Goal: Transaction & Acquisition: Book appointment/travel/reservation

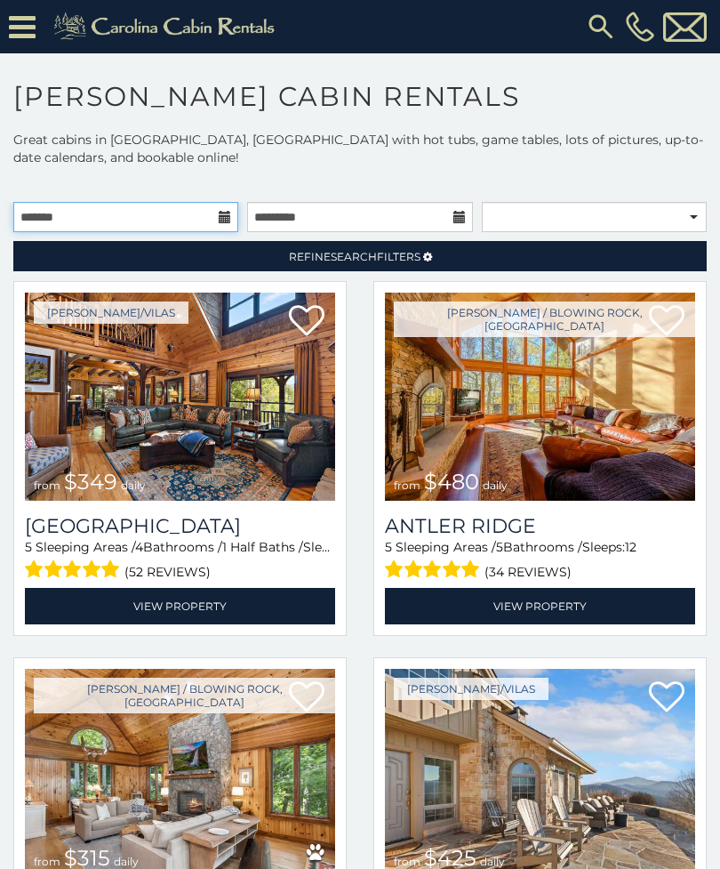
click at [203, 217] on input "text" at bounding box center [125, 217] width 225 height 30
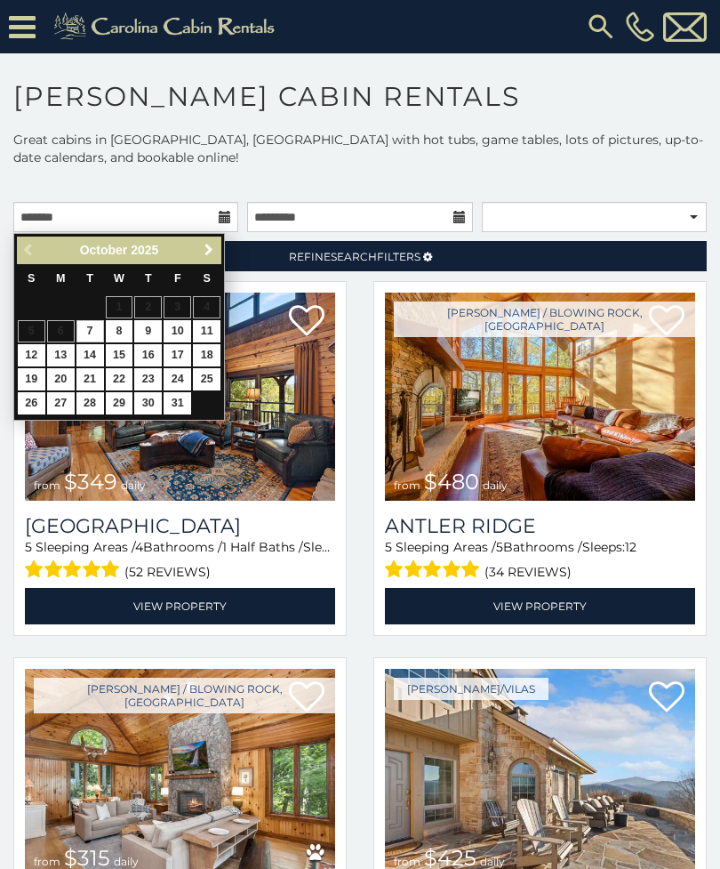
click at [211, 239] on link "Next" at bounding box center [208, 250] width 22 height 22
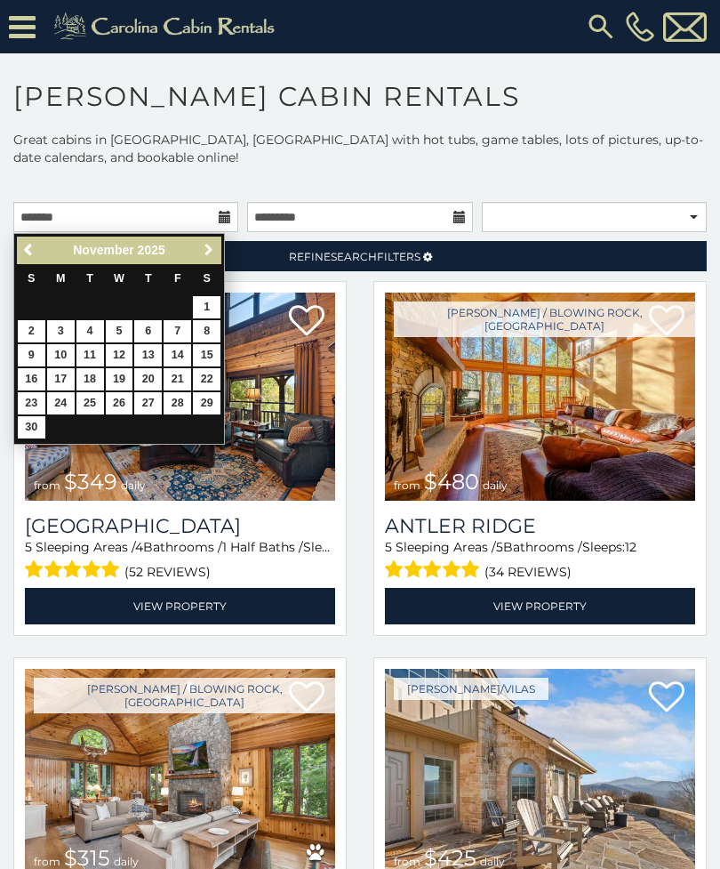
click at [202, 254] on span "Next" at bounding box center [209, 250] width 14 height 14
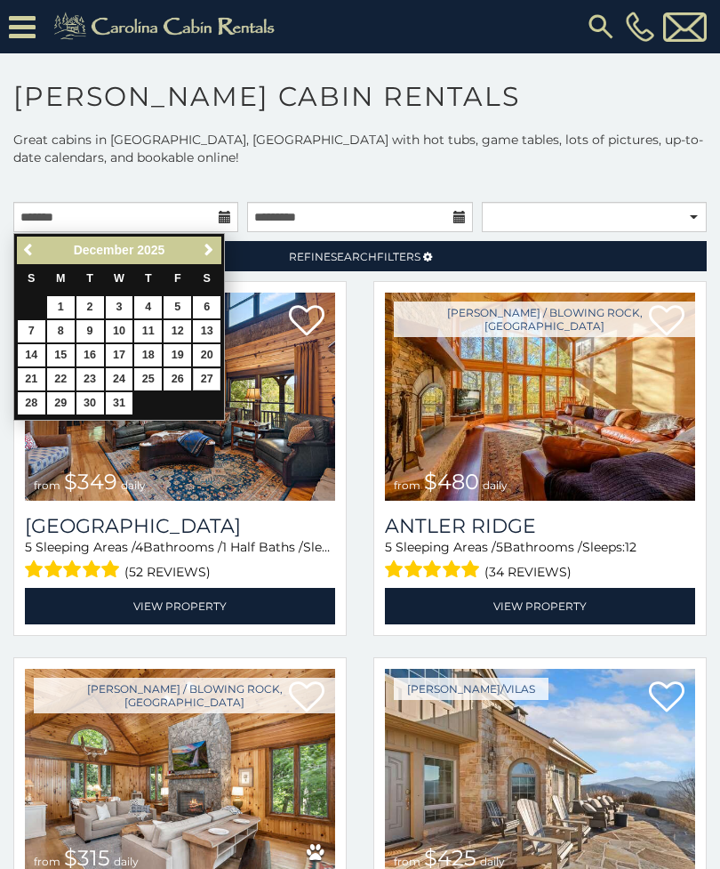
click at [202, 372] on link "27" at bounding box center [207, 379] width 28 height 22
type input "**********"
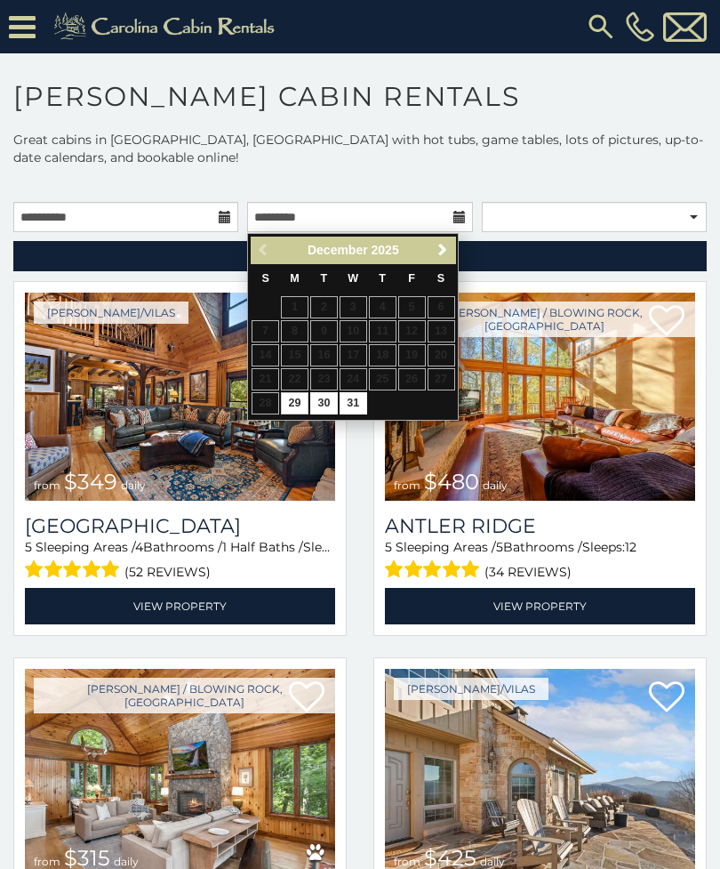
click at [437, 253] on span "Next" at bounding box center [443, 250] width 14 height 14
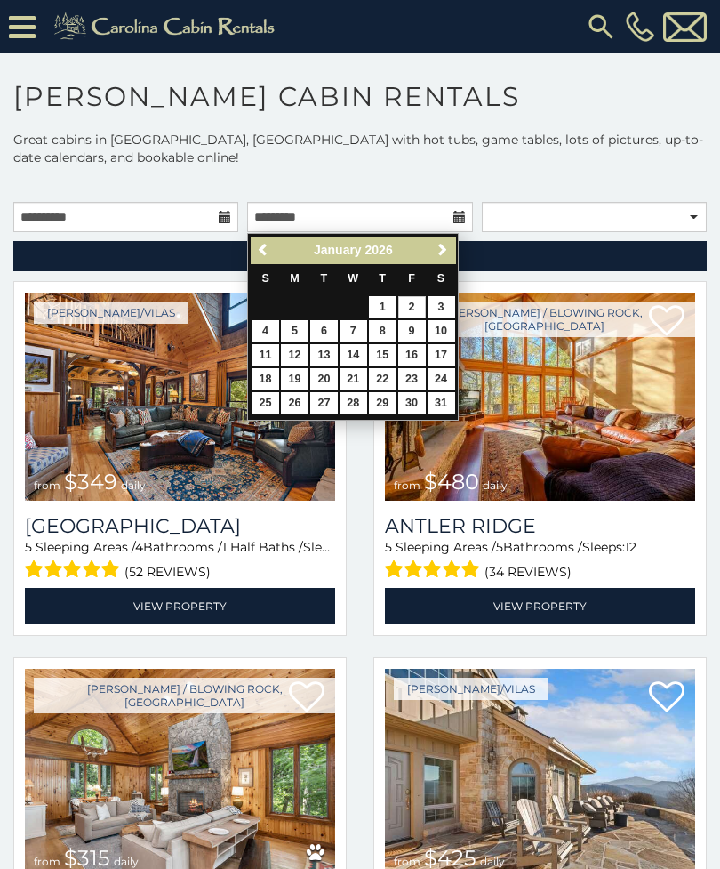
click at [413, 307] on link "2" at bounding box center [412, 307] width 28 height 22
type input "**********"
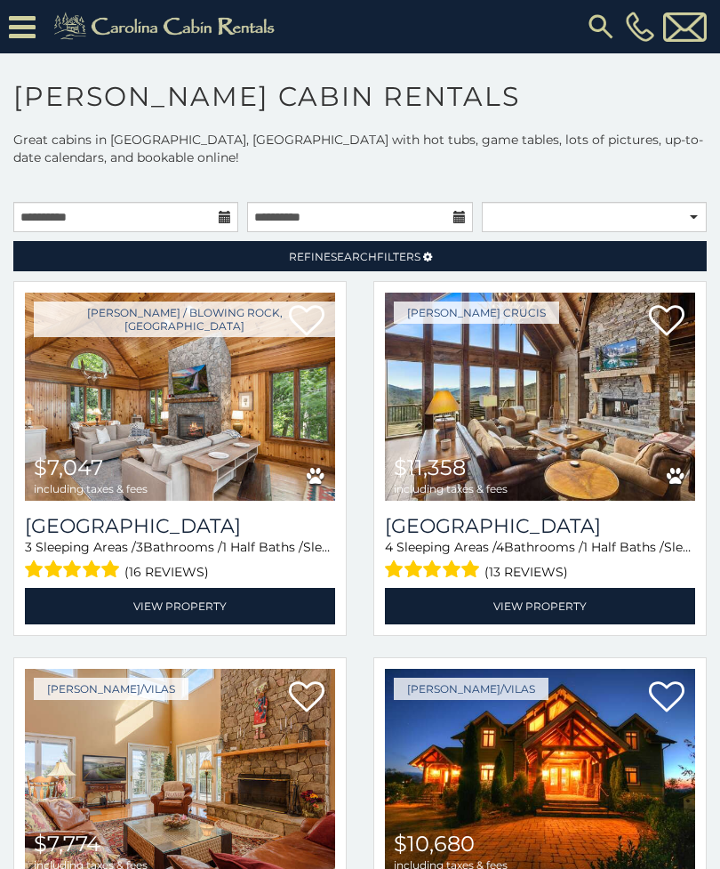
click at [421, 251] on link "Refine Search Filters" at bounding box center [359, 256] width 693 height 30
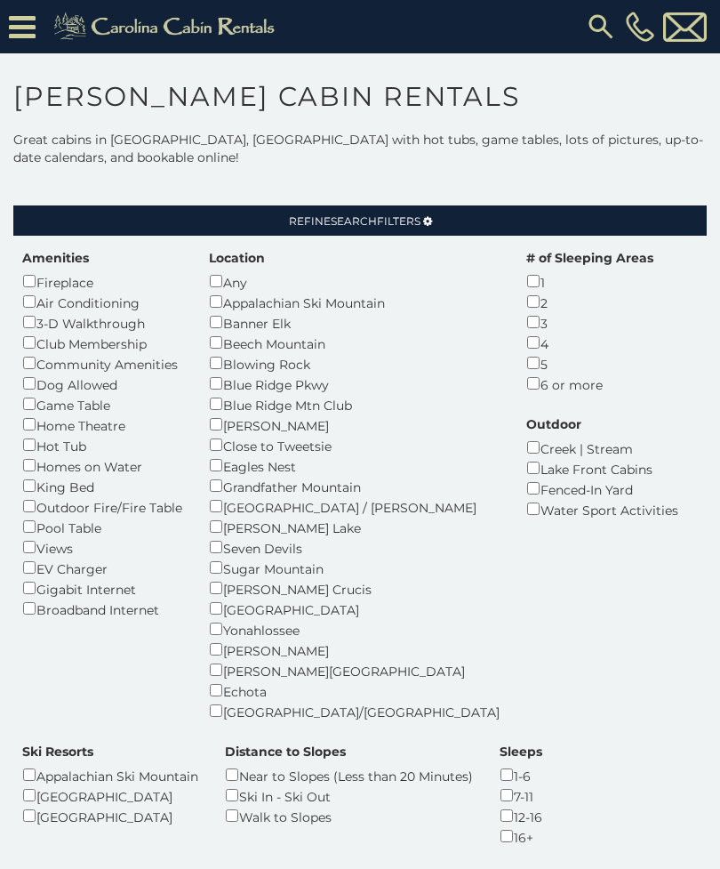
scroll to position [37, 0]
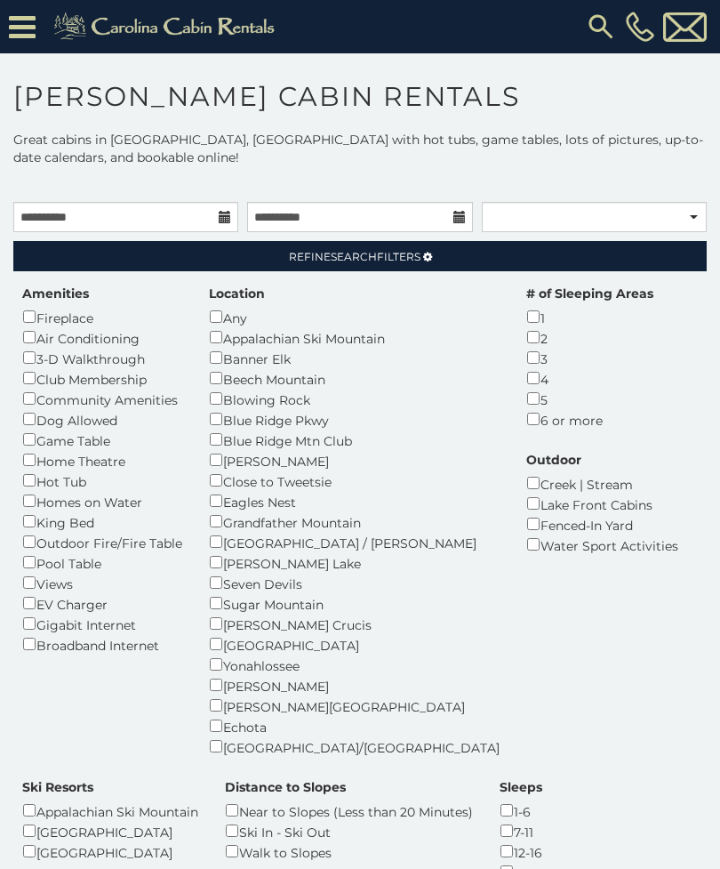
click at [383, 269] on link "Refine Search Filters" at bounding box center [359, 256] width 693 height 30
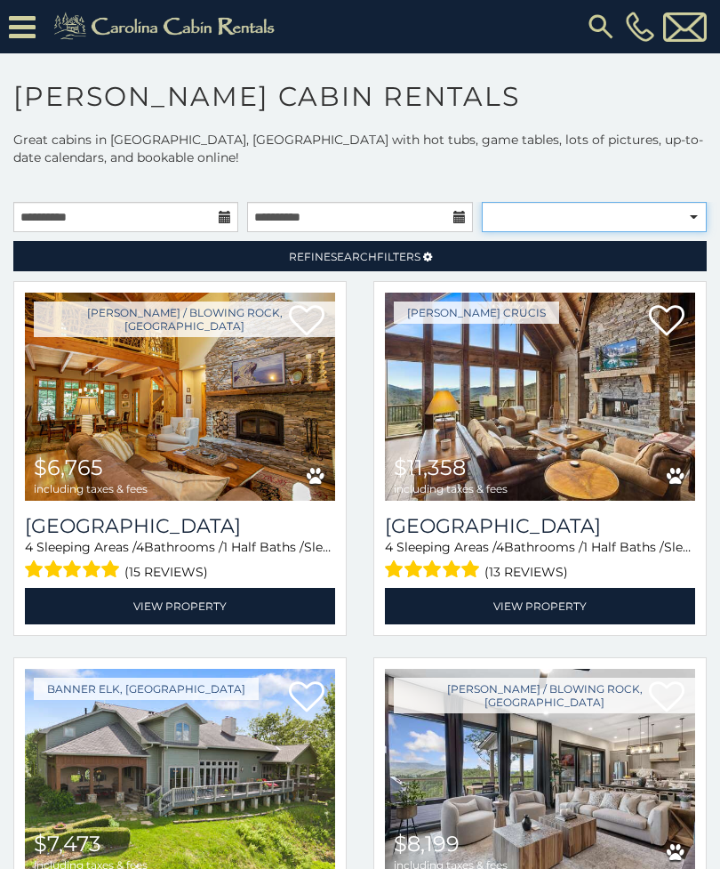
click at [646, 221] on select "**********" at bounding box center [594, 217] width 225 height 30
select select "*********"
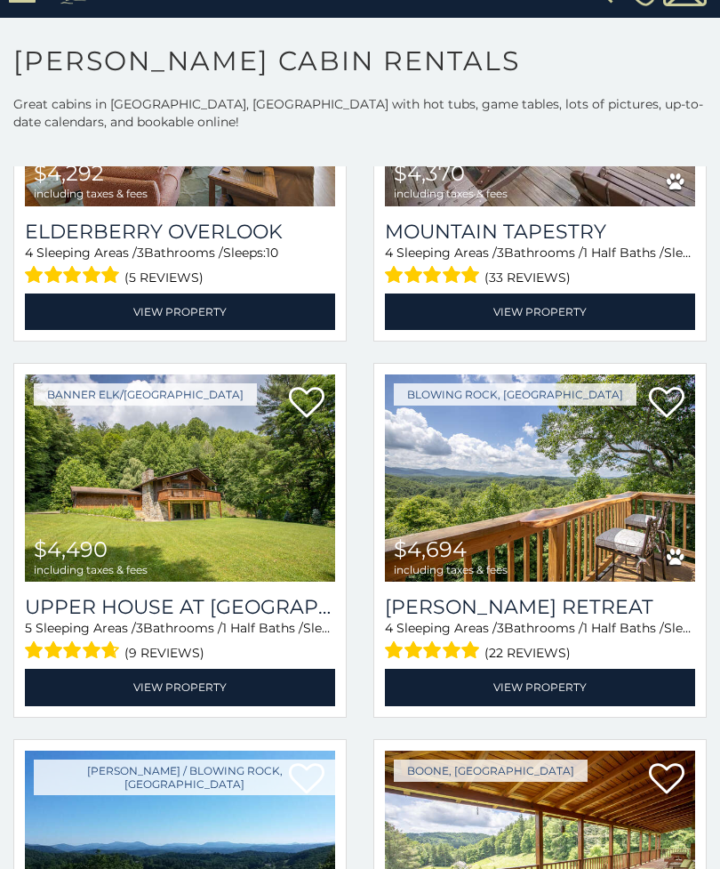
scroll to position [4026, 0]
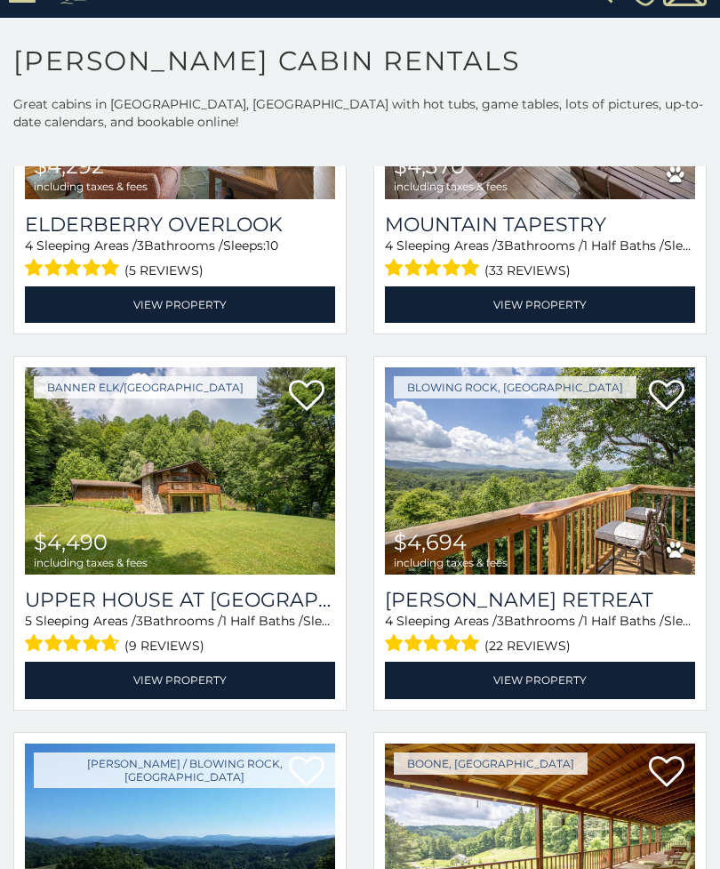
click at [545, 553] on img at bounding box center [540, 471] width 310 height 208
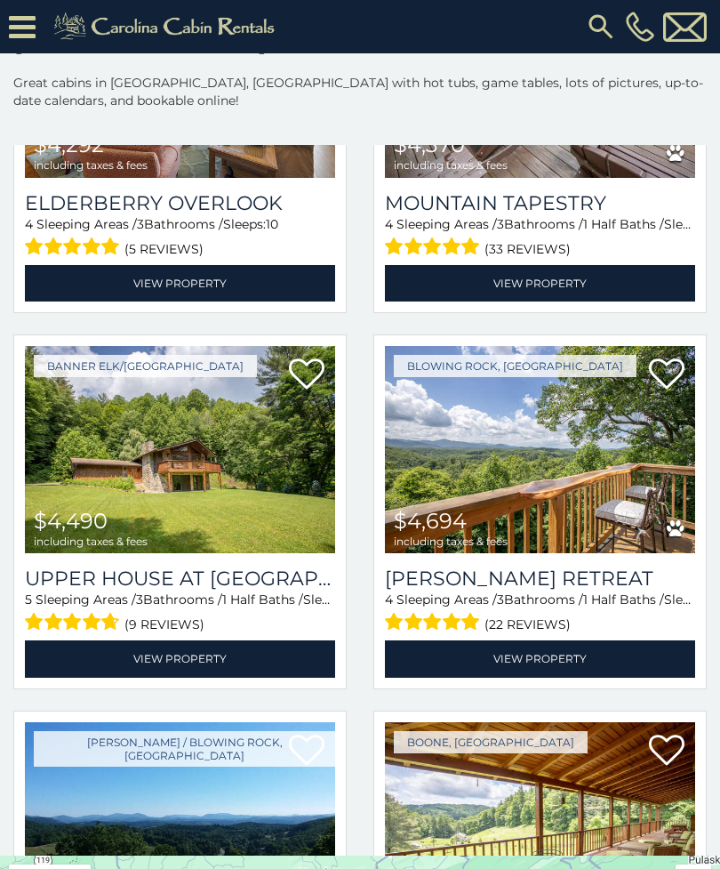
click at [219, 484] on img at bounding box center [180, 450] width 310 height 208
click at [280, 590] on h3 "Upper House at Tiffanys Estate" at bounding box center [180, 578] width 310 height 24
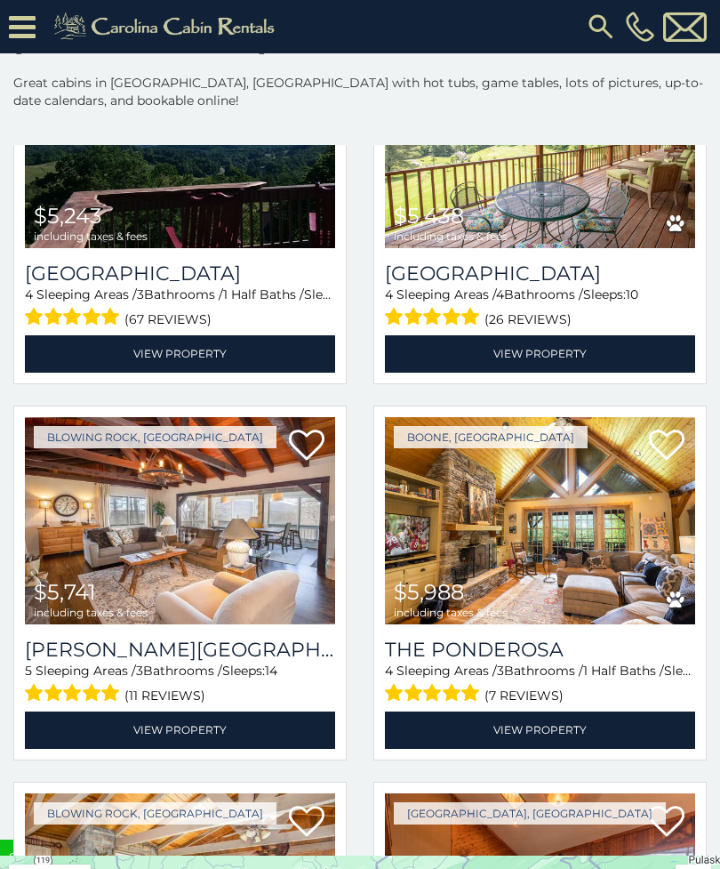
scroll to position [4724, 0]
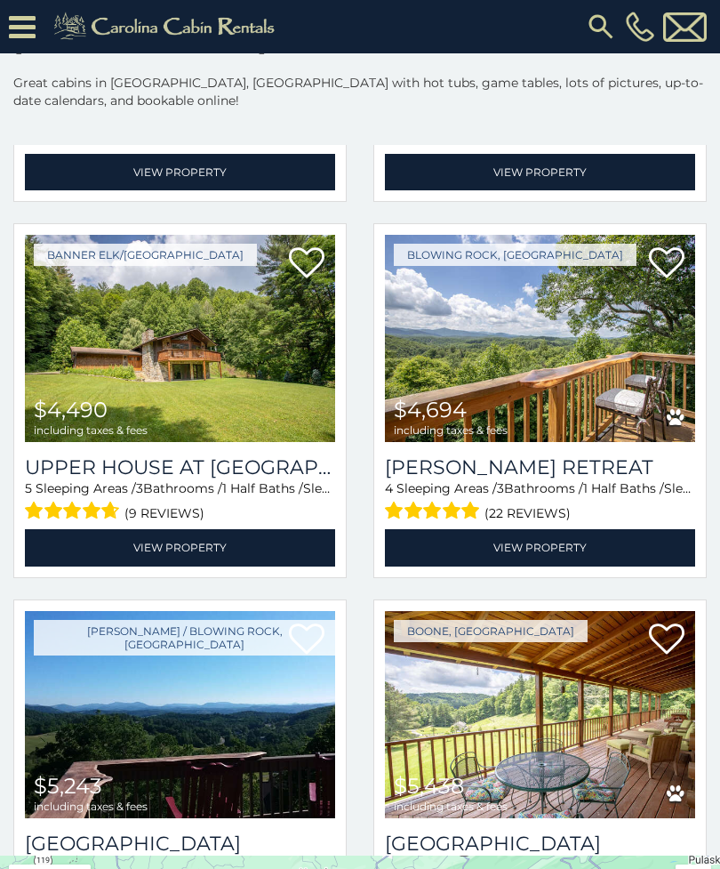
scroll to position [4104, 0]
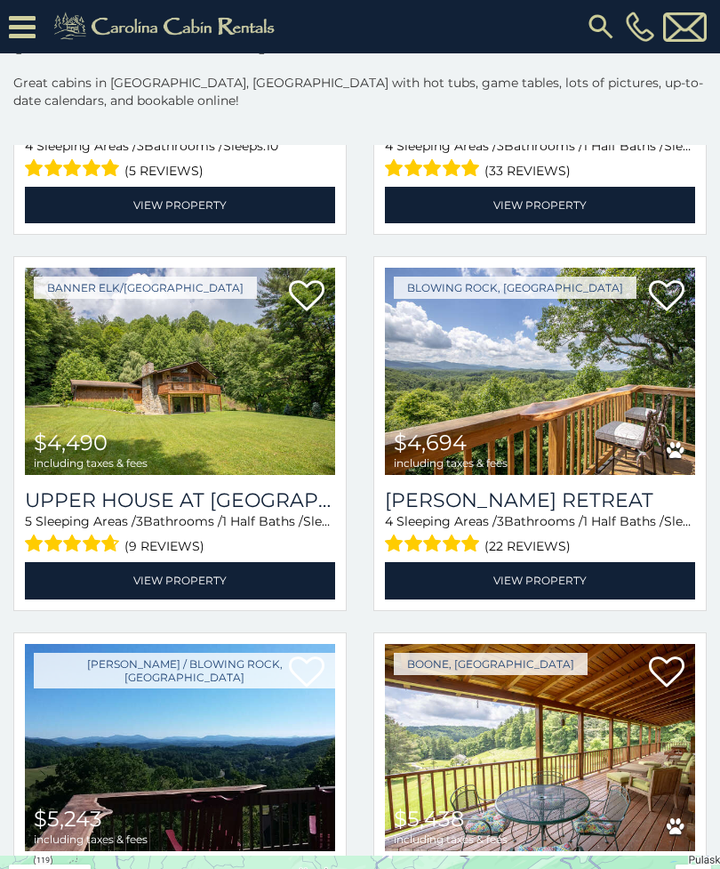
click at [641, 444] on img at bounding box center [540, 372] width 310 height 208
click at [518, 399] on img at bounding box center [540, 372] width 310 height 208
click at [573, 476] on img at bounding box center [540, 372] width 310 height 208
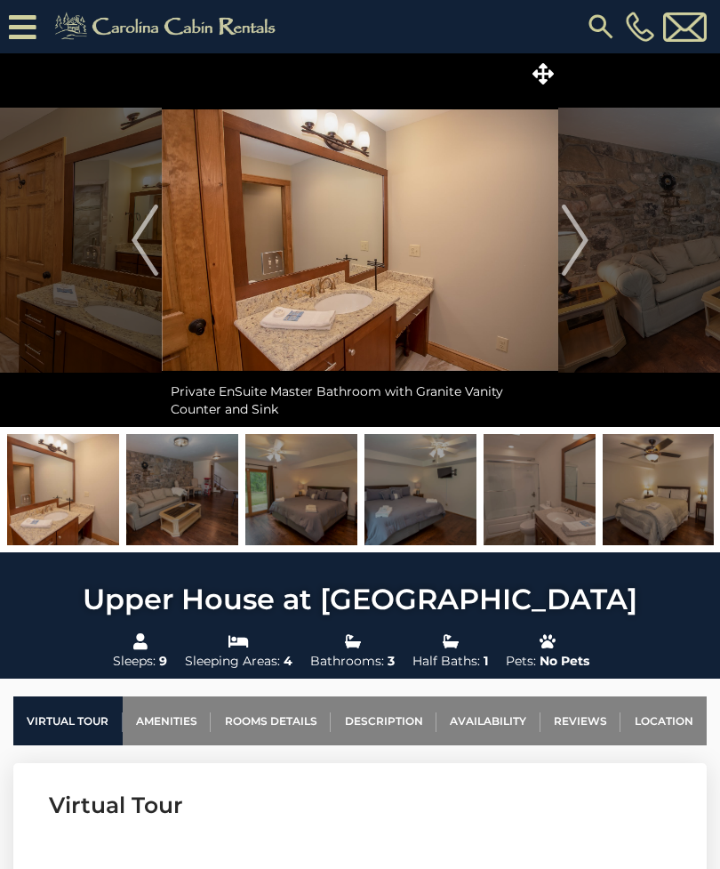
click at [588, 245] on img "Next" at bounding box center [575, 239] width 27 height 71
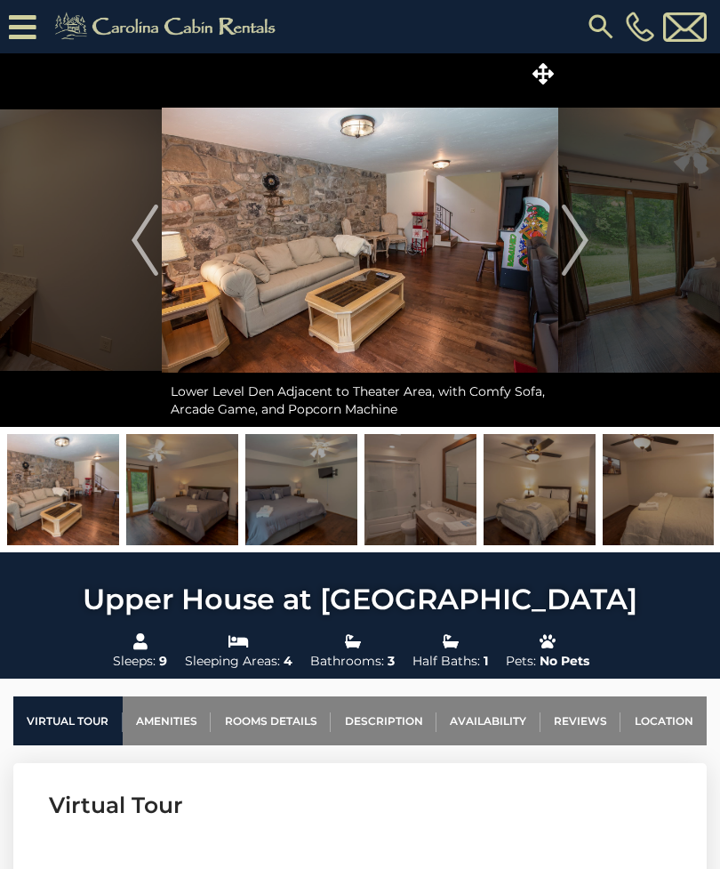
click at [583, 242] on img "Next" at bounding box center [575, 239] width 27 height 71
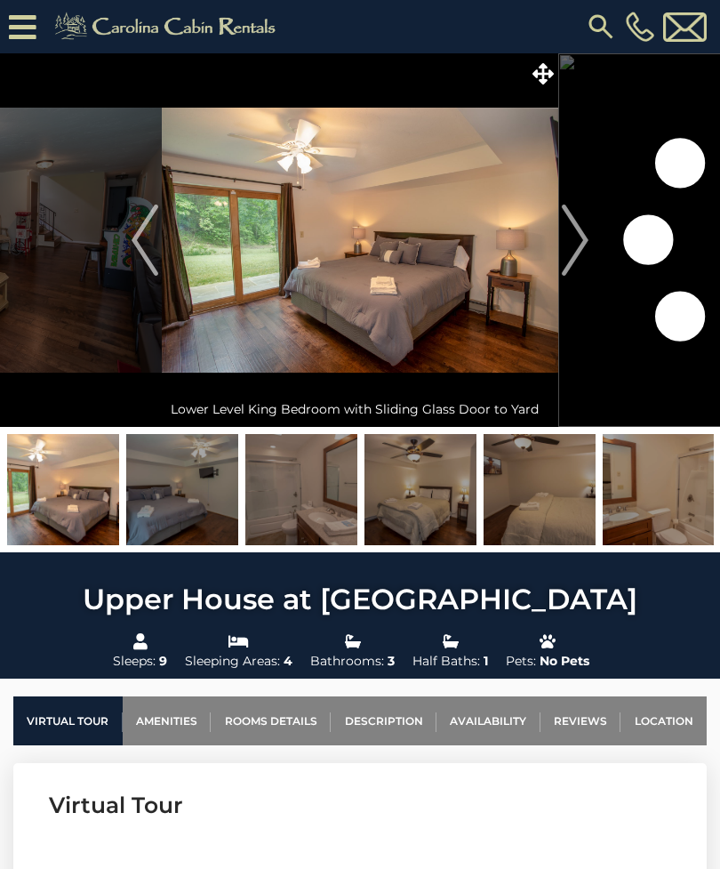
click at [579, 244] on img "Next" at bounding box center [575, 239] width 27 height 71
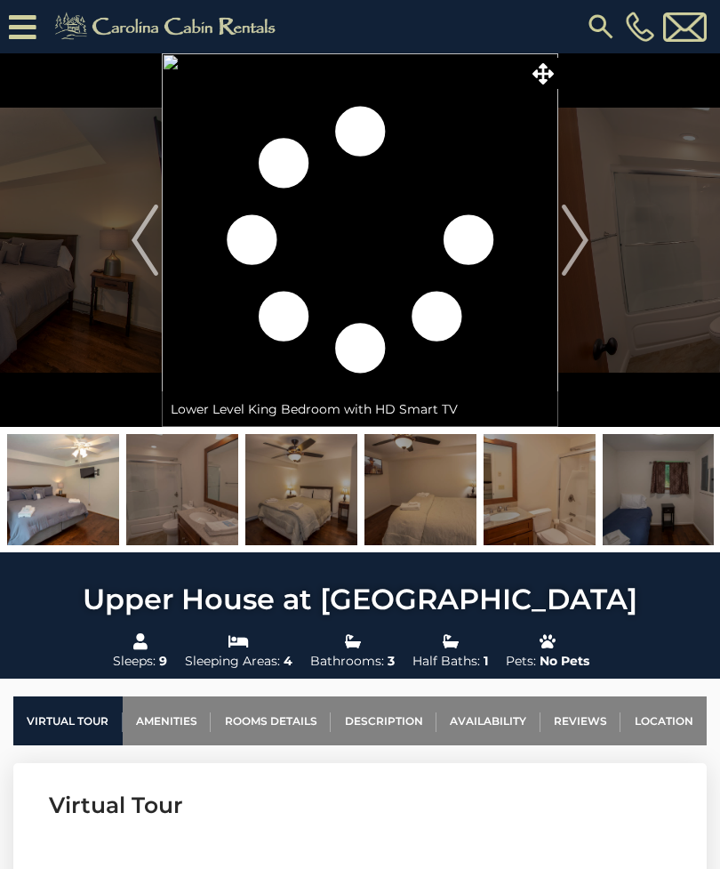
click at [562, 252] on img "Next" at bounding box center [575, 239] width 27 height 71
click at [566, 245] on img "Next" at bounding box center [575, 239] width 27 height 71
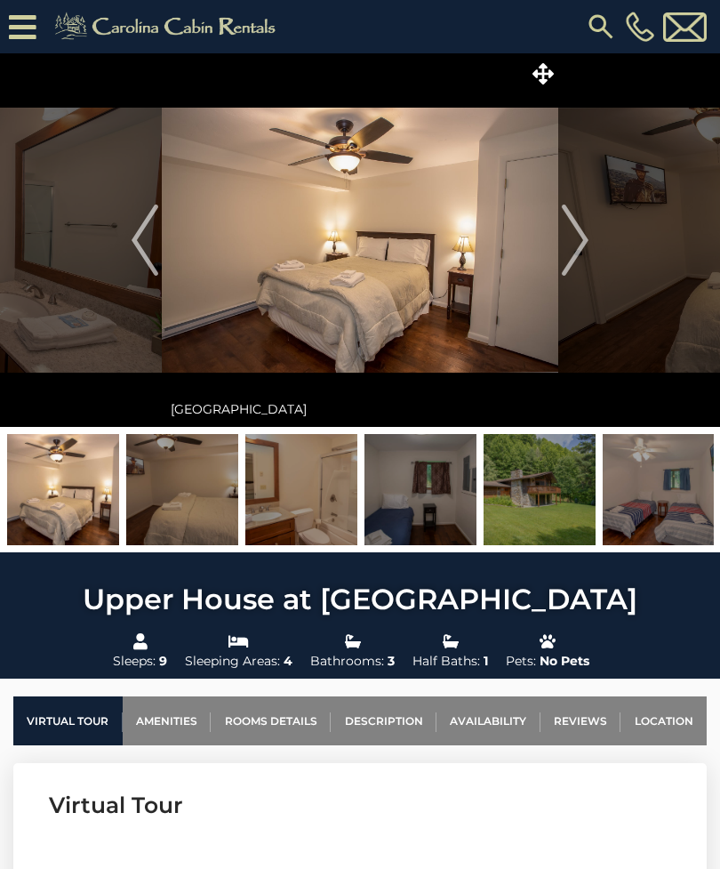
click at [556, 247] on img at bounding box center [360, 239] width 396 height 373
click at [581, 241] on img "Next" at bounding box center [575, 239] width 27 height 71
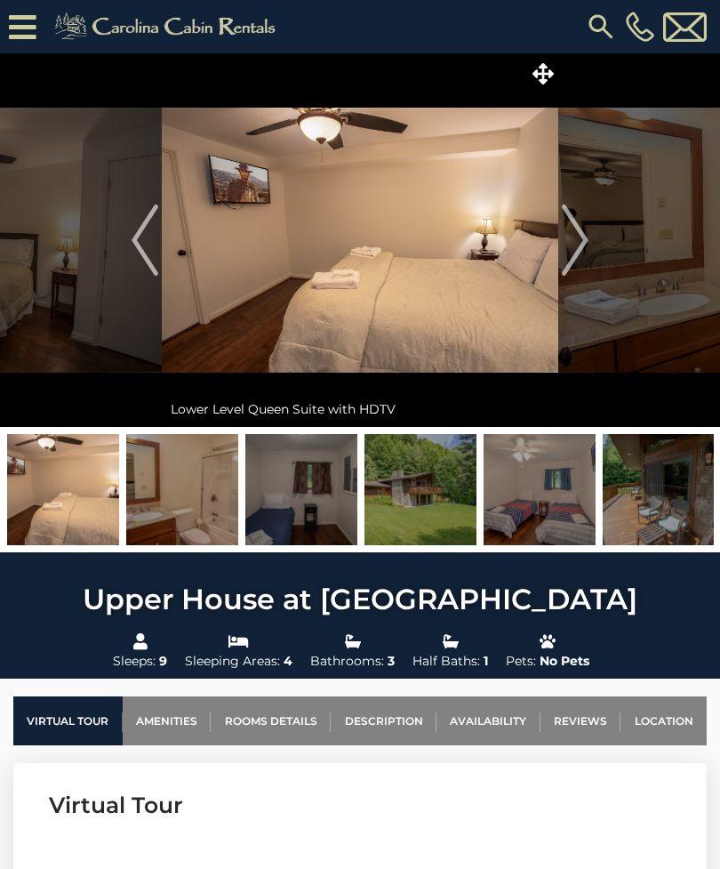
click at [427, 508] on img at bounding box center [420, 489] width 112 height 111
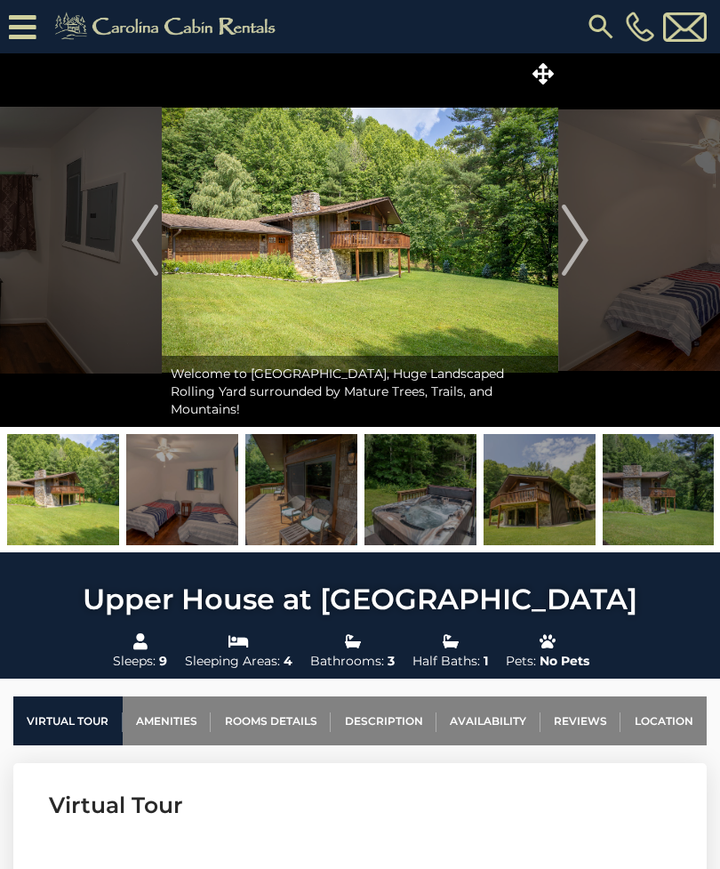
click at [310, 300] on img at bounding box center [360, 239] width 396 height 373
click at [557, 260] on img at bounding box center [360, 239] width 396 height 373
click at [571, 247] on img "Next" at bounding box center [575, 239] width 27 height 71
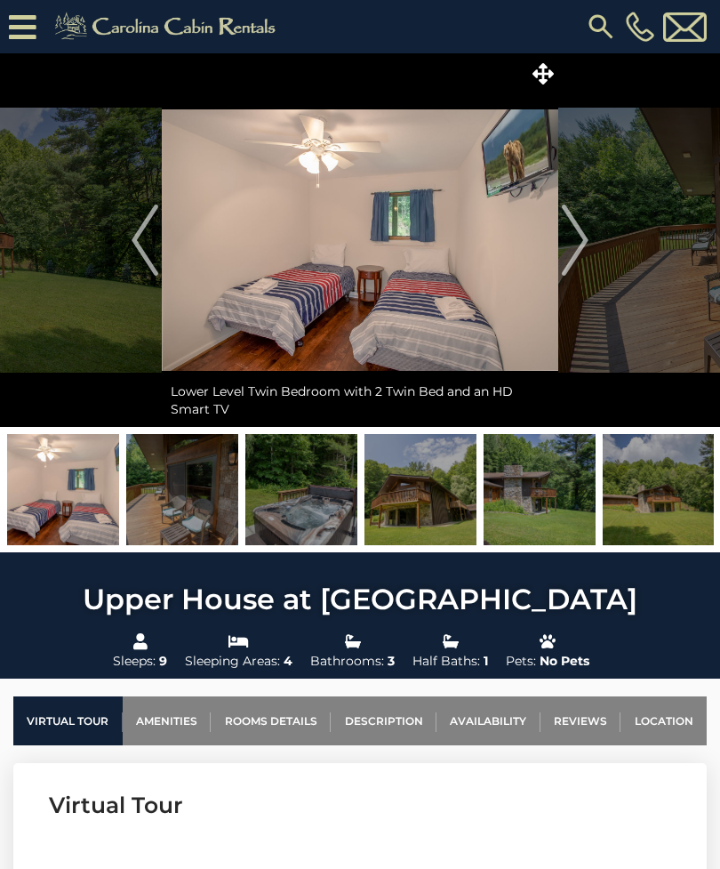
click at [581, 245] on img "Next" at bounding box center [575, 239] width 27 height 71
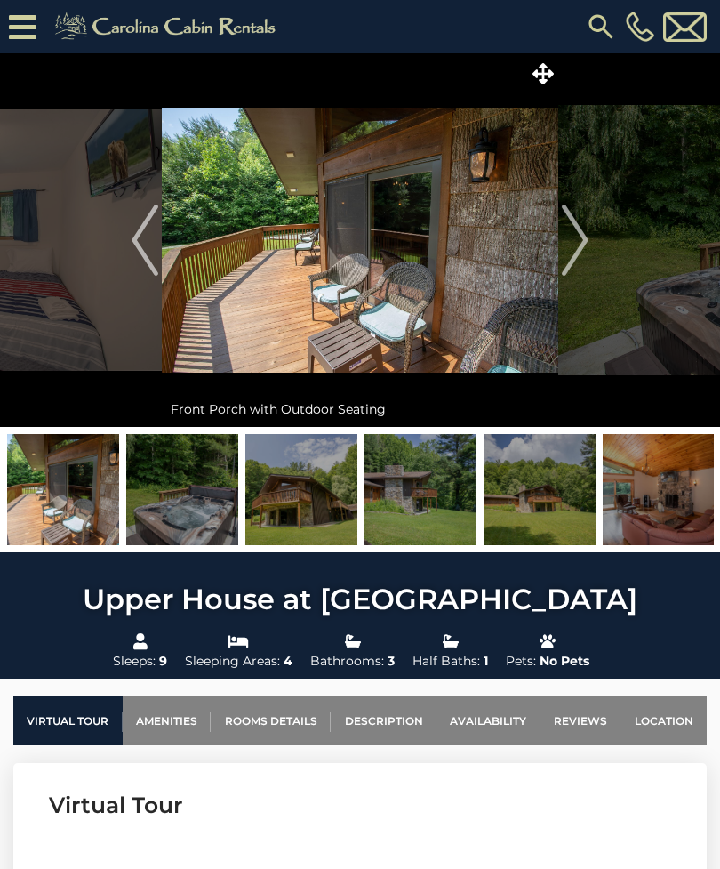
click at [580, 244] on img "Next" at bounding box center [575, 239] width 27 height 71
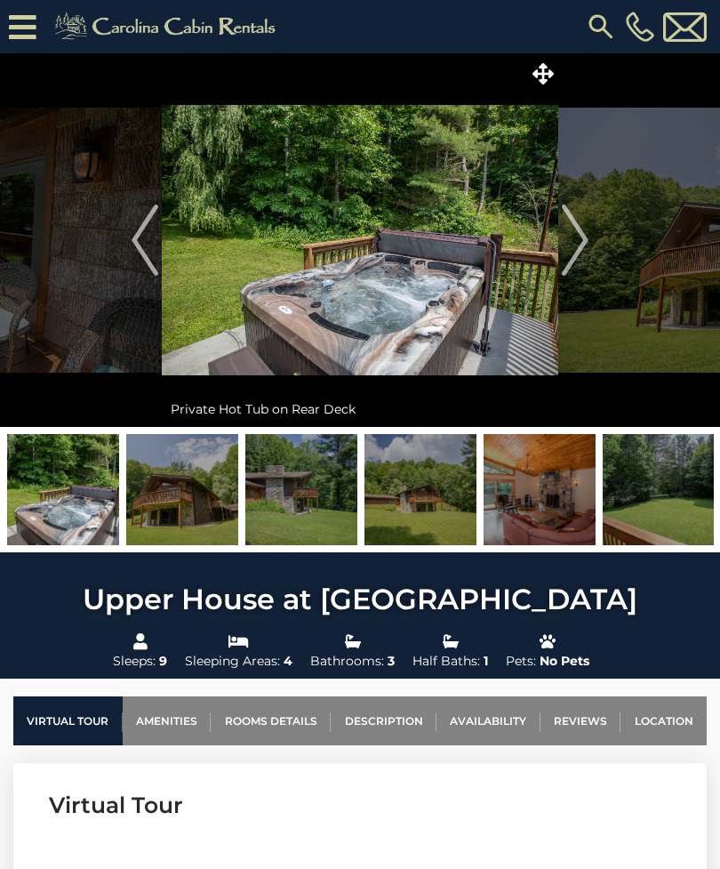
click at [573, 253] on img "Next" at bounding box center [575, 239] width 27 height 71
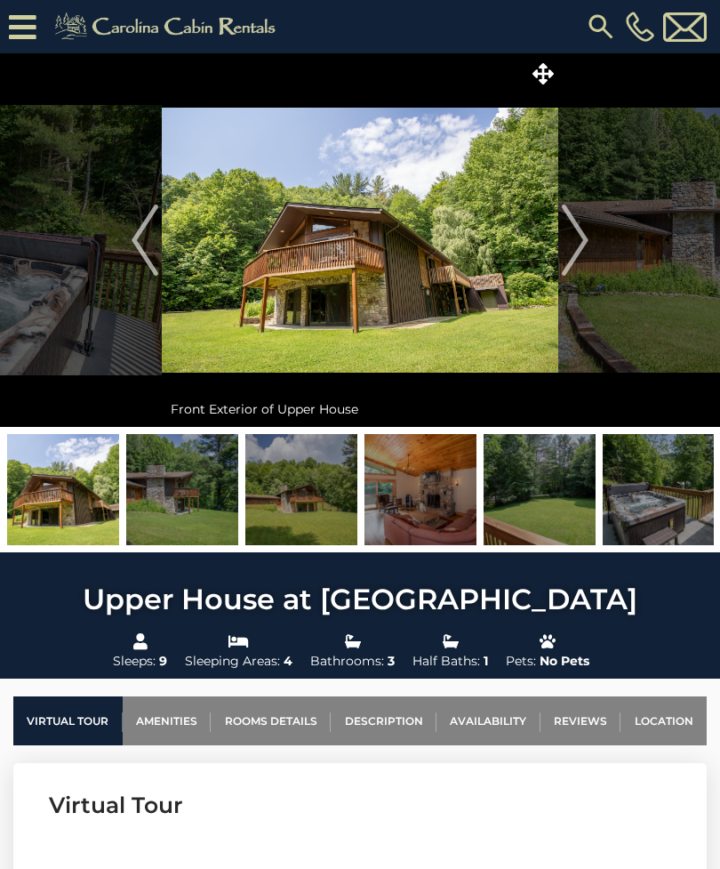
click at [582, 245] on img "Next" at bounding box center [575, 239] width 27 height 71
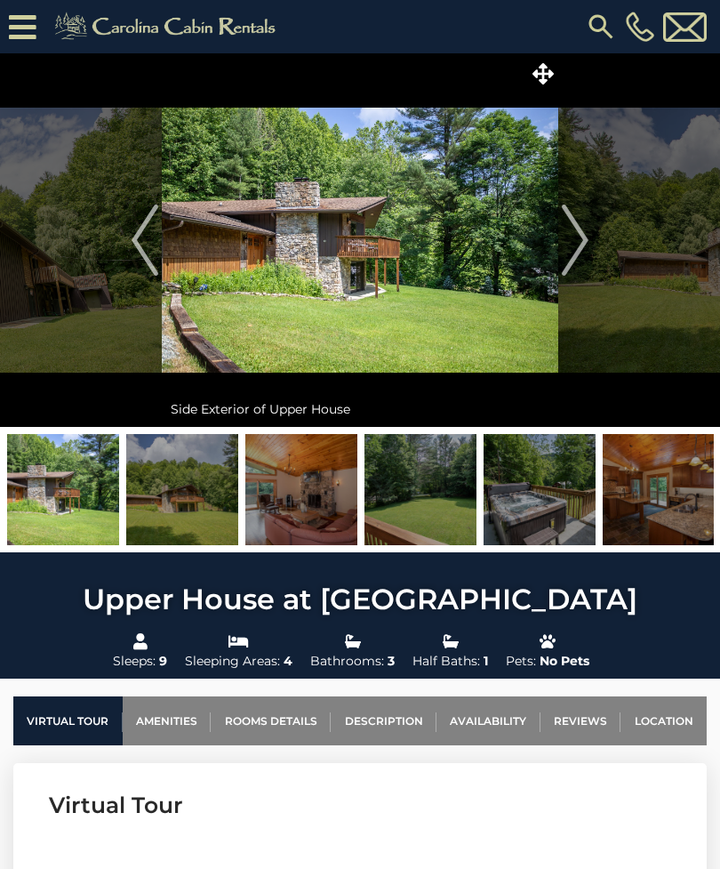
click at [583, 240] on img "Next" at bounding box center [575, 239] width 27 height 71
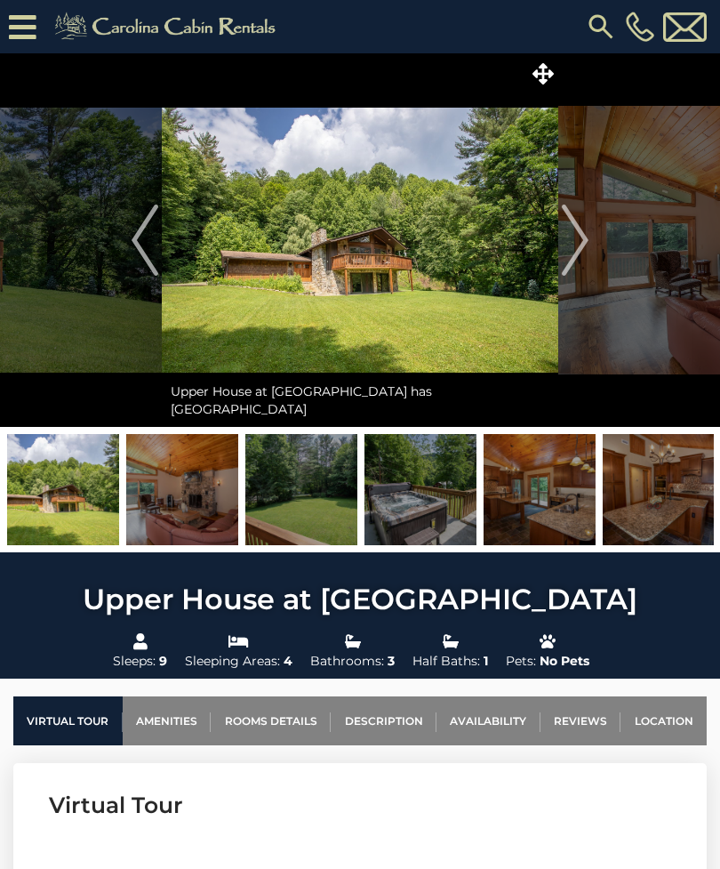
click at [573, 252] on img "Next" at bounding box center [575, 239] width 27 height 71
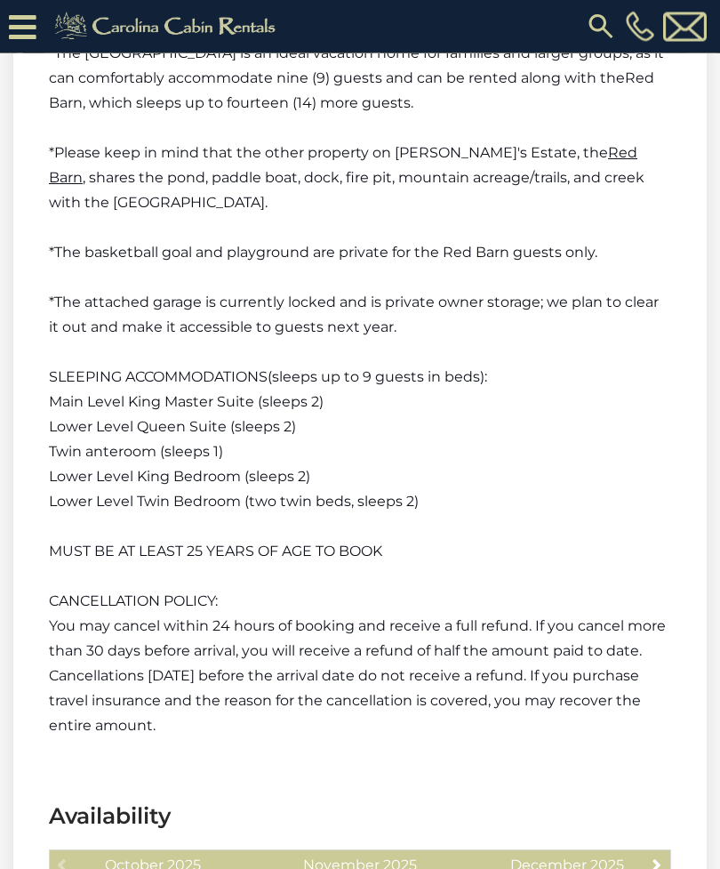
scroll to position [3941, 0]
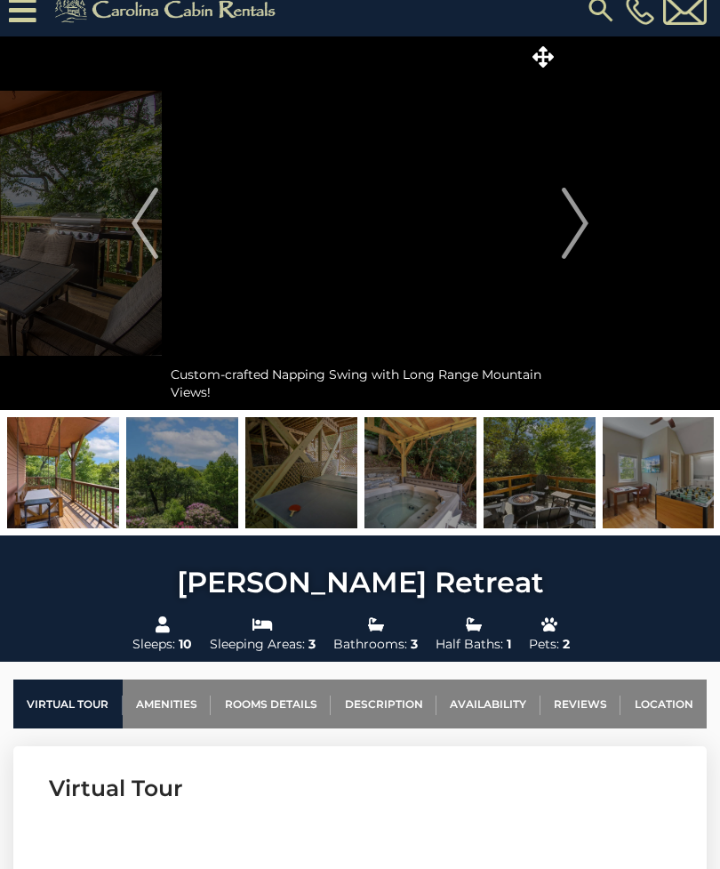
scroll to position [17, 0]
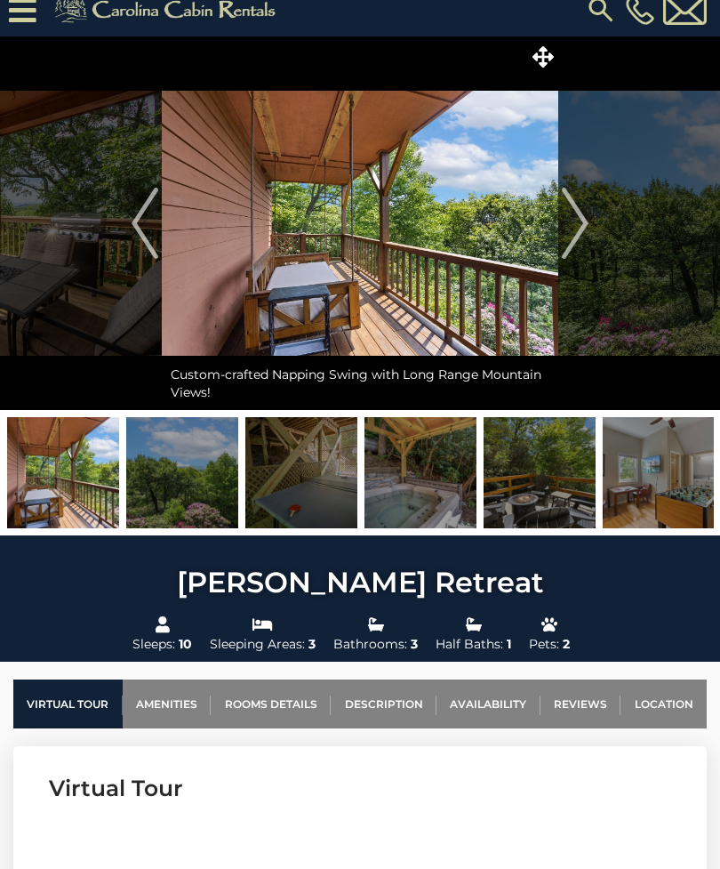
click at [562, 236] on img "Next" at bounding box center [575, 223] width 27 height 71
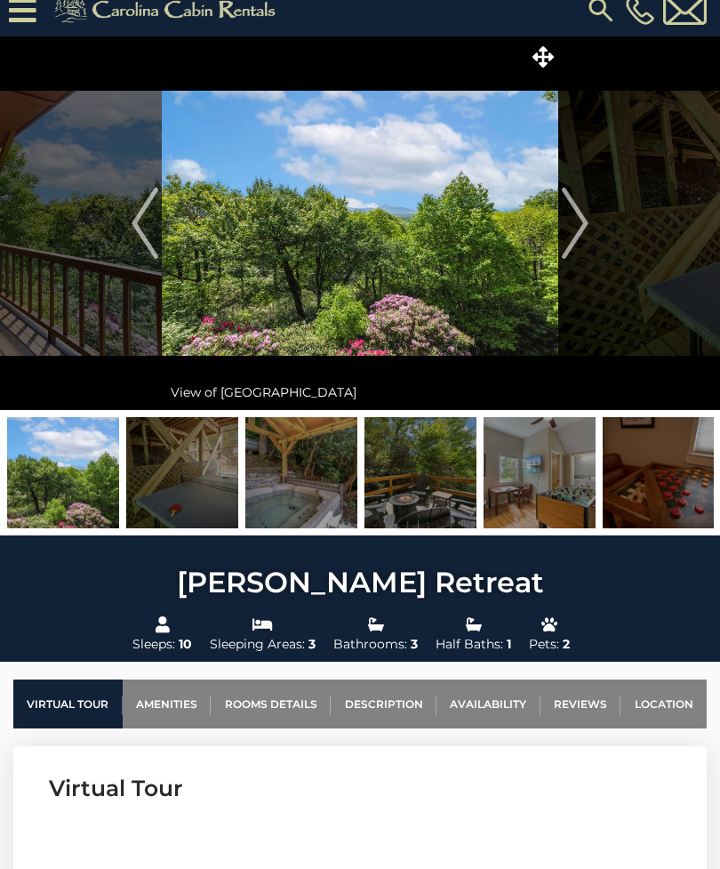
click at [573, 227] on img "Next" at bounding box center [575, 223] width 27 height 71
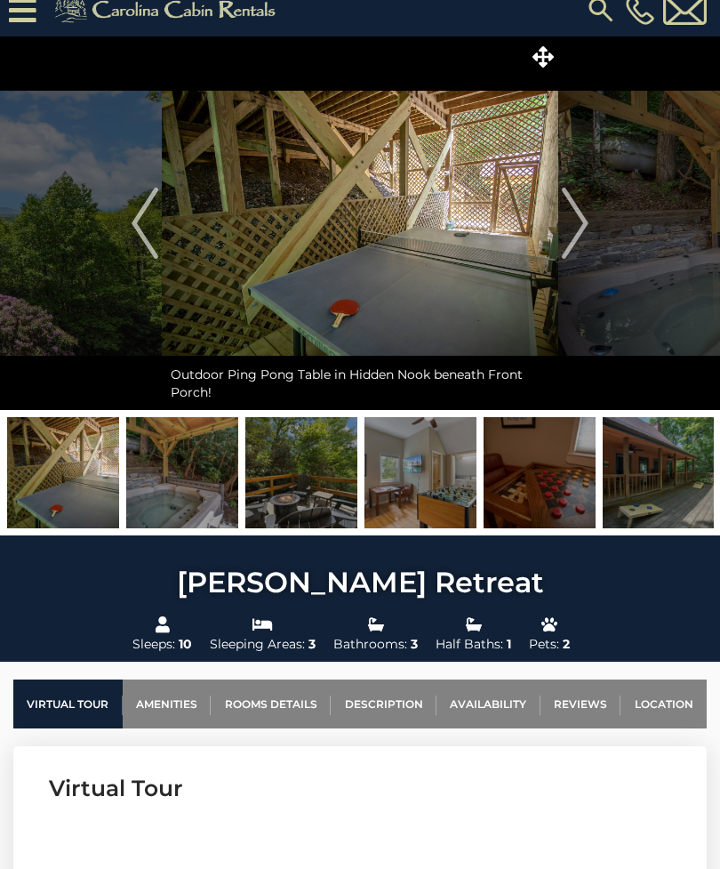
click at [565, 232] on img "Next" at bounding box center [575, 223] width 27 height 71
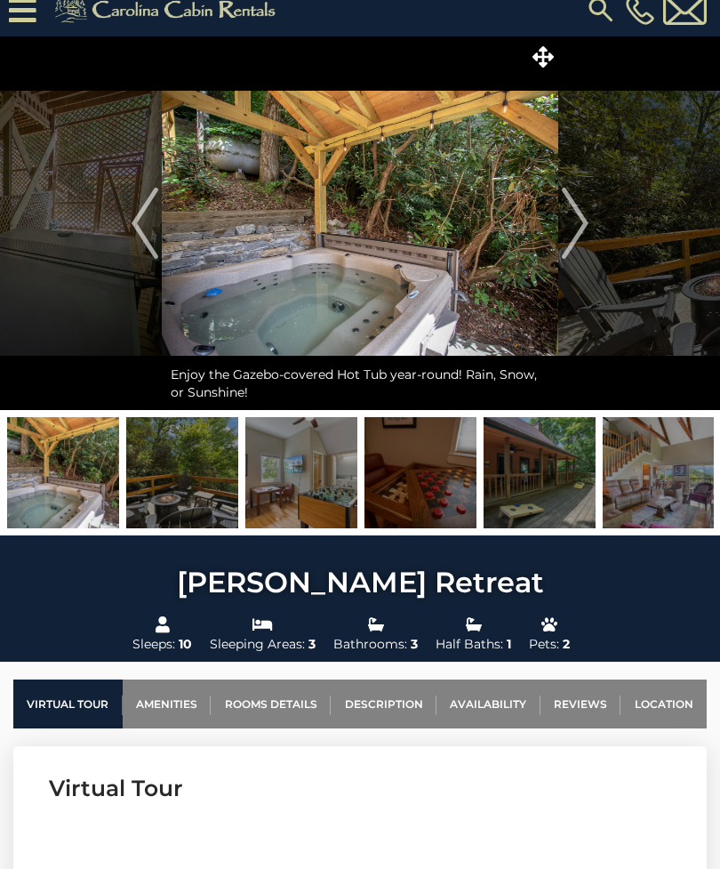
click at [573, 228] on img "Next" at bounding box center [575, 223] width 27 height 71
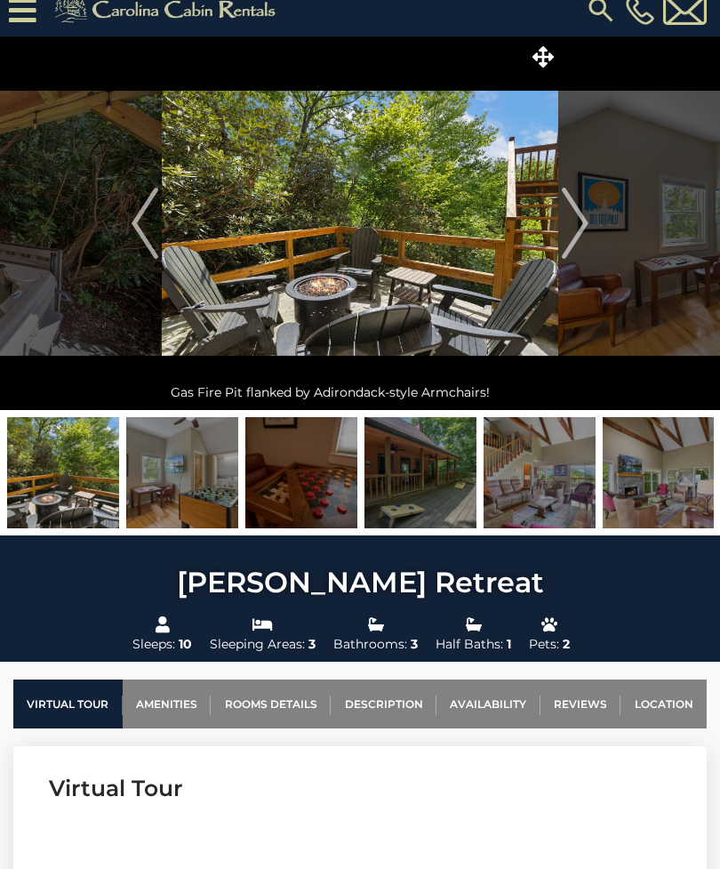
click at [574, 234] on img "Next" at bounding box center [575, 223] width 27 height 71
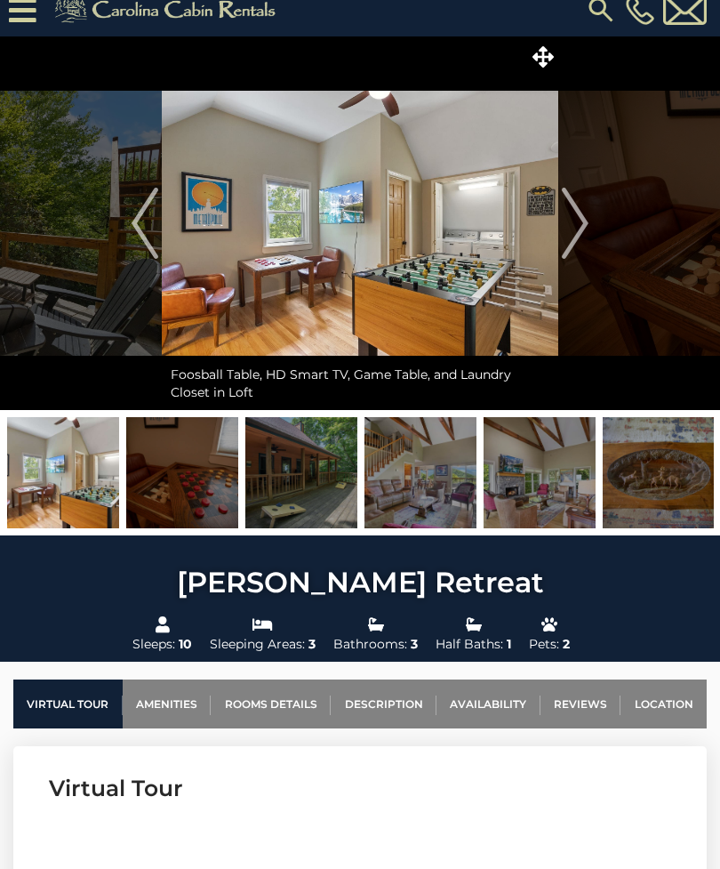
click at [564, 254] on img "Next" at bounding box center [575, 223] width 27 height 71
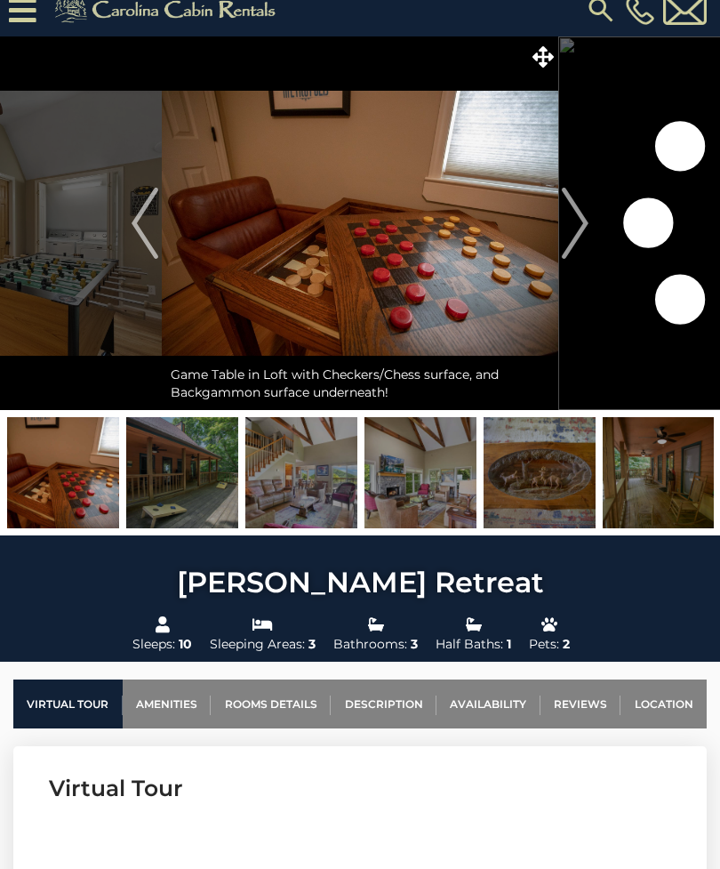
click at [584, 226] on img "Next" at bounding box center [575, 223] width 27 height 71
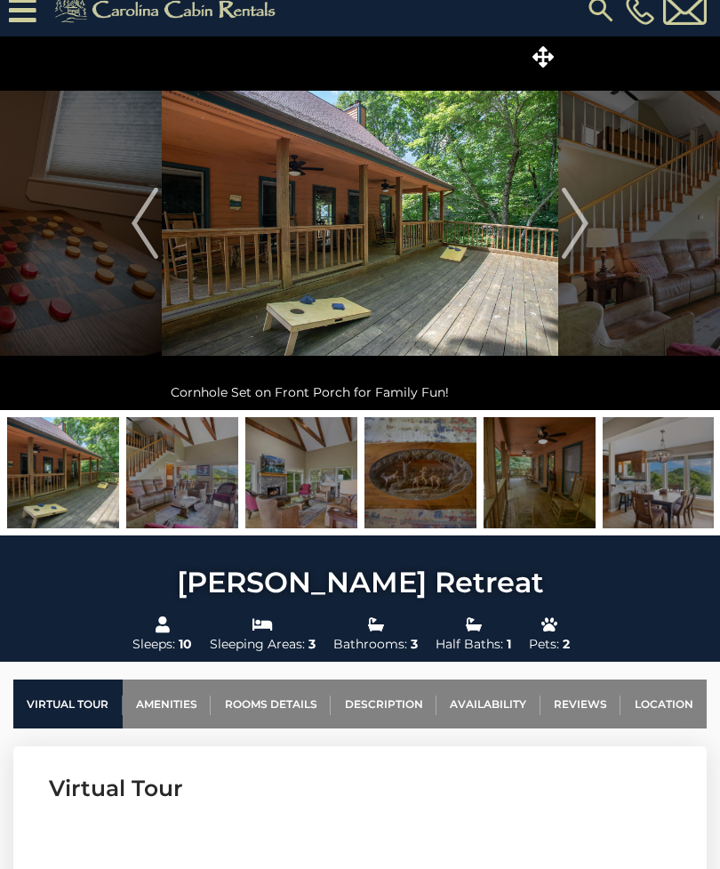
click at [579, 230] on img "Next" at bounding box center [575, 223] width 27 height 71
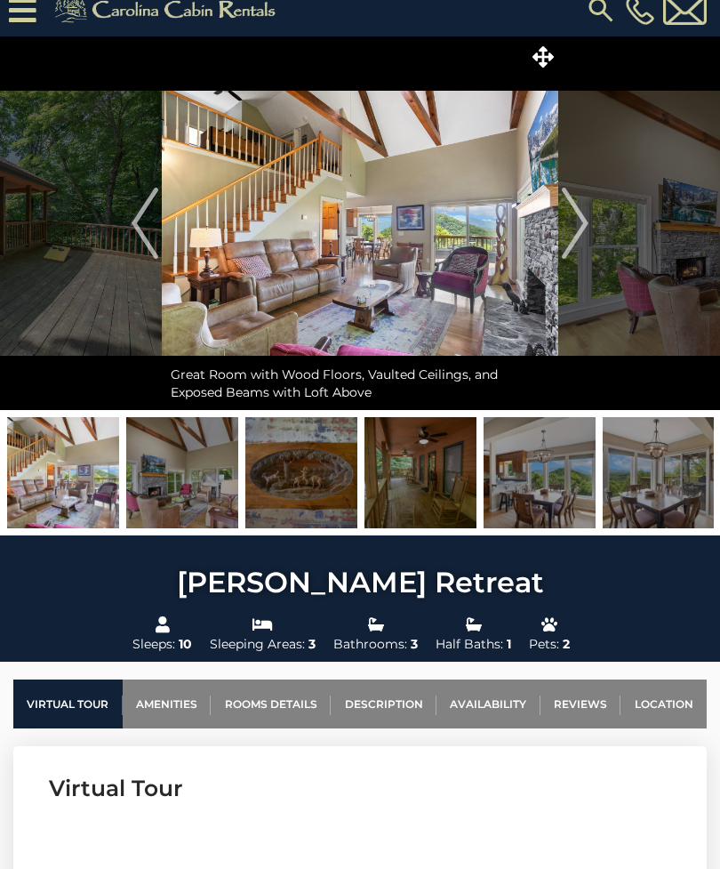
click at [578, 231] on img "Next" at bounding box center [575, 223] width 27 height 71
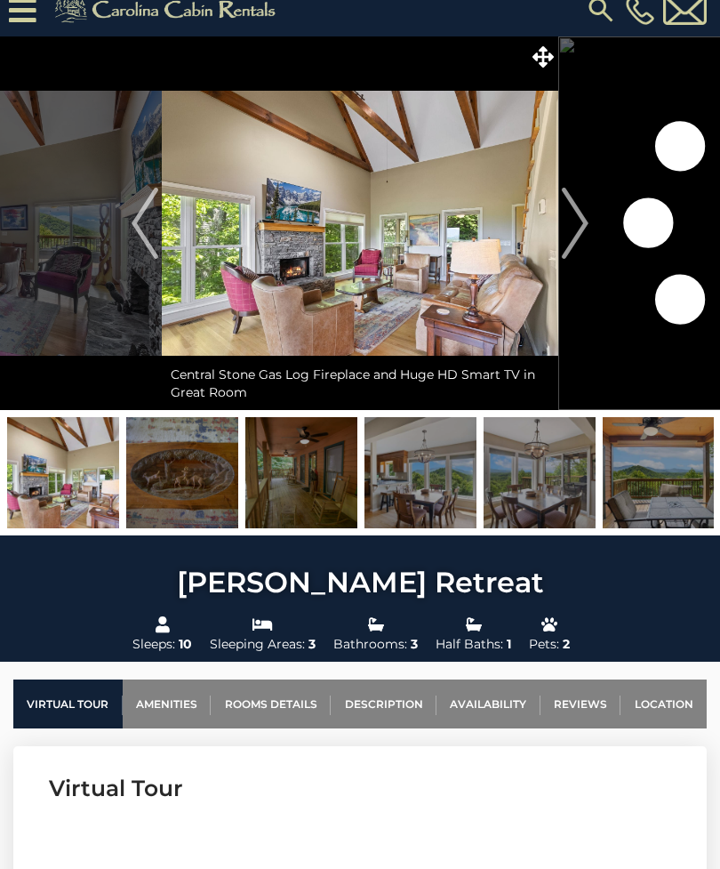
click at [566, 230] on img "Next" at bounding box center [575, 223] width 27 height 71
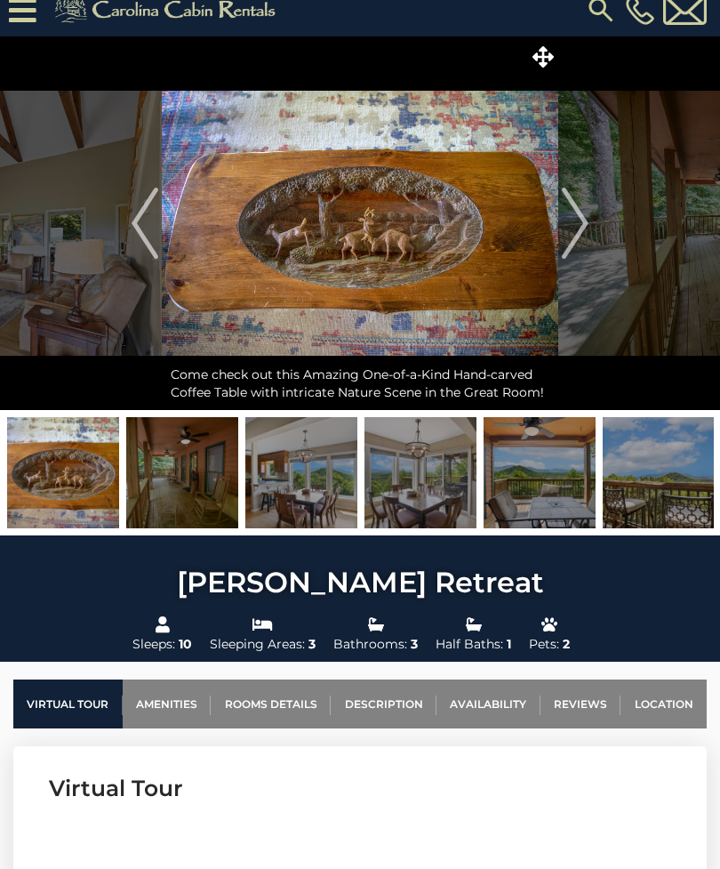
click at [573, 224] on img "Next" at bounding box center [575, 223] width 27 height 71
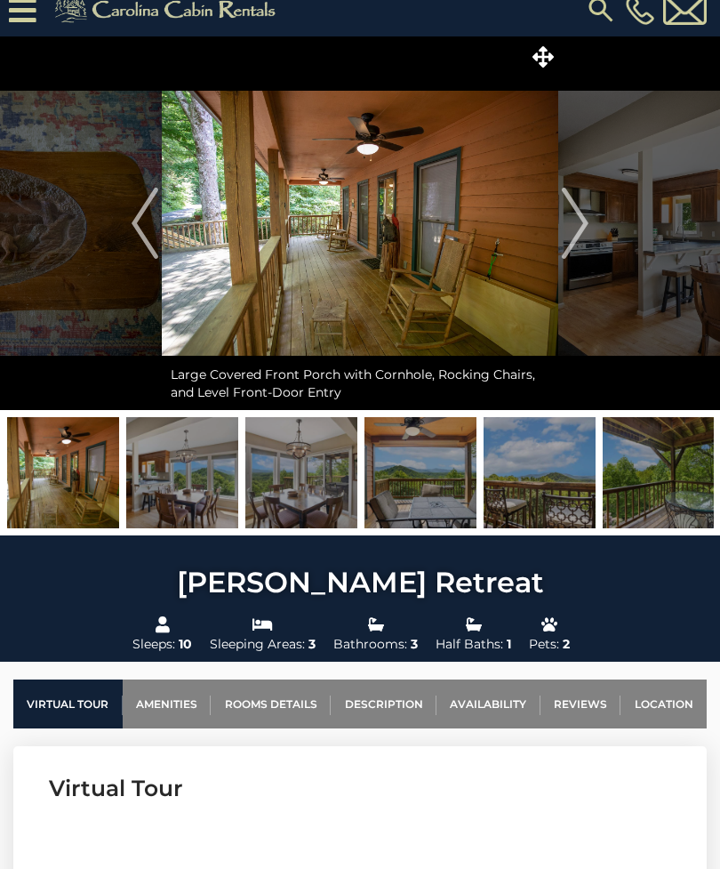
click at [581, 232] on img "Next" at bounding box center [575, 223] width 27 height 71
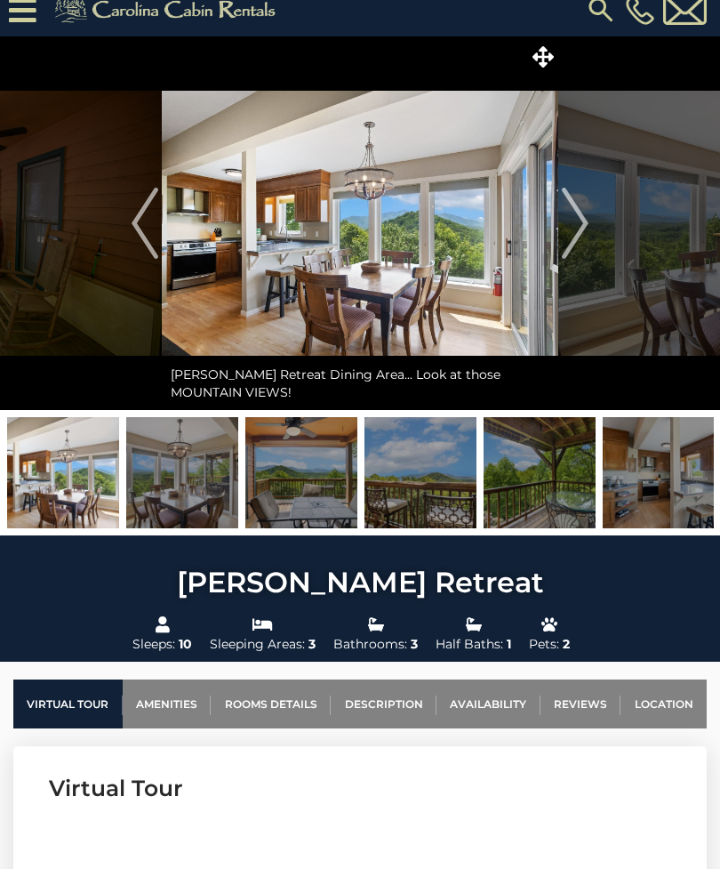
click at [570, 231] on img "Next" at bounding box center [575, 223] width 27 height 71
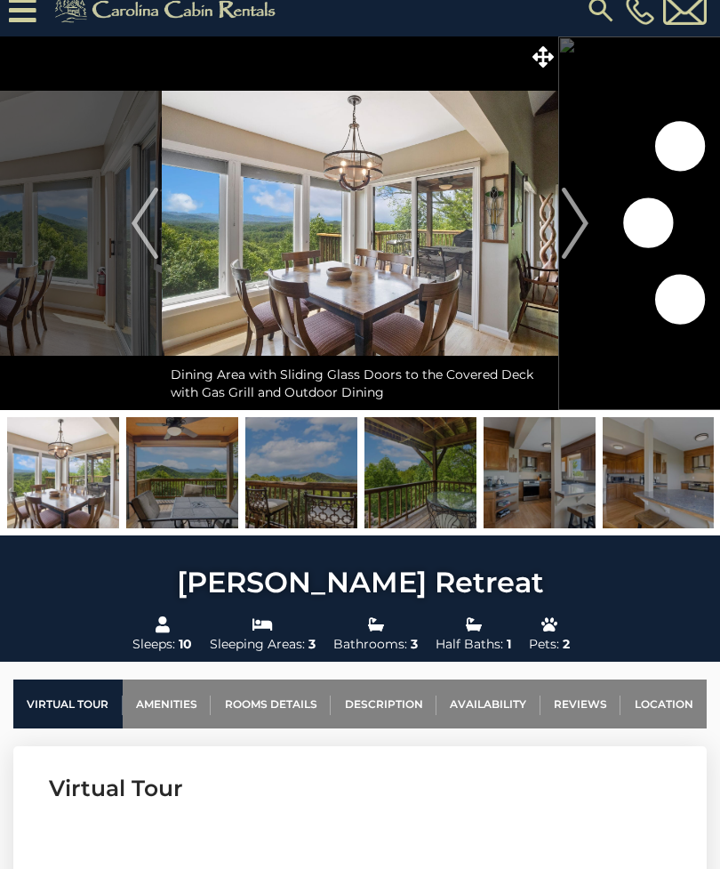
click at [572, 224] on img "Next" at bounding box center [575, 223] width 27 height 71
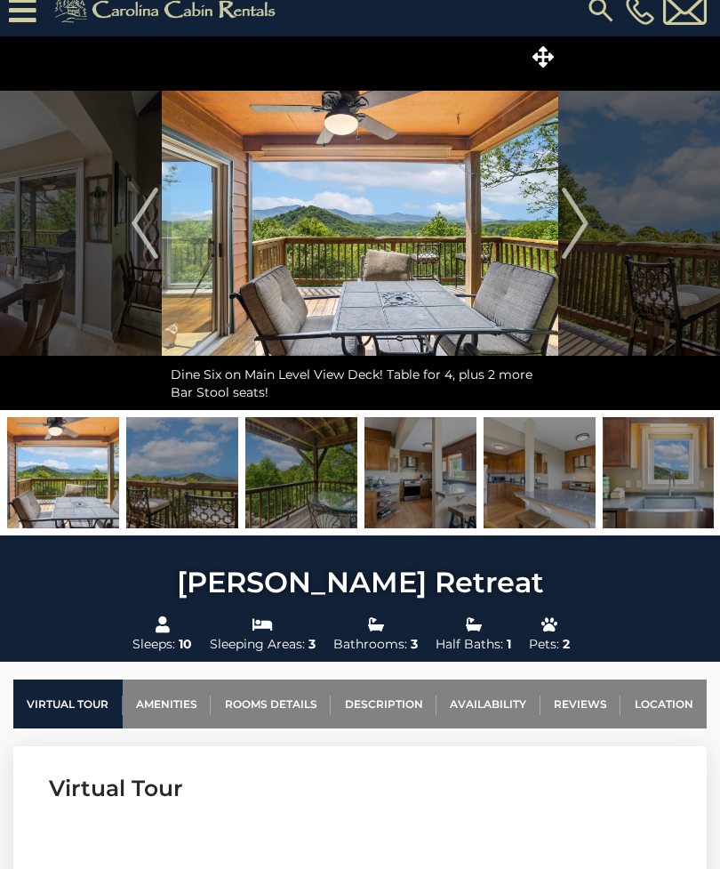
click at [573, 236] on img "Next" at bounding box center [575, 223] width 27 height 71
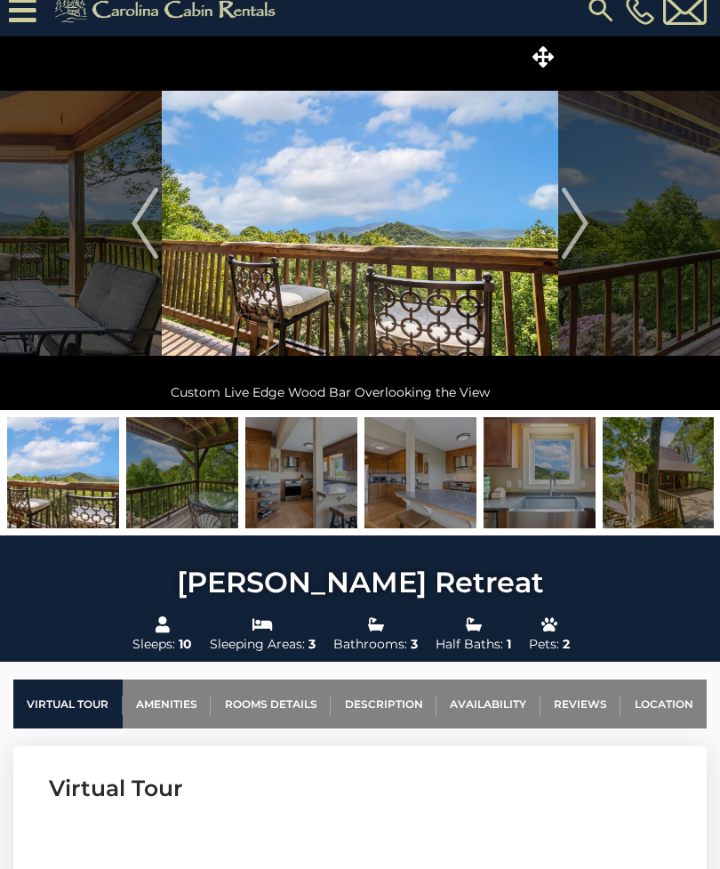
click at [571, 239] on img "Next" at bounding box center [575, 223] width 27 height 71
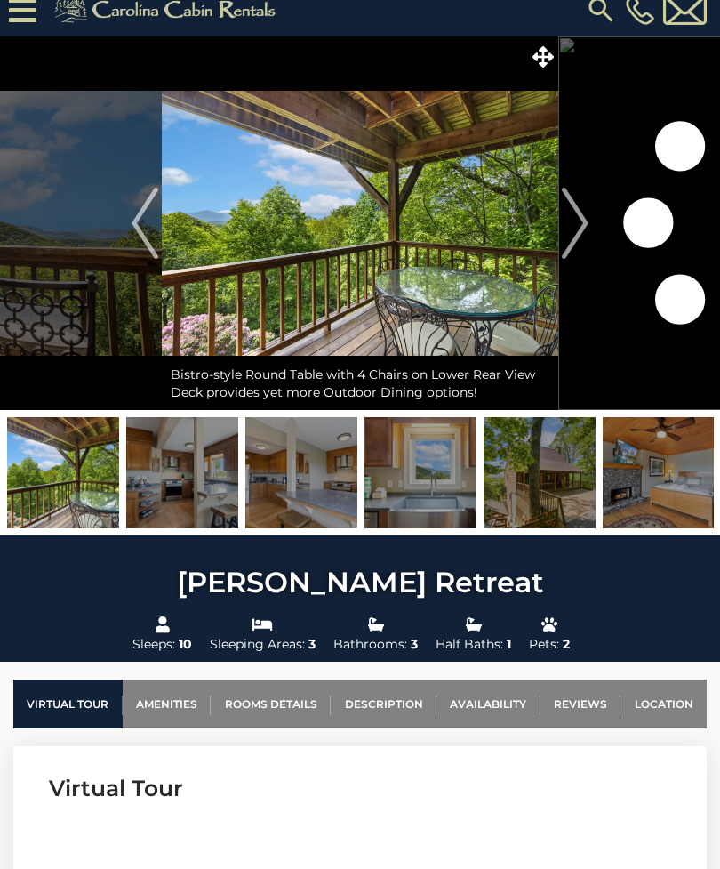
click at [568, 244] on img "Next" at bounding box center [575, 223] width 27 height 71
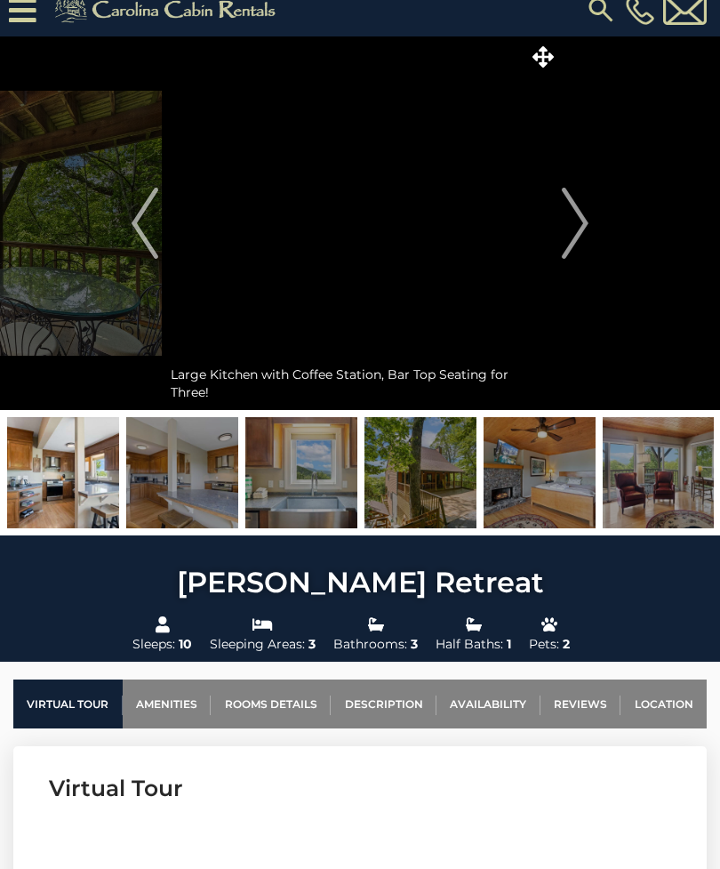
click at [577, 238] on img "Next" at bounding box center [575, 223] width 27 height 71
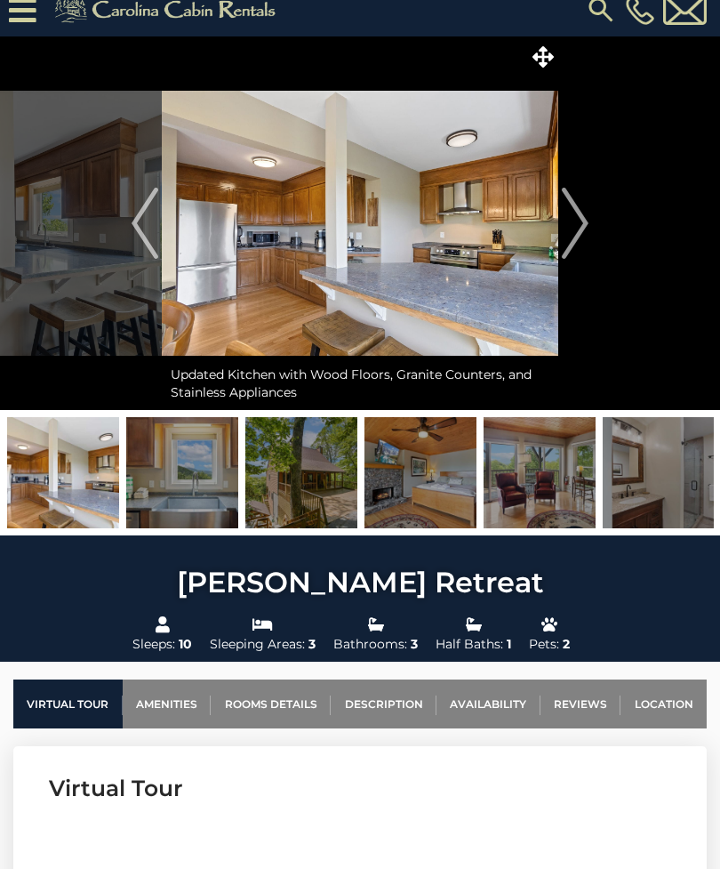
click at [565, 252] on img "Next" at bounding box center [575, 223] width 27 height 71
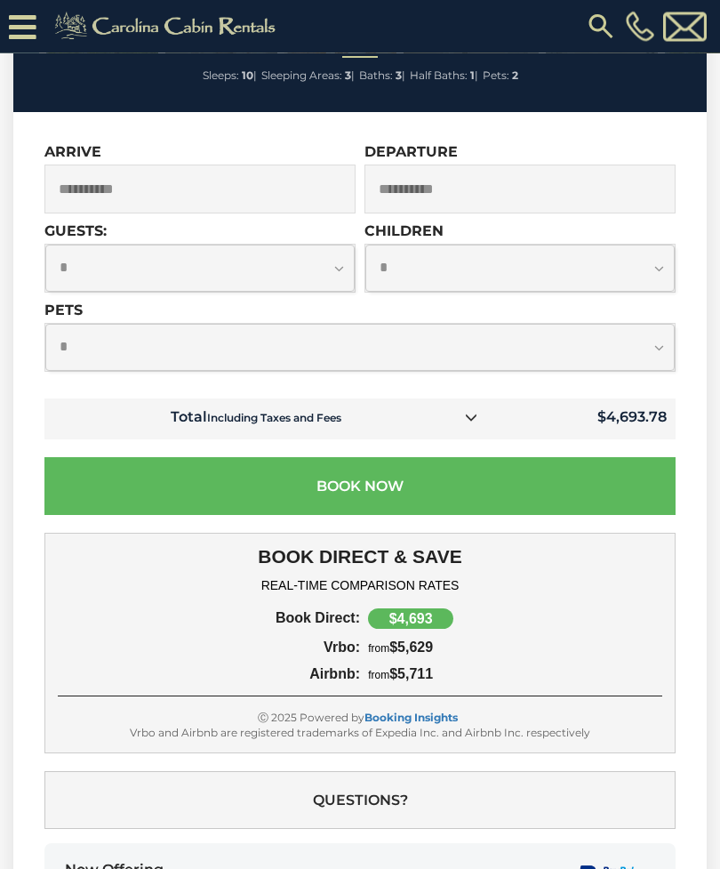
scroll to position [7211, 0]
click at [494, 457] on button "Book Now" at bounding box center [359, 486] width 631 height 58
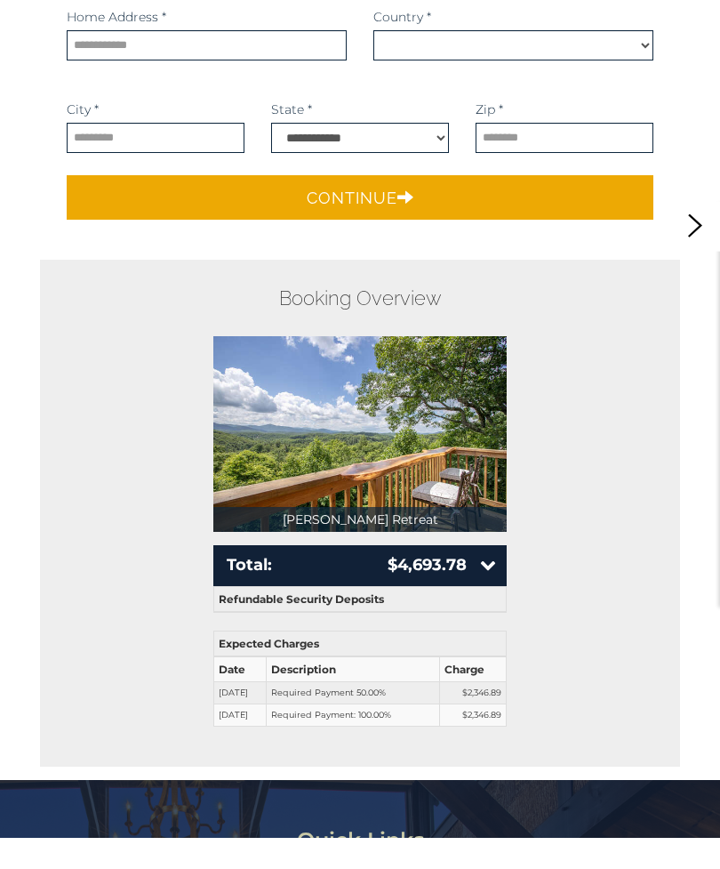
select select "*********"
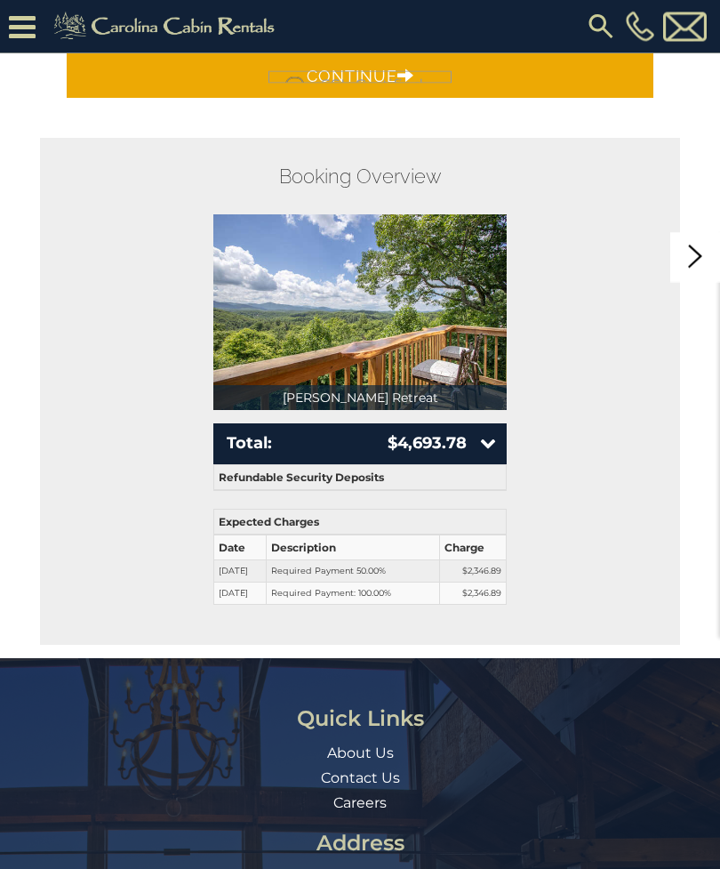
scroll to position [485, 0]
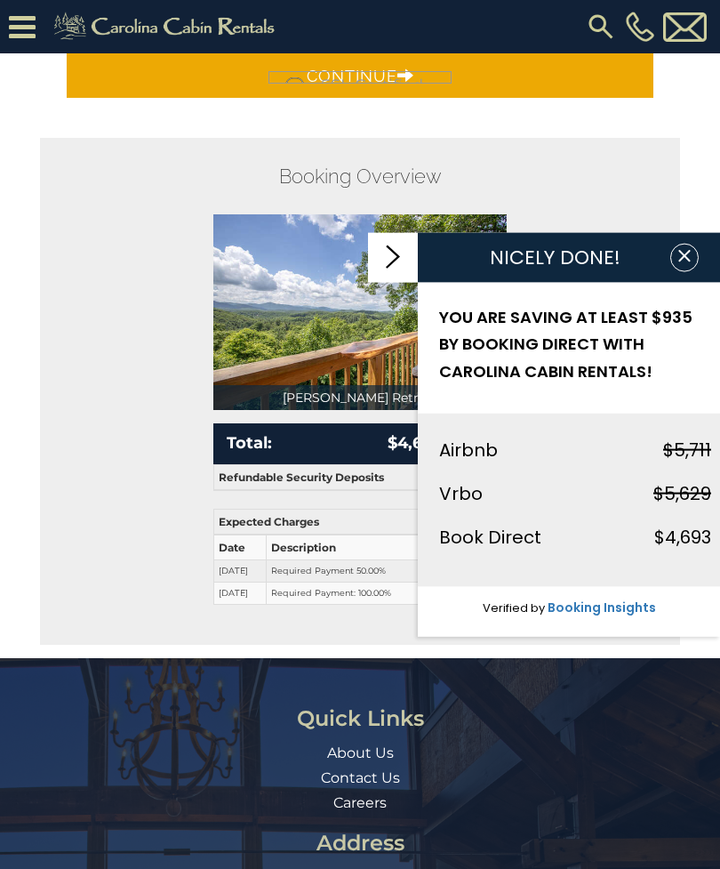
click at [687, 264] on icon "button" at bounding box center [685, 255] width 18 height 18
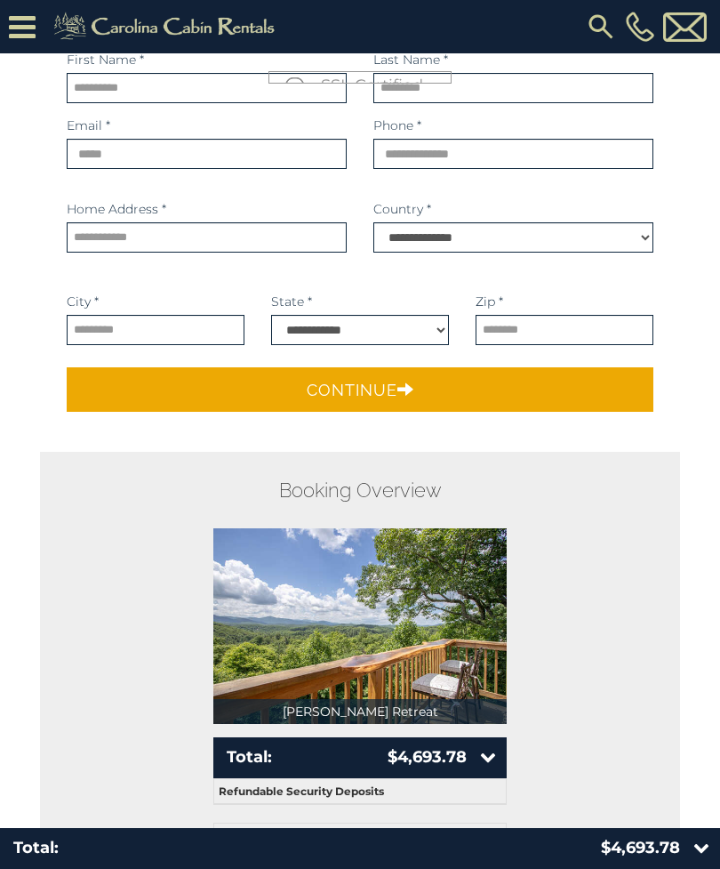
scroll to position [167, 0]
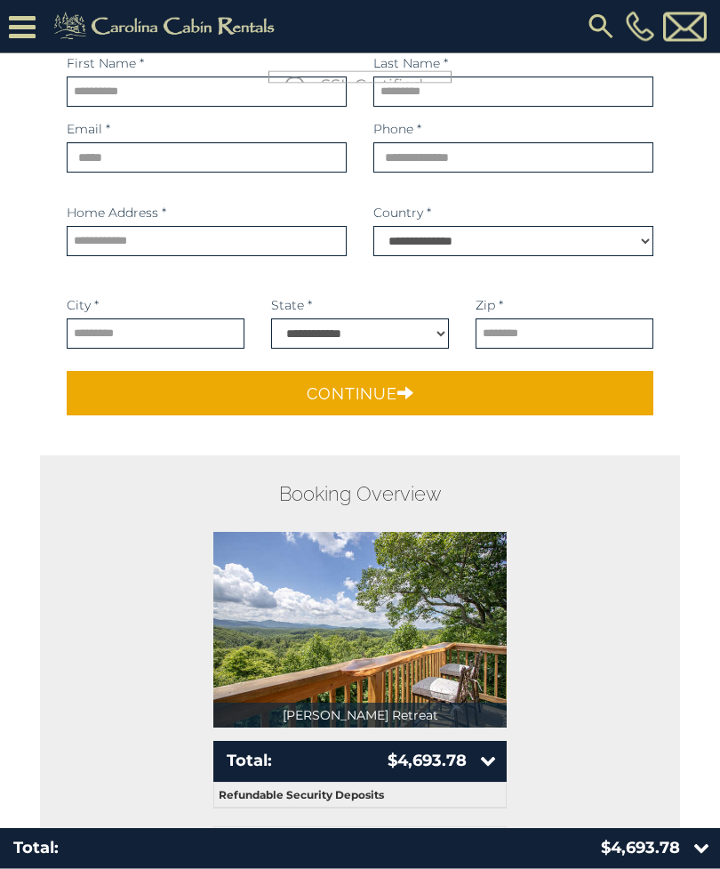
click at [488, 760] on icon at bounding box center [488, 761] width 16 height 16
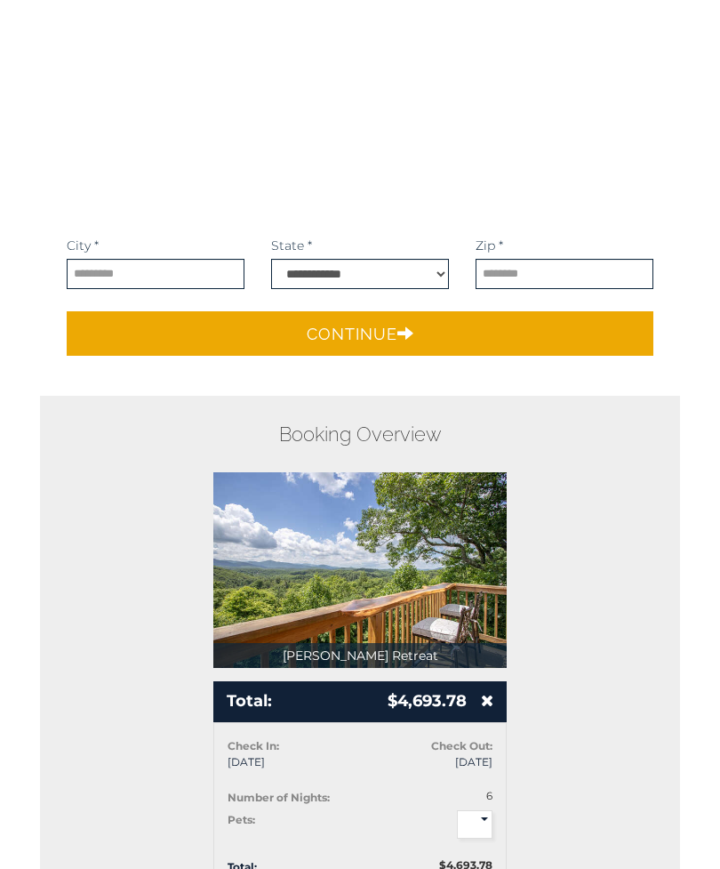
scroll to position [0, 0]
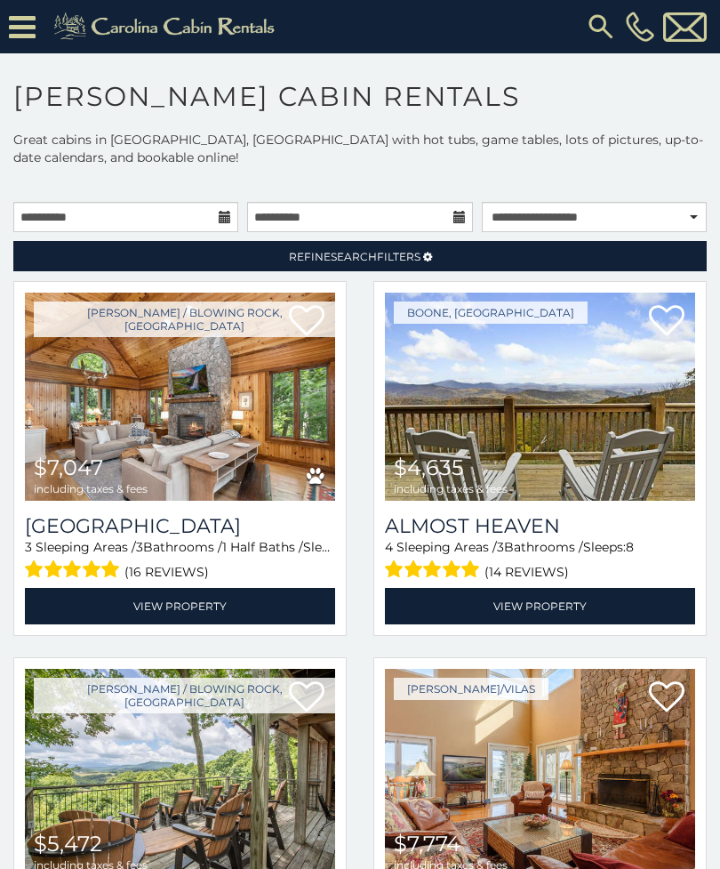
click at [601, 3] on div "[PHONE_NUMBER]" at bounding box center [502, 26] width 417 height 53
click at [144, 759] on img at bounding box center [180, 773] width 310 height 208
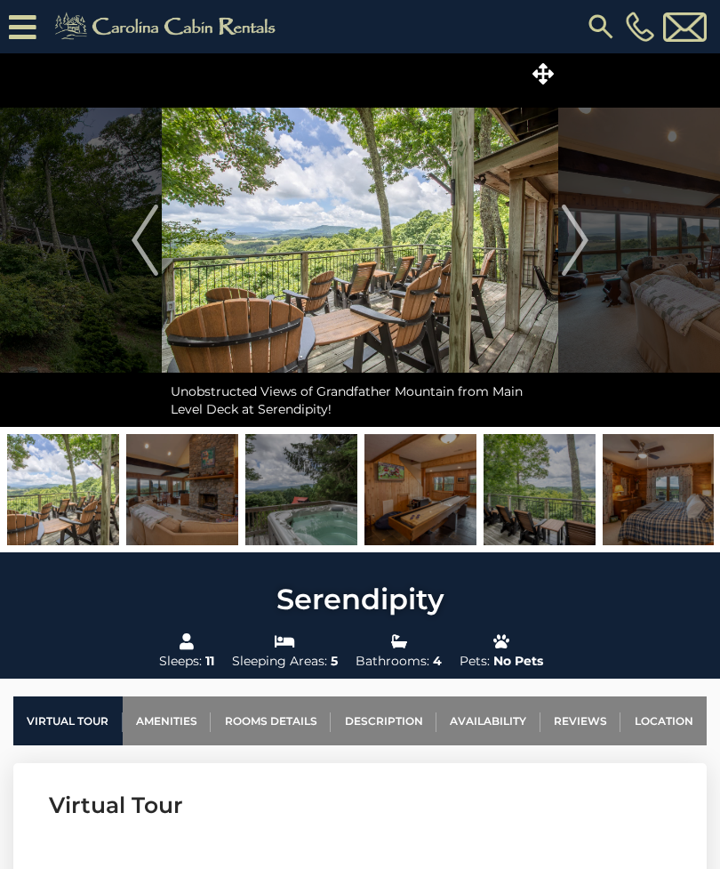
click at [569, 239] on img "Next" at bounding box center [575, 239] width 27 height 71
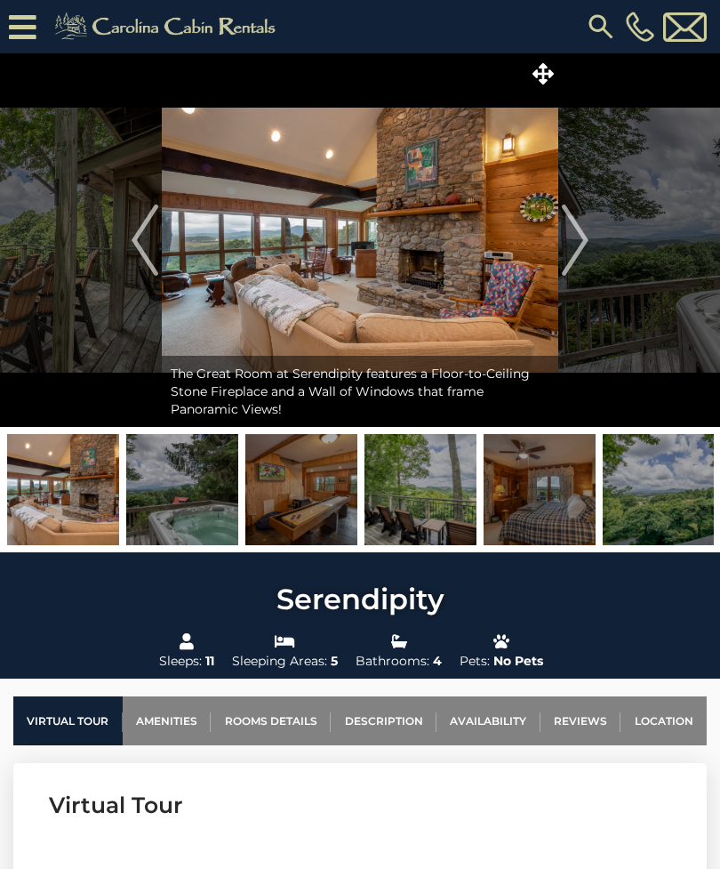
click at [579, 243] on img "Next" at bounding box center [575, 239] width 27 height 71
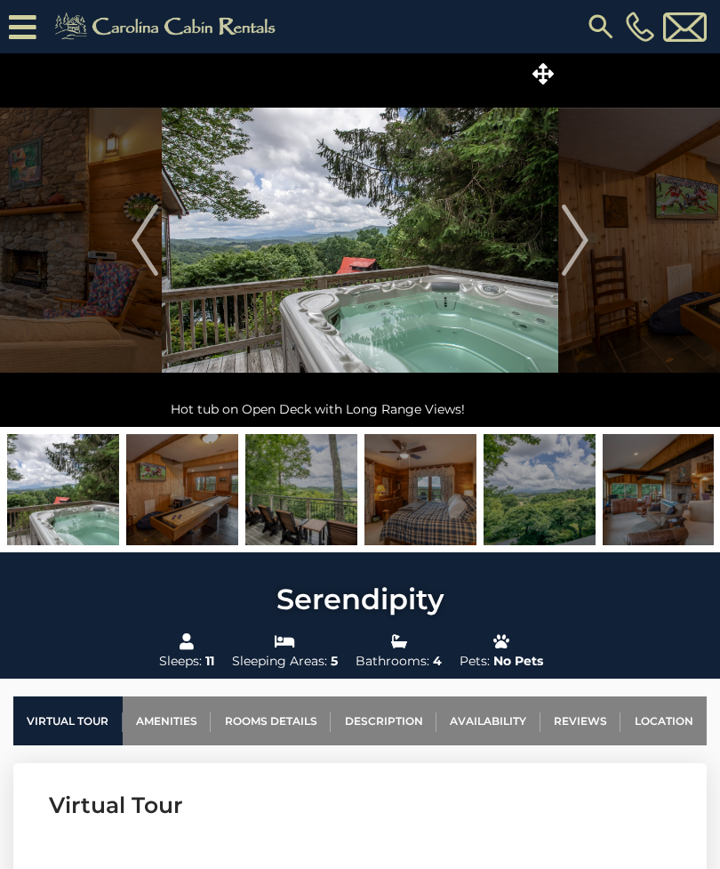
click at [586, 235] on img "Next" at bounding box center [575, 239] width 27 height 71
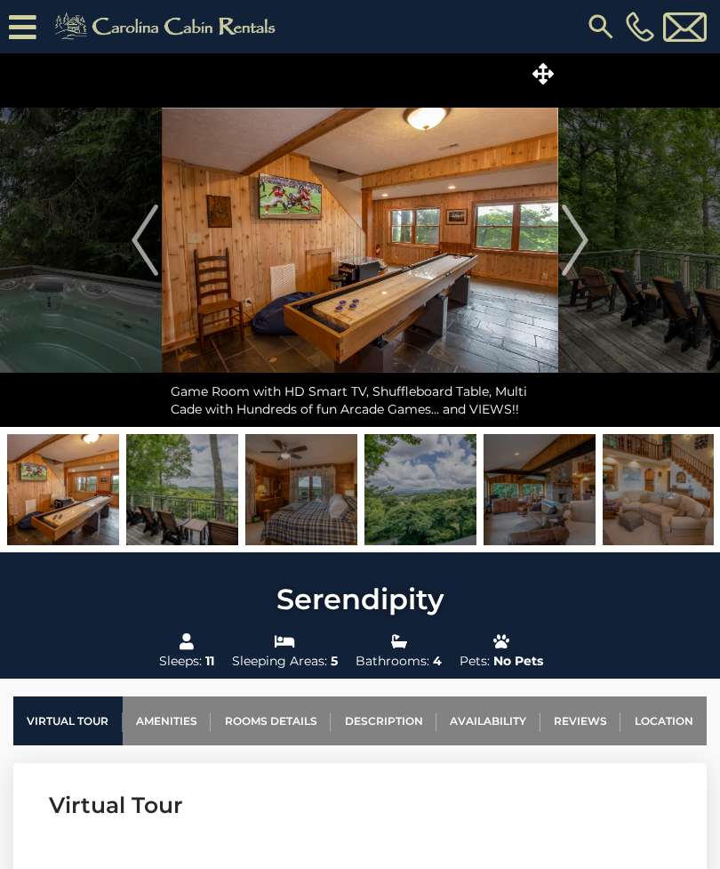
click at [588, 234] on img "Next" at bounding box center [575, 239] width 27 height 71
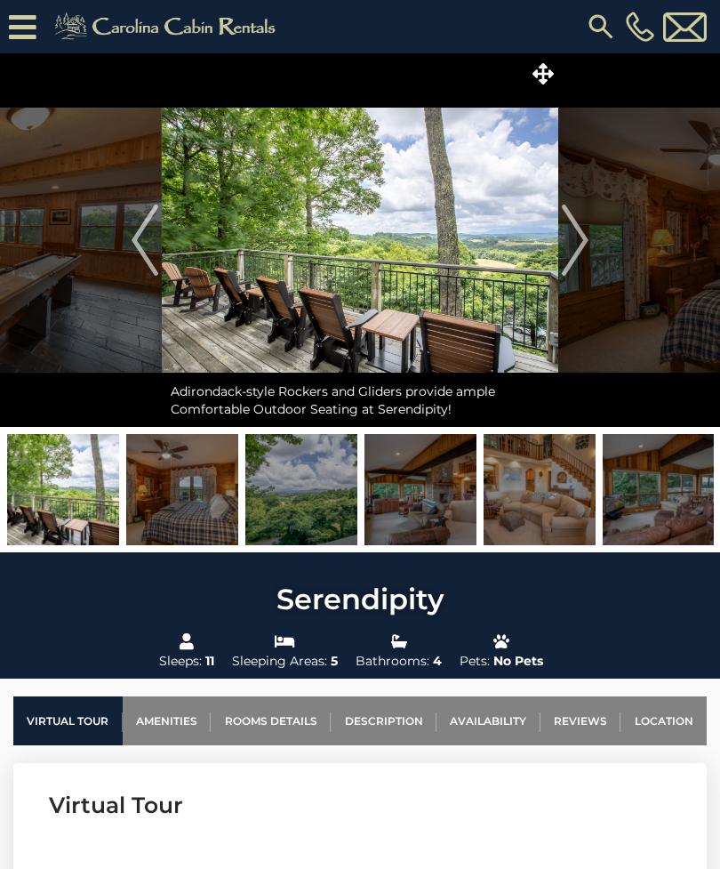
click at [587, 238] on img "Next" at bounding box center [575, 239] width 27 height 71
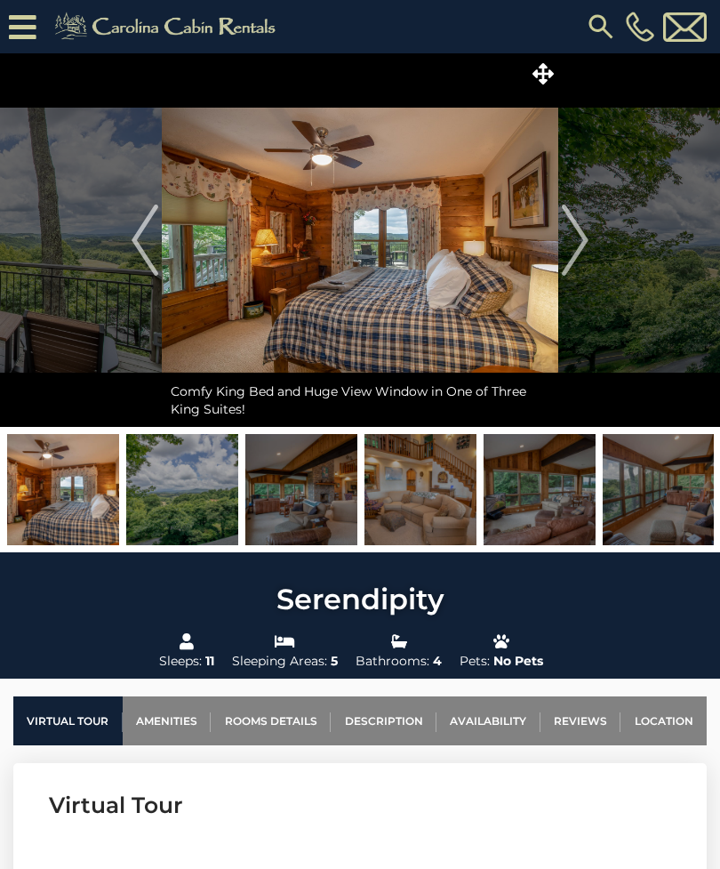
click at [589, 245] on button "Next" at bounding box center [575, 239] width 34 height 373
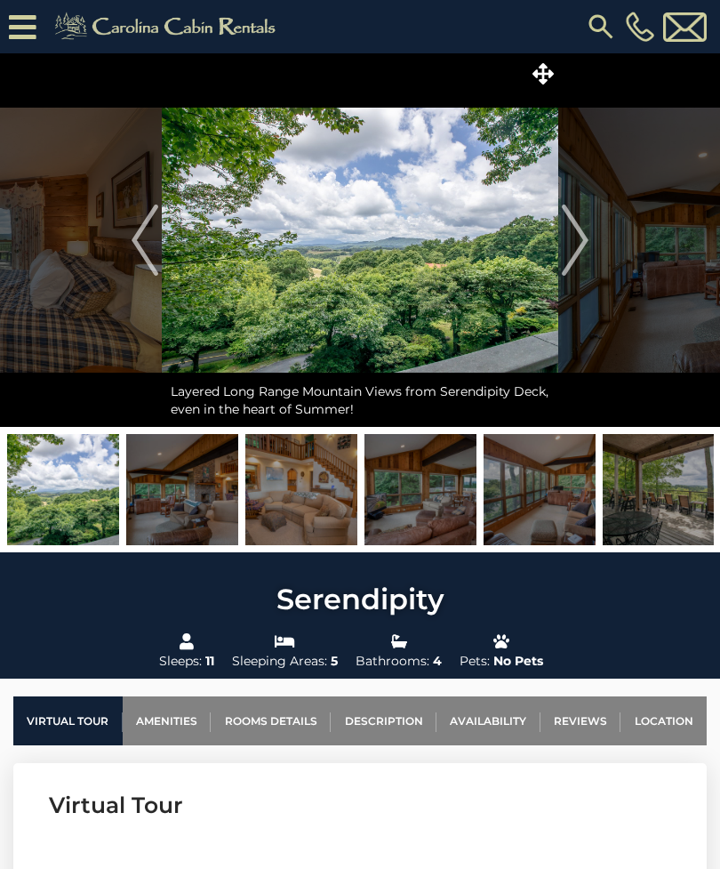
click at [589, 255] on img "Next" at bounding box center [575, 239] width 27 height 71
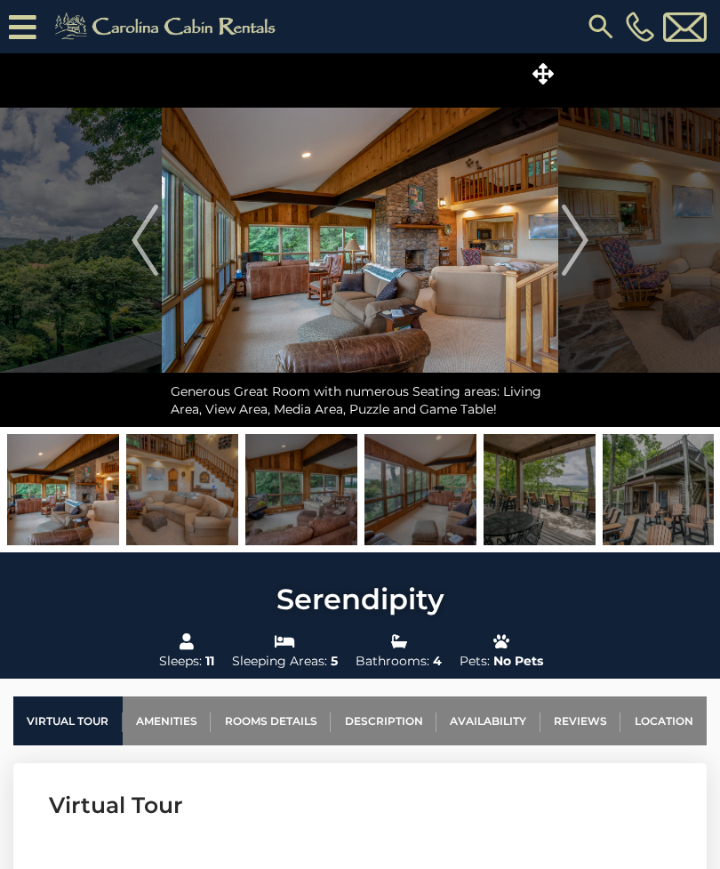
click at [580, 243] on img "Next" at bounding box center [575, 239] width 27 height 71
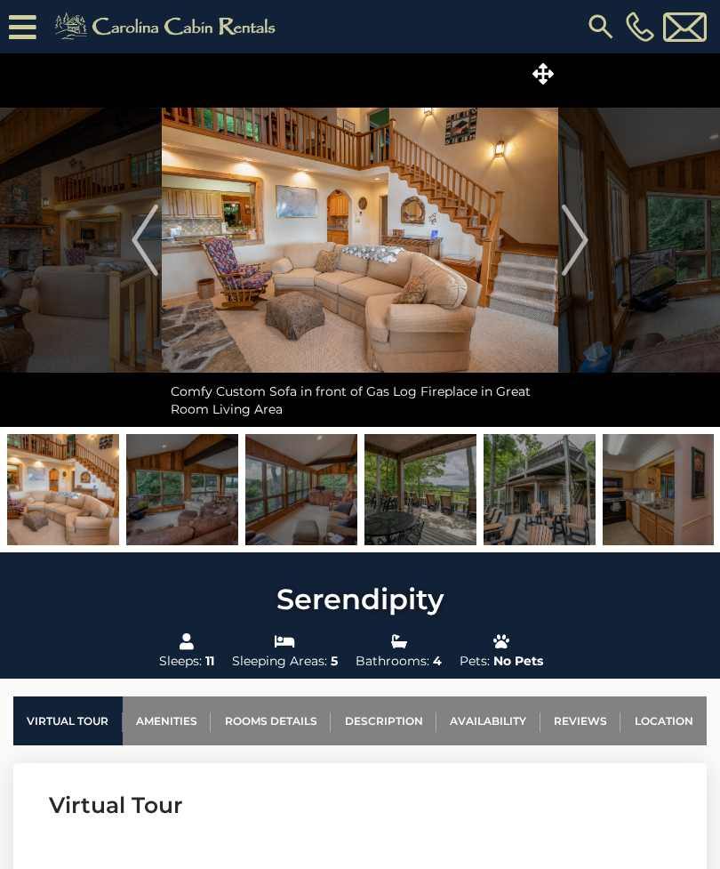
click at [590, 260] on button "Next" at bounding box center [575, 239] width 34 height 373
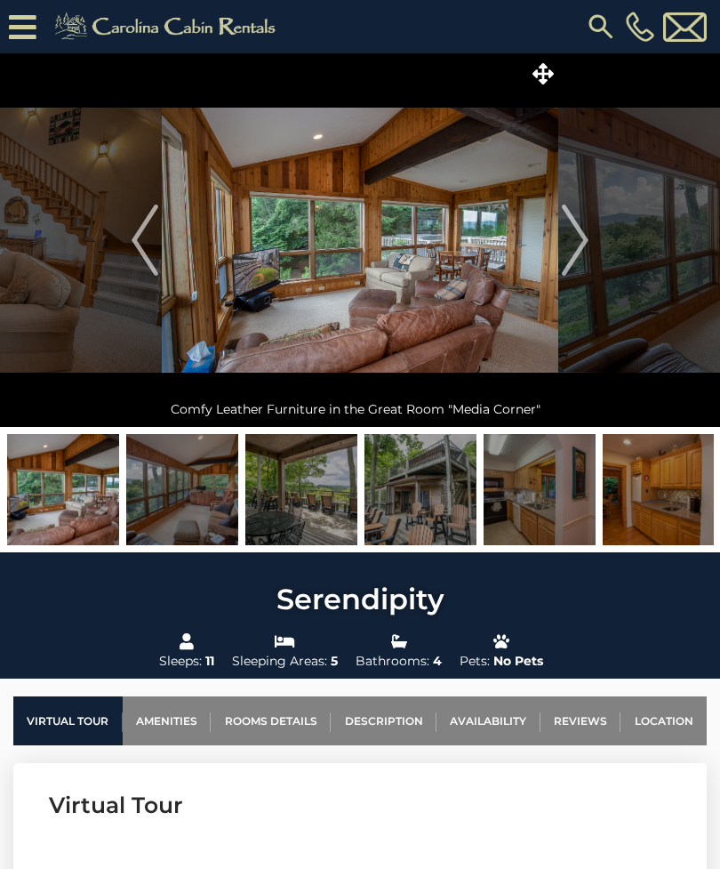
click at [582, 242] on img "Next" at bounding box center [575, 239] width 27 height 71
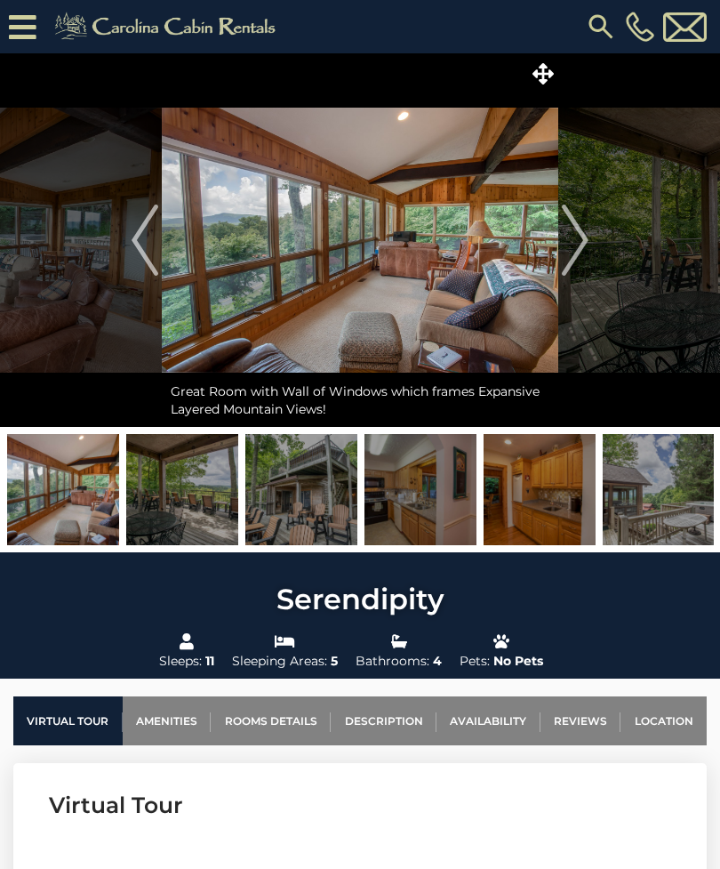
click at [580, 236] on img "Next" at bounding box center [575, 239] width 27 height 71
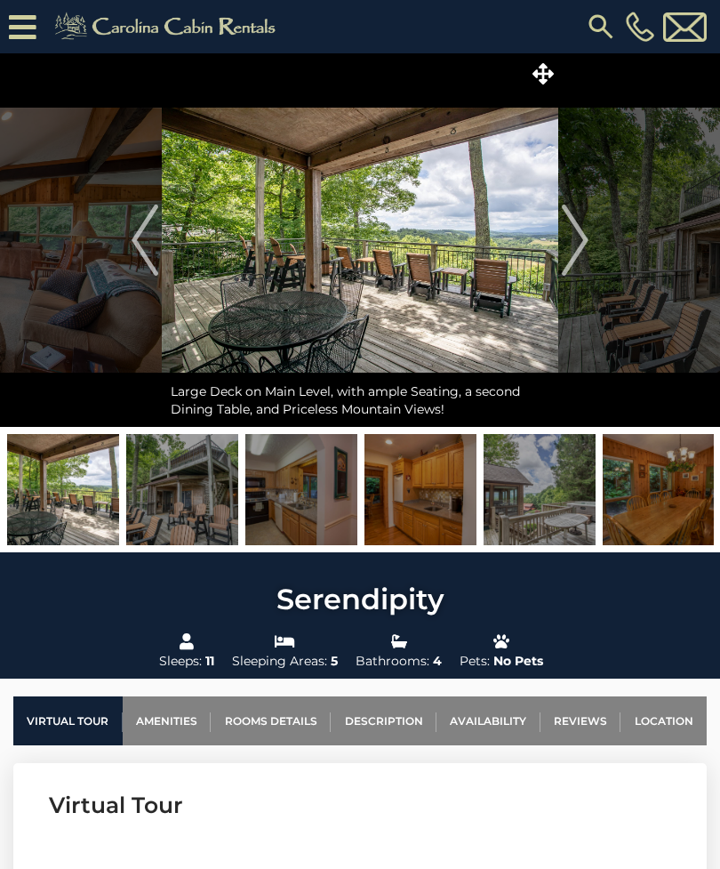
click at [583, 230] on img "Next" at bounding box center [575, 239] width 27 height 71
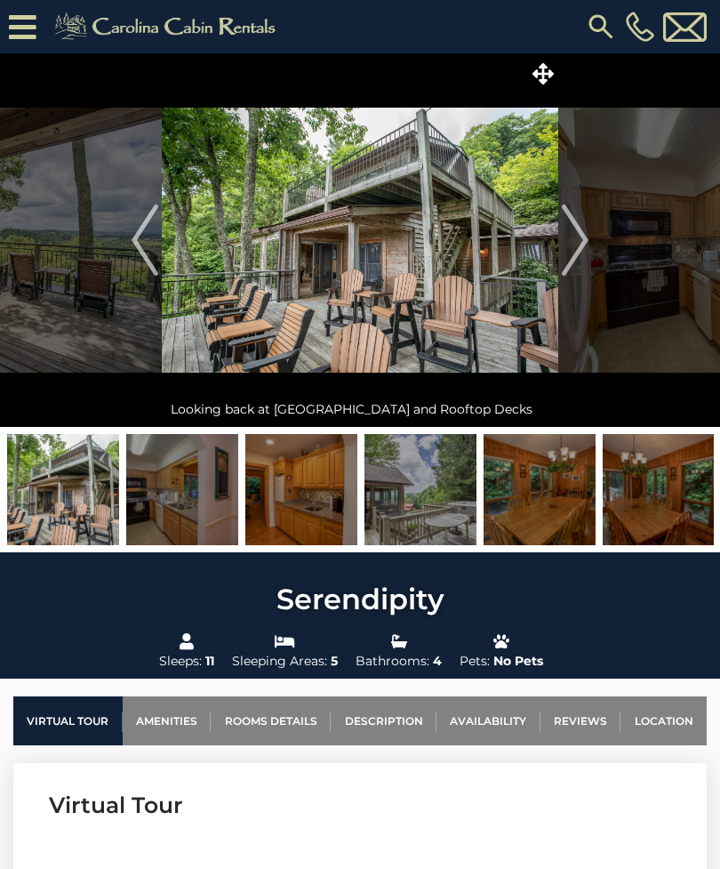
click at [586, 237] on img "Next" at bounding box center [575, 239] width 27 height 71
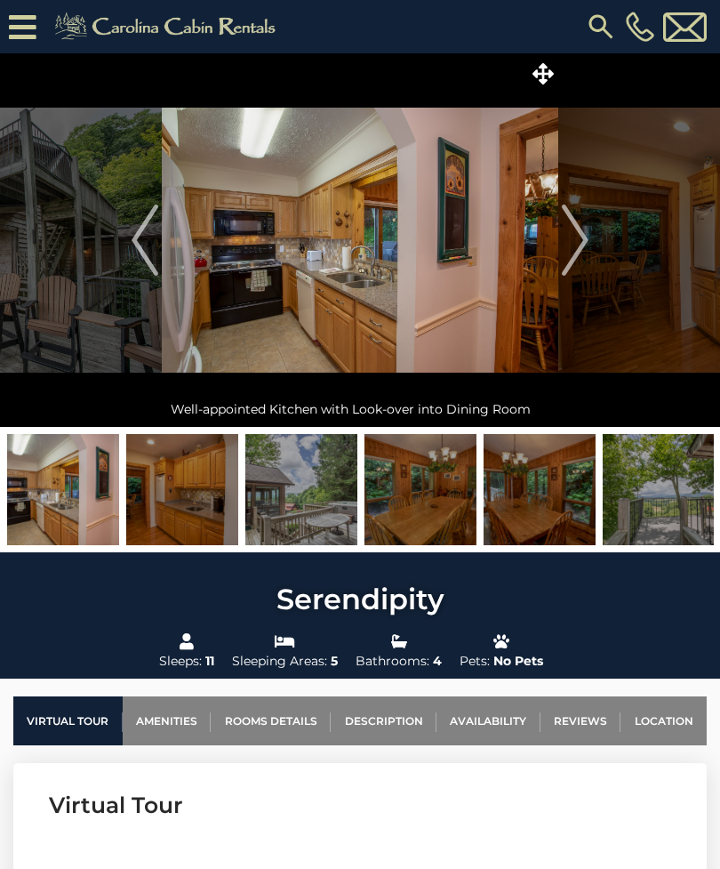
click at [580, 242] on img "Next" at bounding box center [575, 239] width 27 height 71
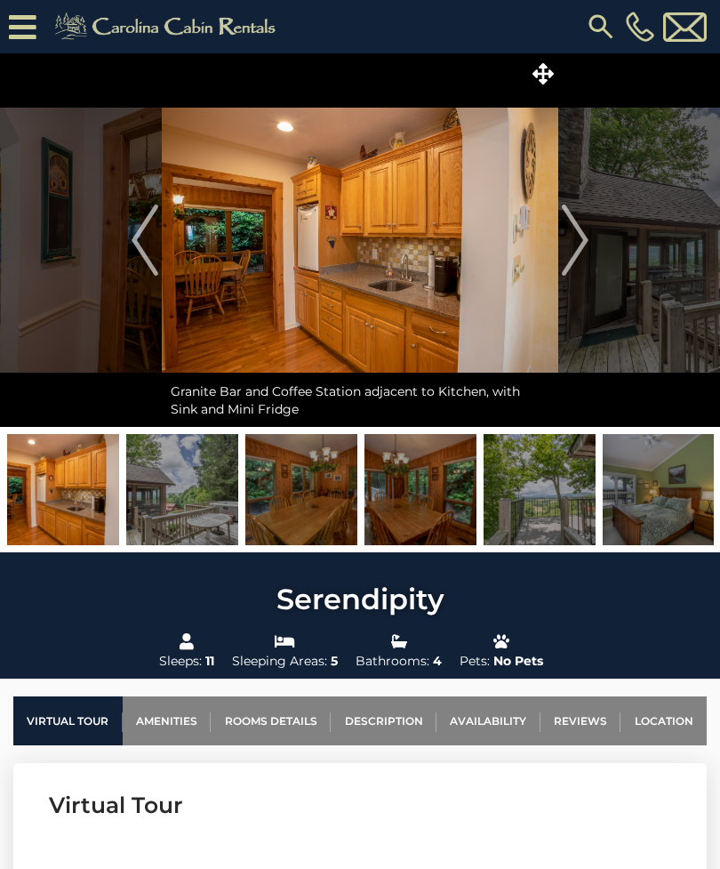
click at [568, 252] on img "Next" at bounding box center [575, 239] width 27 height 71
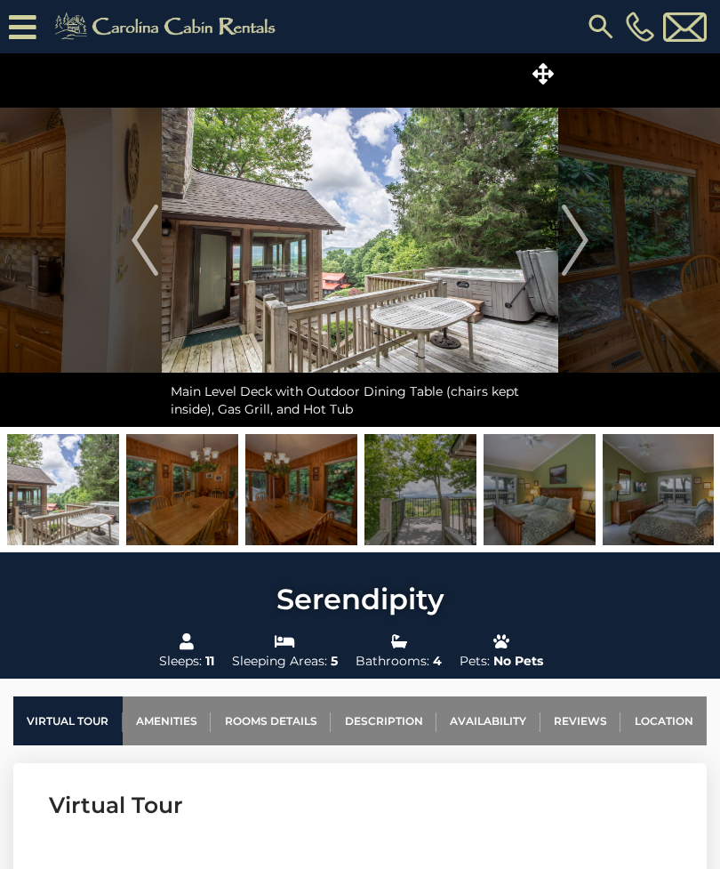
click at [582, 237] on img "Next" at bounding box center [575, 239] width 27 height 71
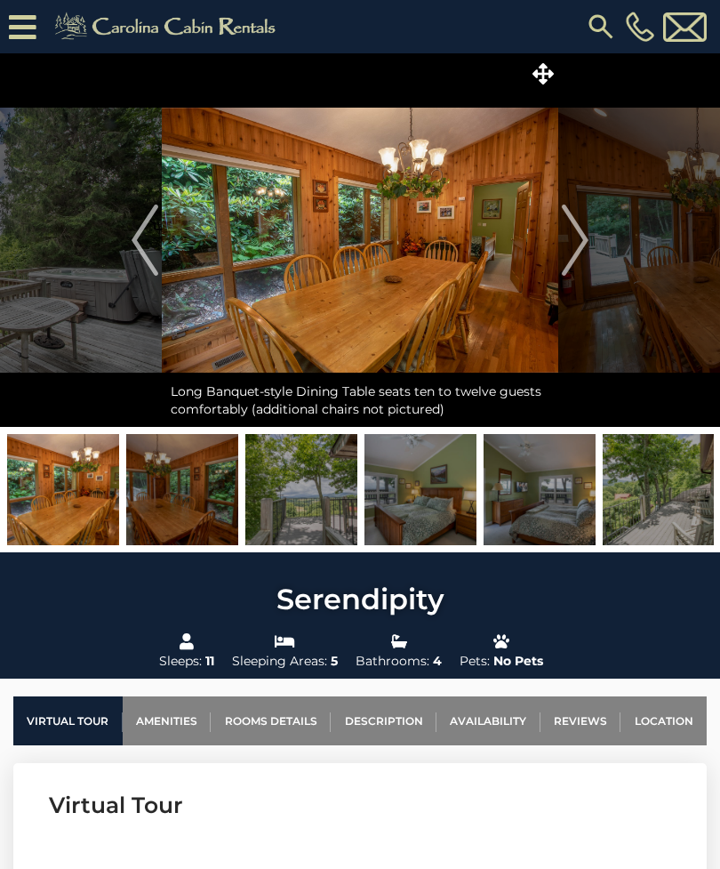
click at [585, 238] on img "Next" at bounding box center [575, 239] width 27 height 71
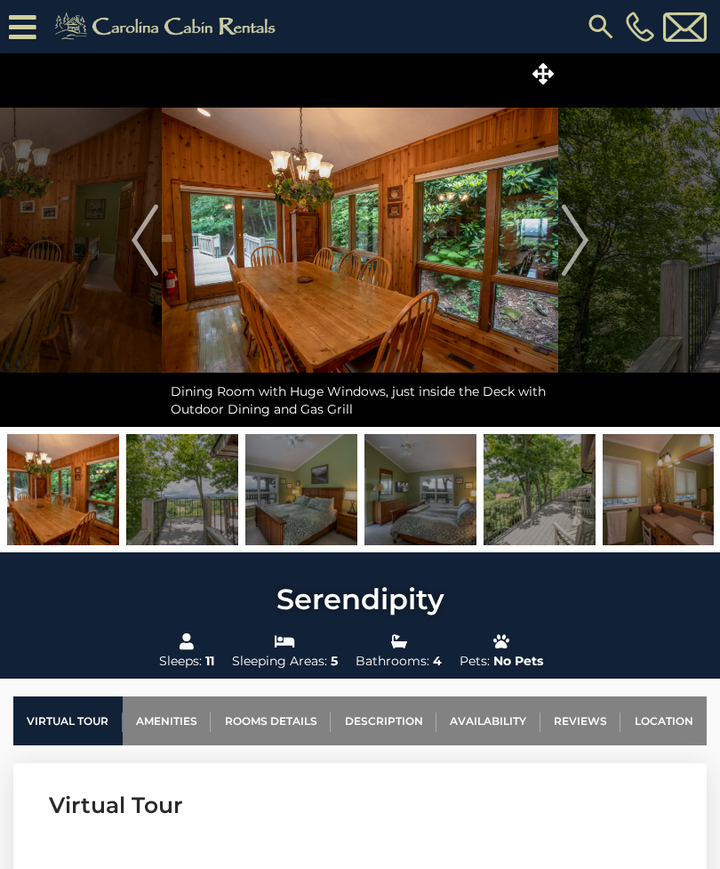
click at [582, 222] on img "Next" at bounding box center [575, 239] width 27 height 71
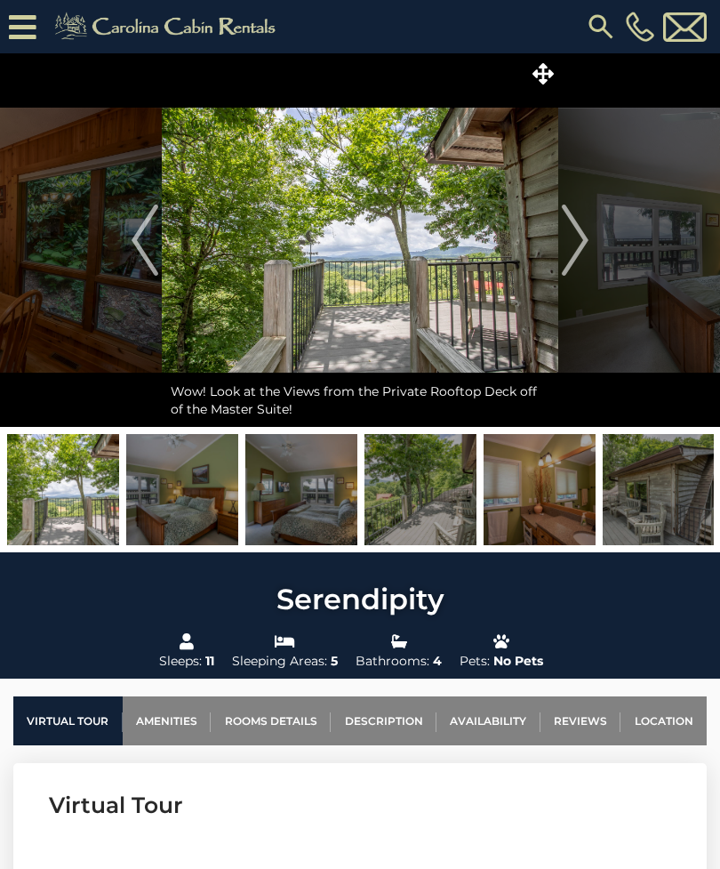
click at [578, 243] on img "Next" at bounding box center [575, 239] width 27 height 71
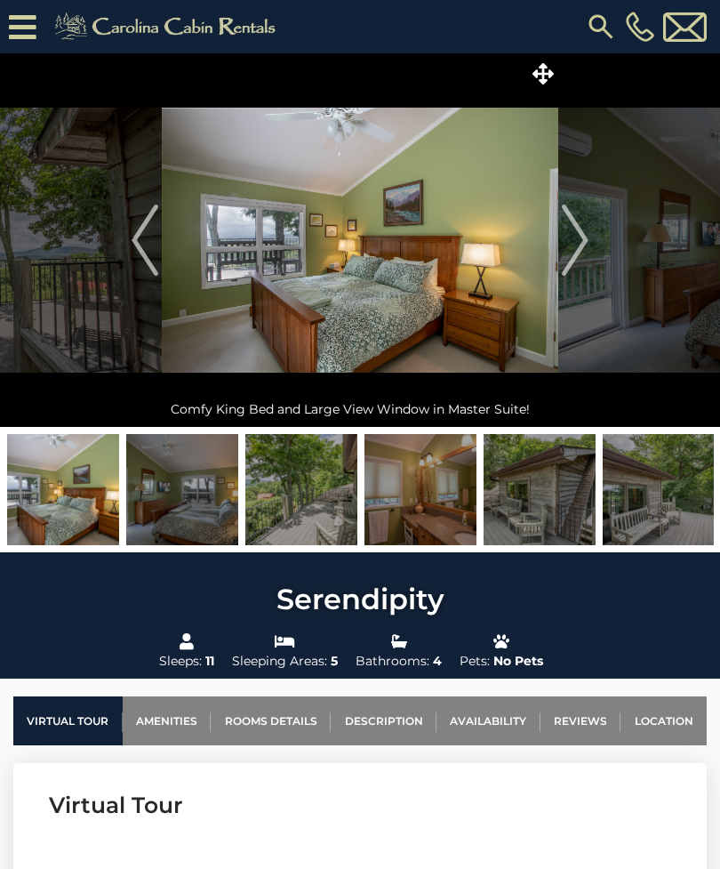
click at [582, 244] on img "Next" at bounding box center [575, 239] width 27 height 71
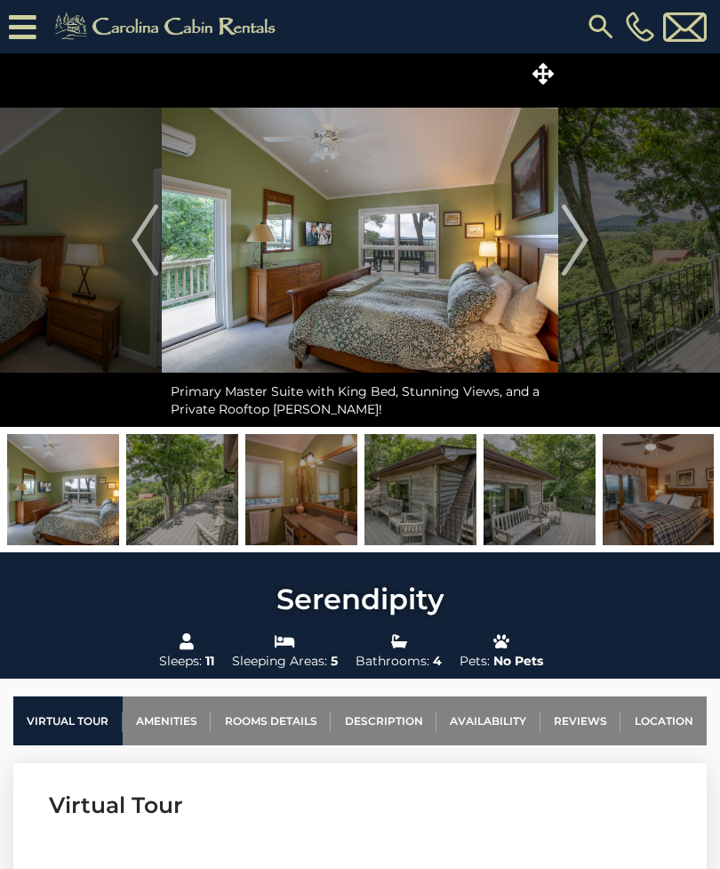
click at [578, 238] on img "Next" at bounding box center [575, 239] width 27 height 71
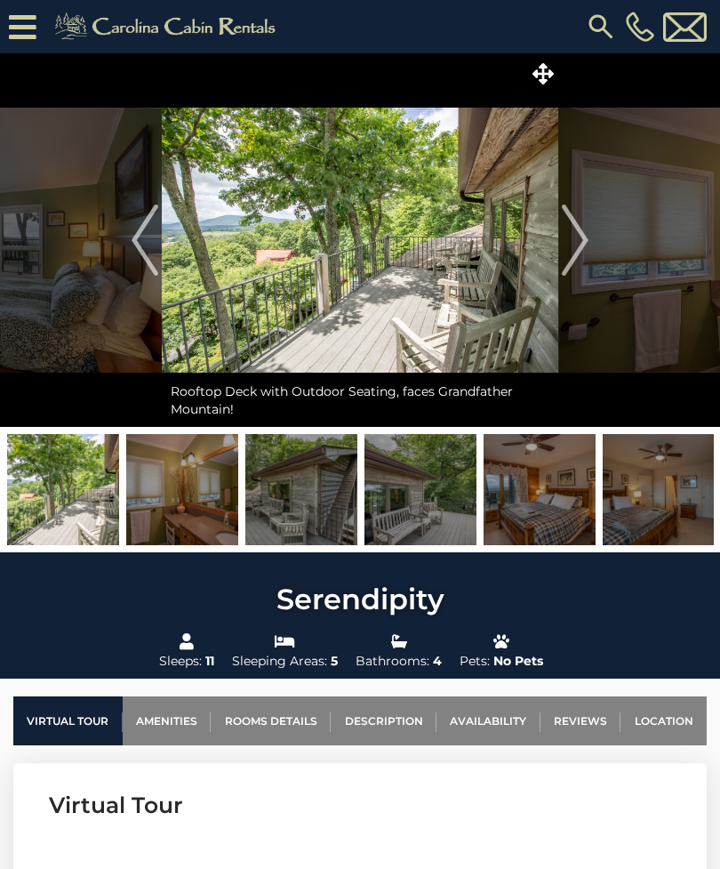
click at [582, 244] on img "Next" at bounding box center [575, 239] width 27 height 71
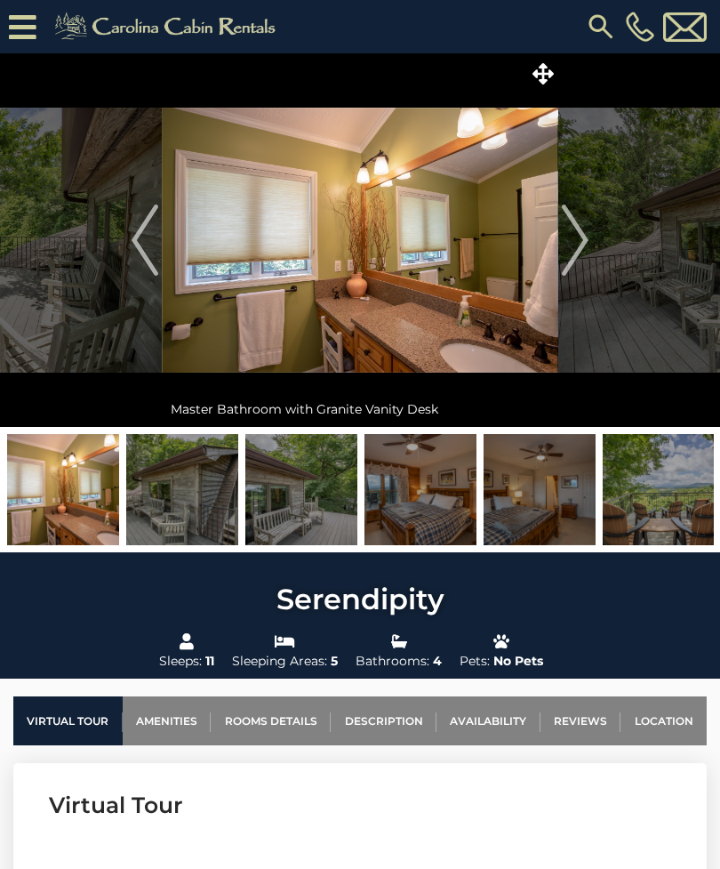
click at [590, 240] on button "Next" at bounding box center [575, 239] width 34 height 373
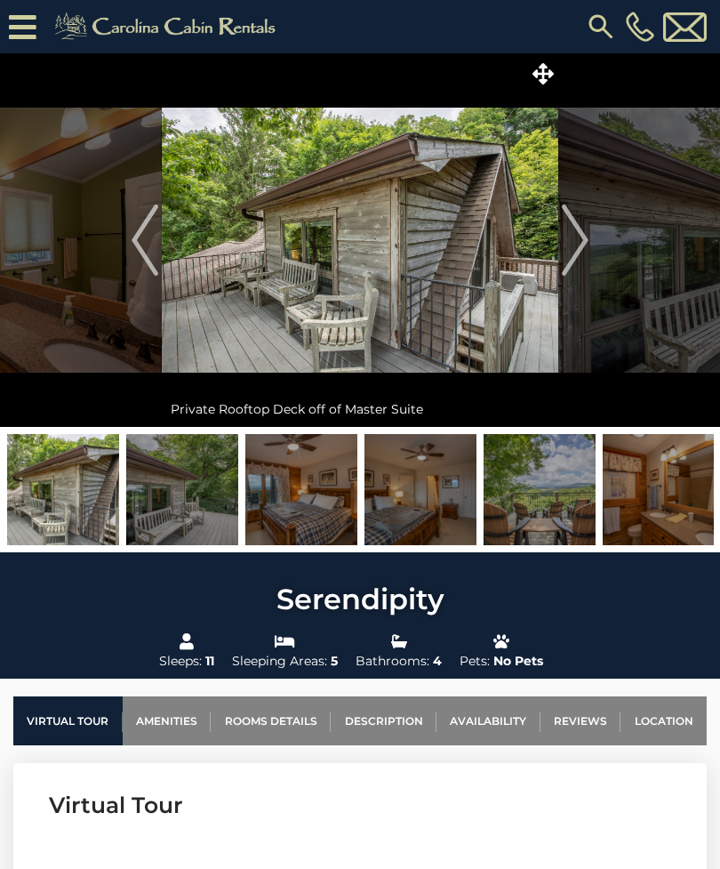
click at [583, 244] on img "Next" at bounding box center [575, 239] width 27 height 71
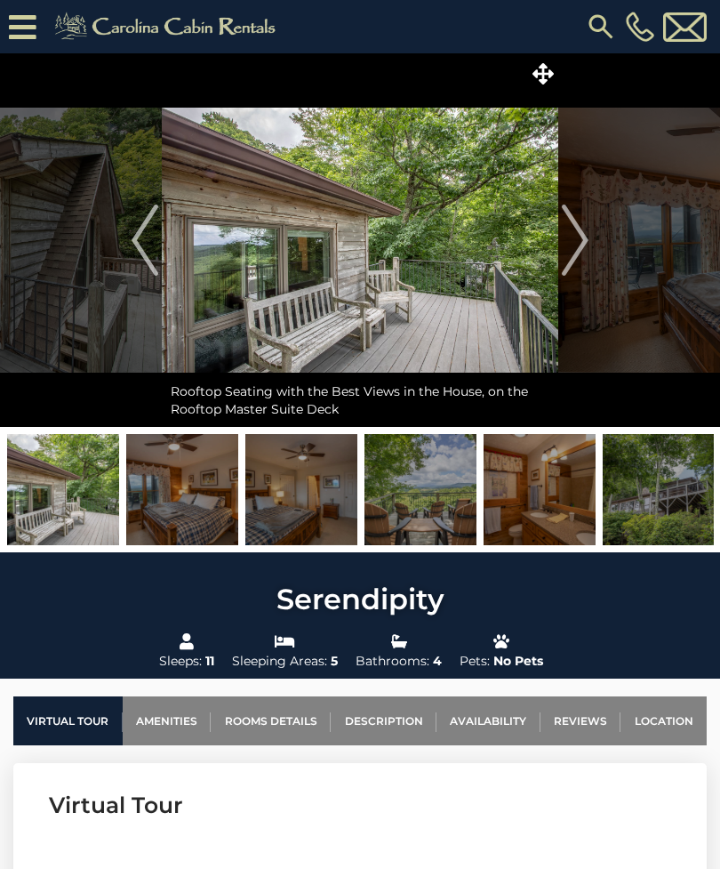
click at [573, 251] on img "Next" at bounding box center [575, 239] width 27 height 71
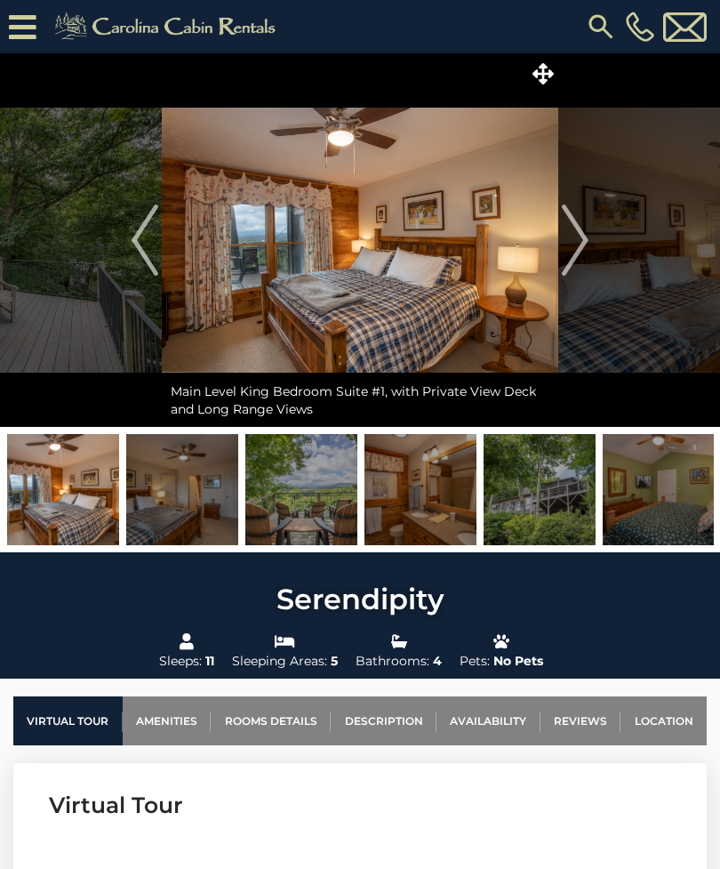
click at [586, 244] on img "Next" at bounding box center [575, 239] width 27 height 71
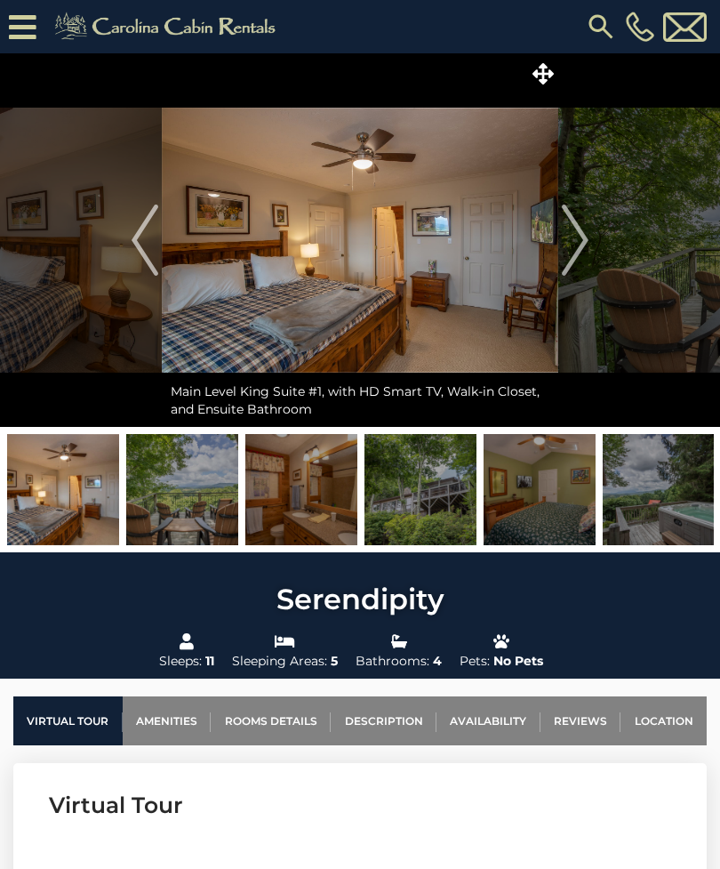
click at [588, 244] on img "Next" at bounding box center [575, 239] width 27 height 71
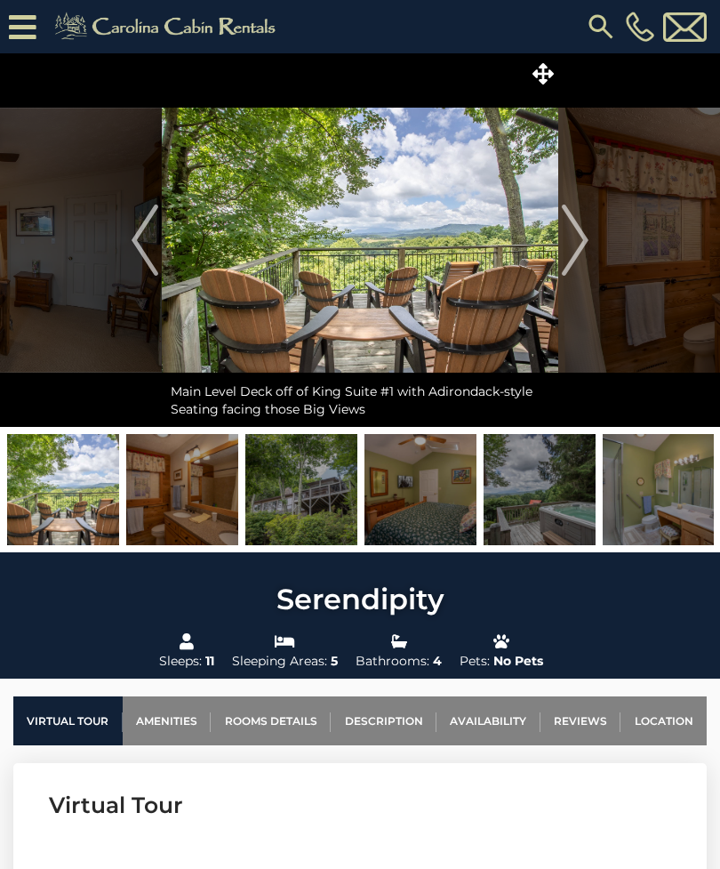
click at [573, 243] on img "Next" at bounding box center [575, 239] width 27 height 71
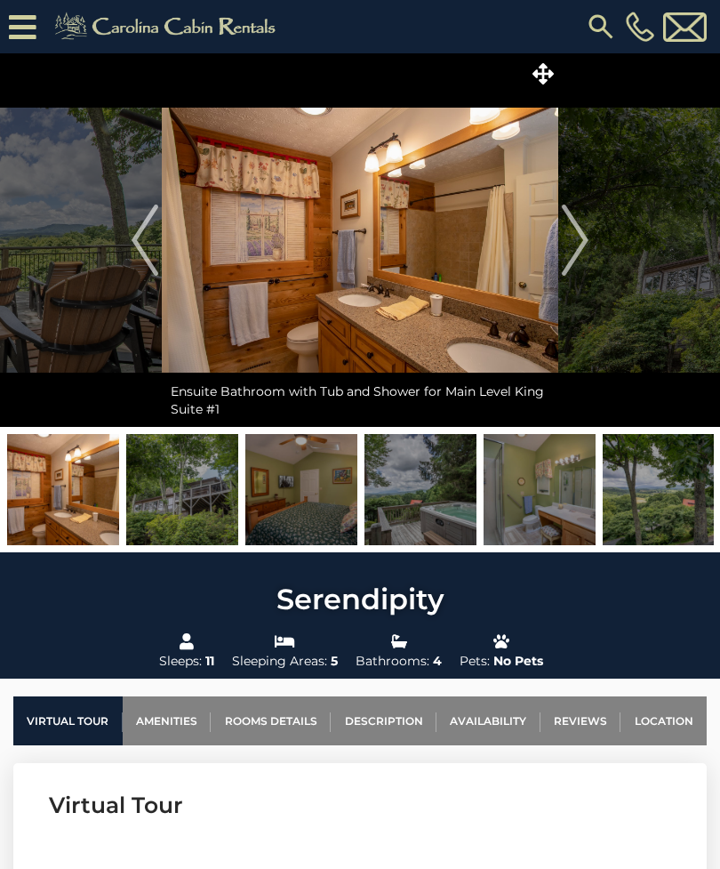
click at [584, 251] on img "Next" at bounding box center [575, 239] width 27 height 71
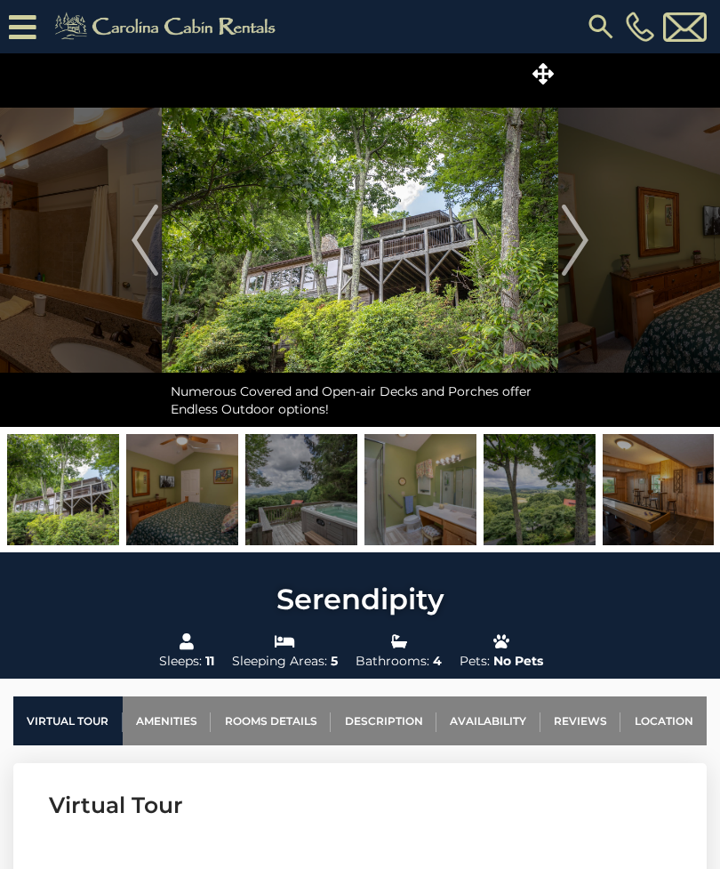
click at [582, 241] on img "Next" at bounding box center [575, 239] width 27 height 71
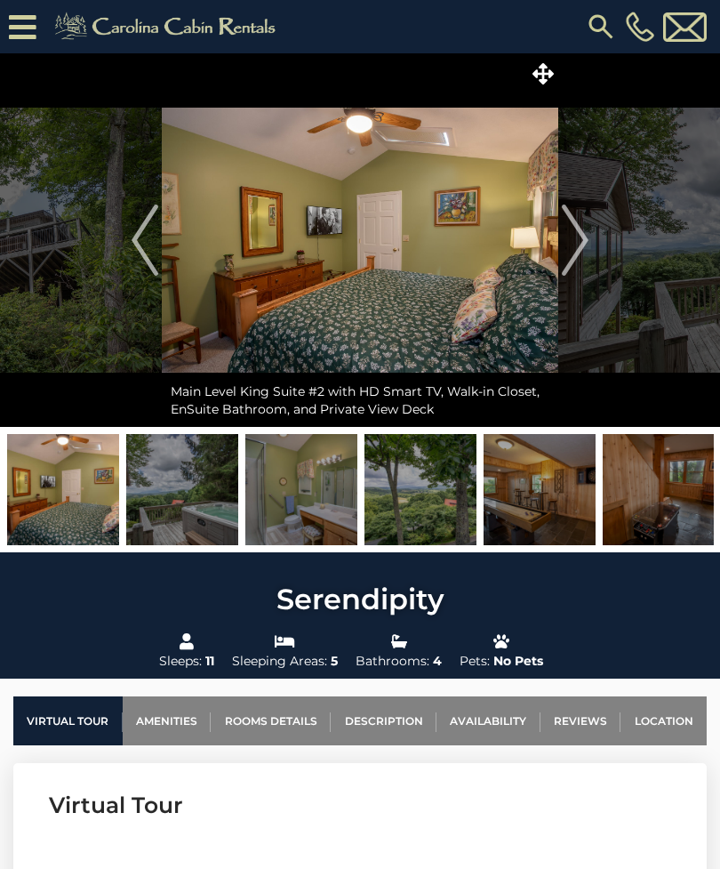
click at [581, 242] on img "Next" at bounding box center [575, 239] width 27 height 71
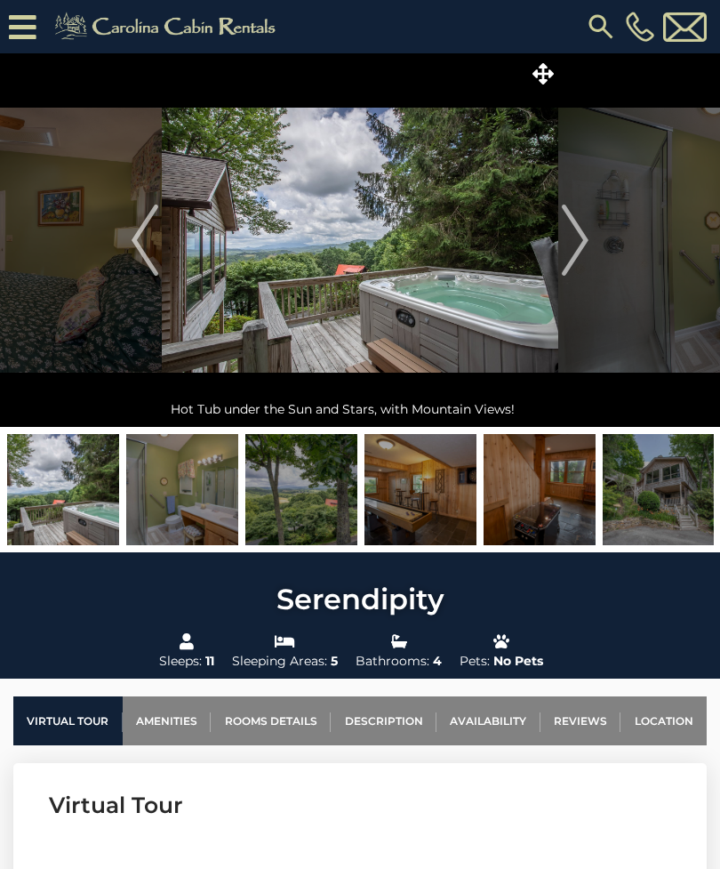
click at [584, 247] on img "Next" at bounding box center [575, 239] width 27 height 71
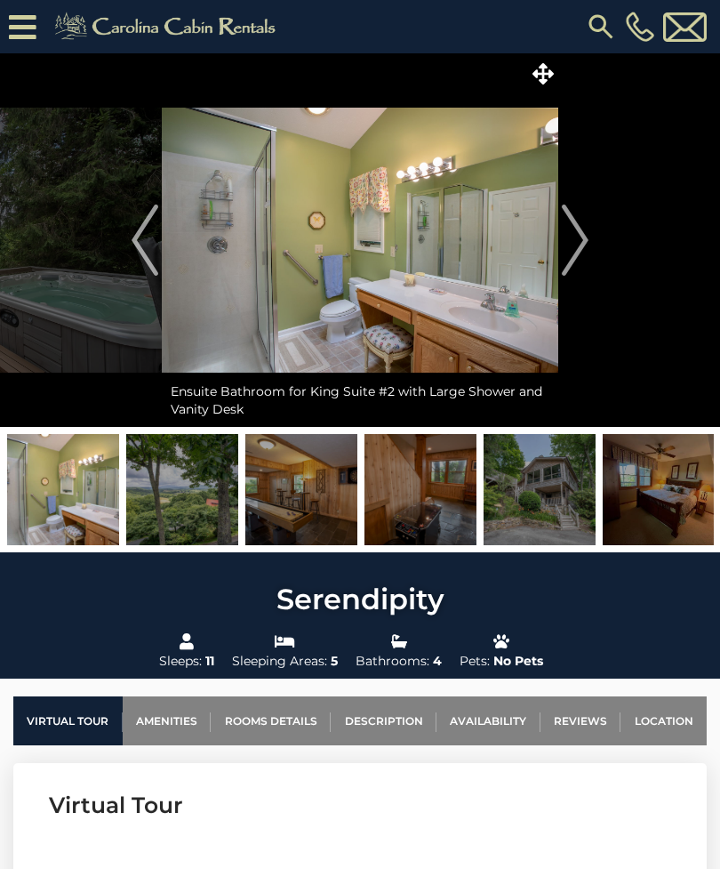
click at [579, 247] on img "Next" at bounding box center [575, 239] width 27 height 71
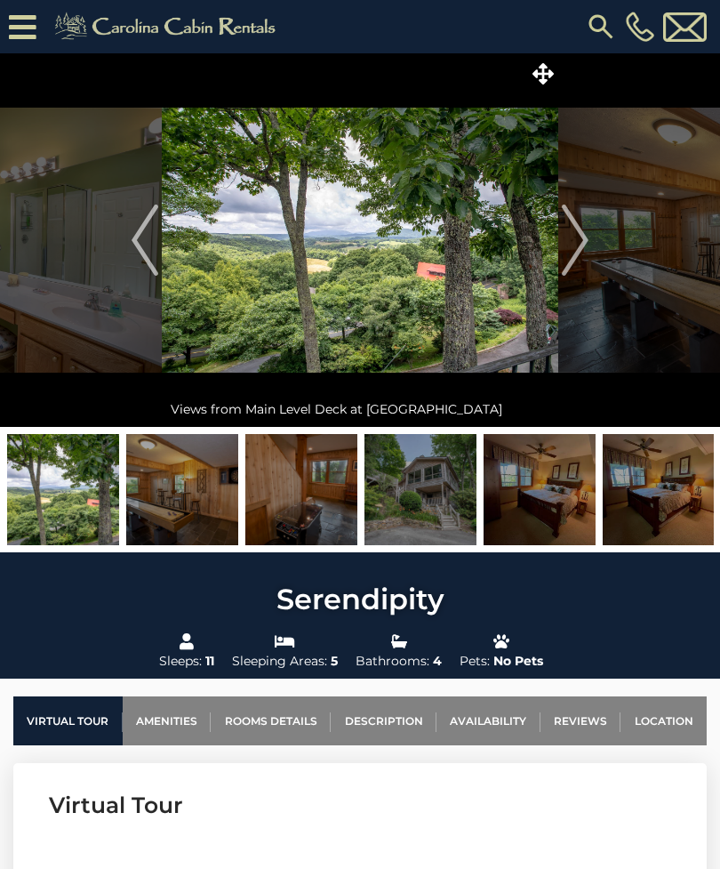
click at [583, 236] on img "Next" at bounding box center [575, 239] width 27 height 71
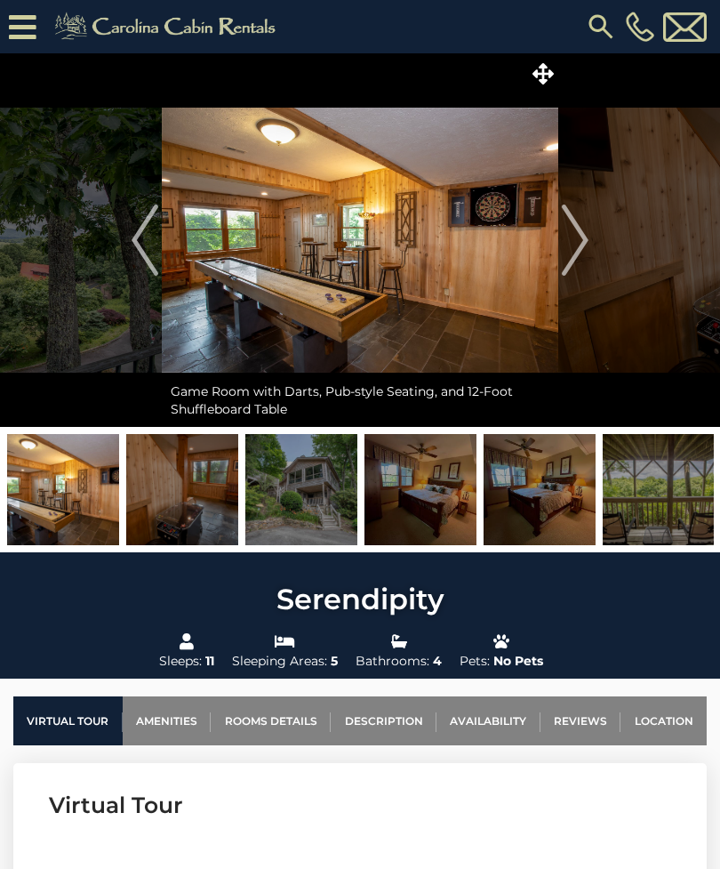
click at [589, 244] on button "Next" at bounding box center [575, 239] width 34 height 373
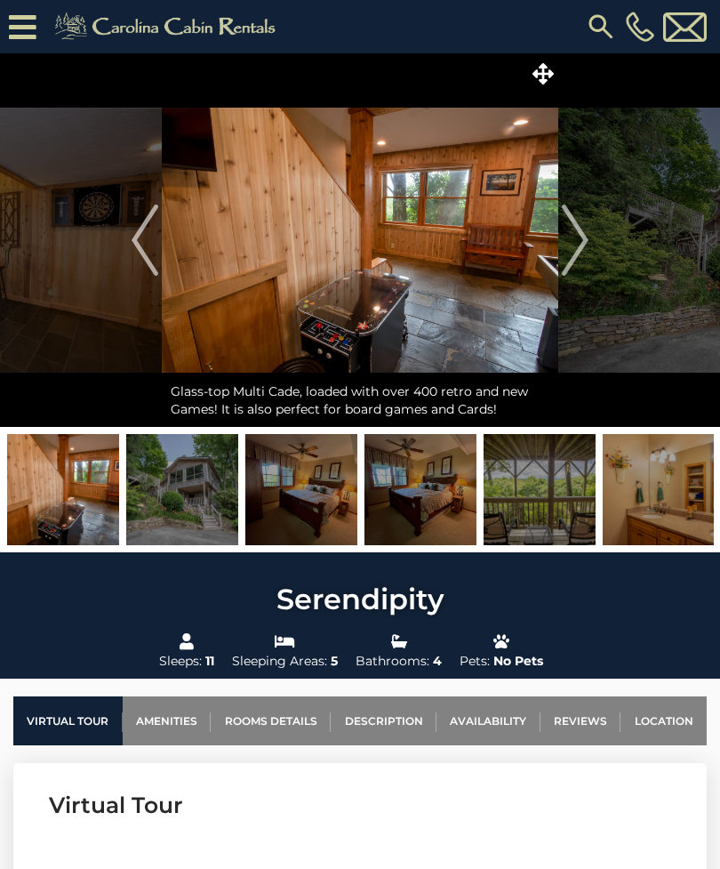
click at [577, 239] on img "Next" at bounding box center [575, 239] width 27 height 71
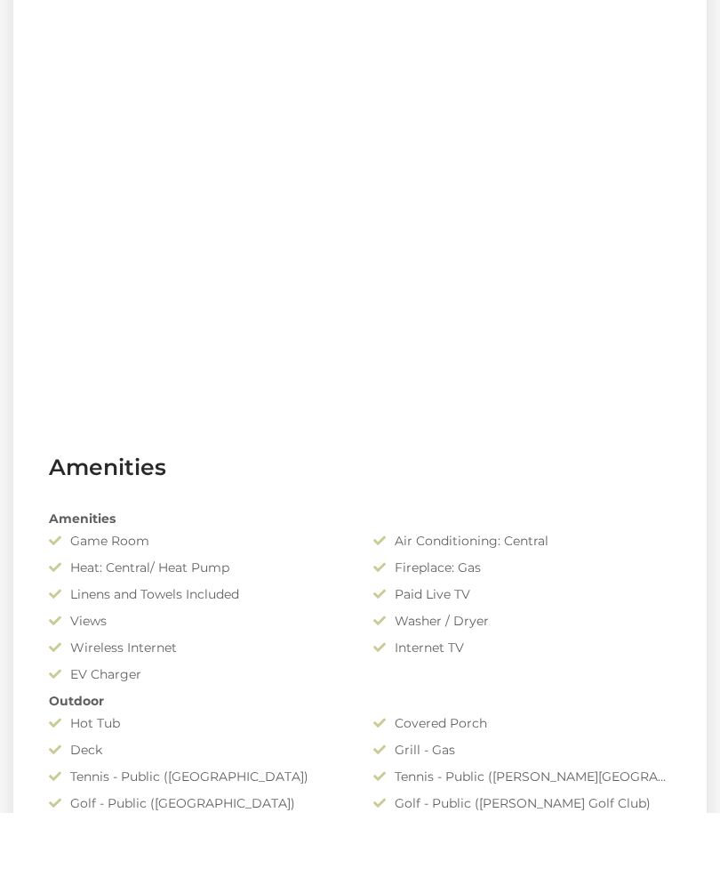
scroll to position [917, 0]
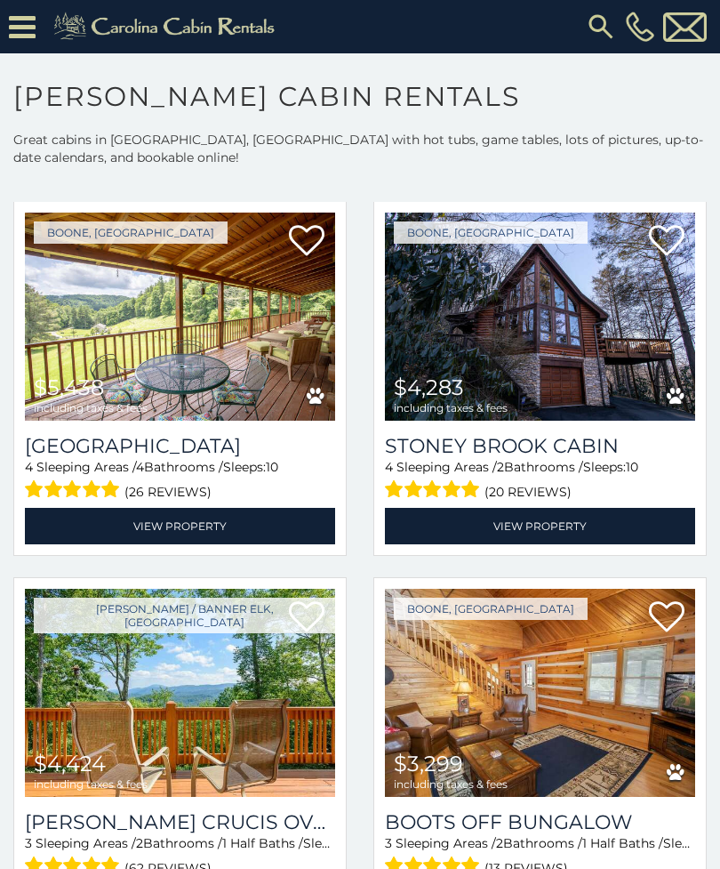
scroll to position [3065, 0]
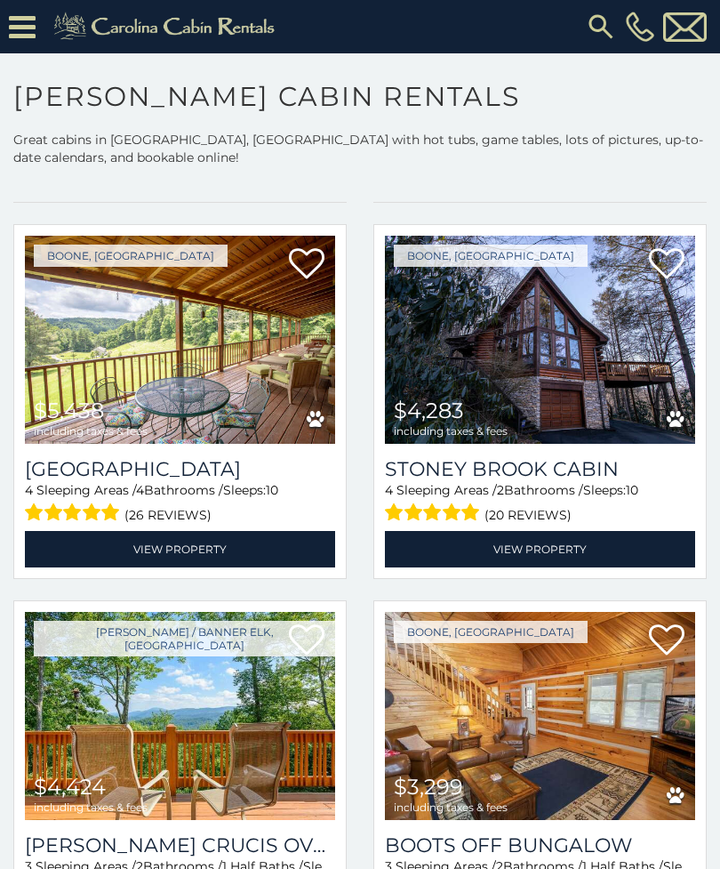
click at [563, 474] on h3 "Stoney Brook Cabin" at bounding box center [540, 469] width 310 height 24
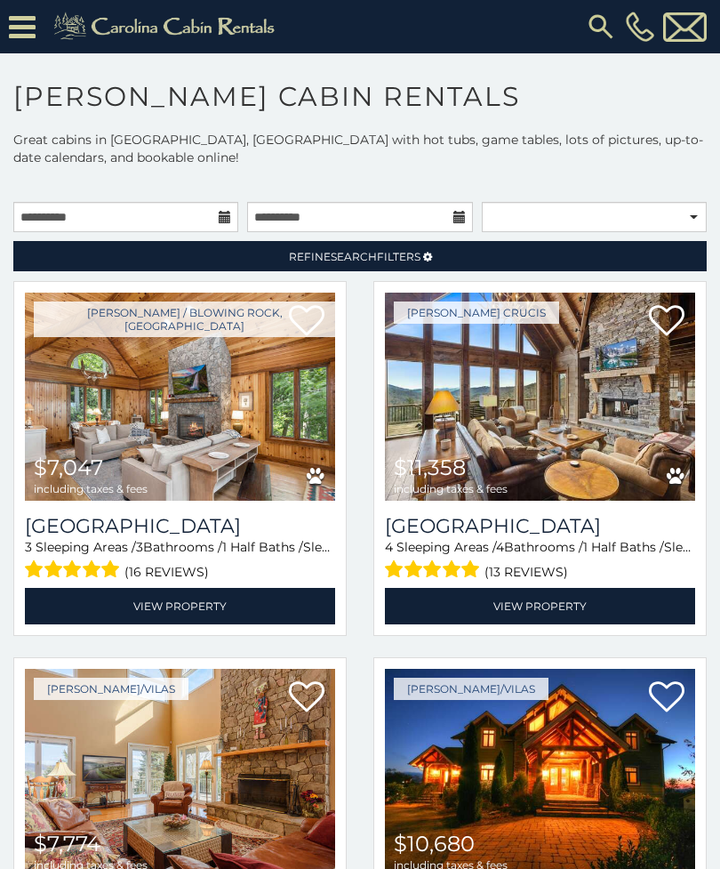
scroll to position [0, 0]
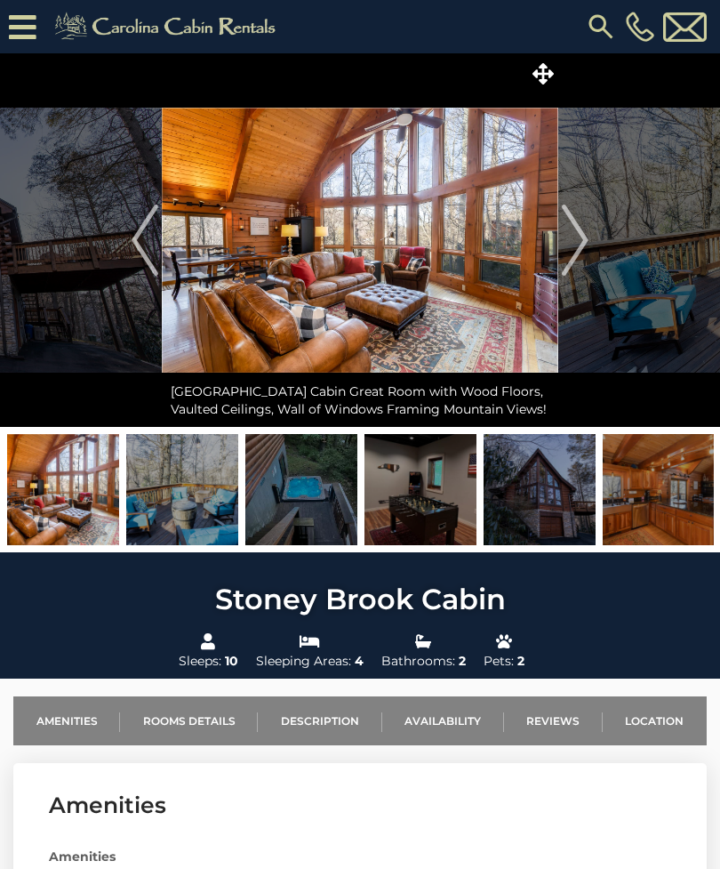
click at [577, 246] on img "Next" at bounding box center [575, 239] width 27 height 71
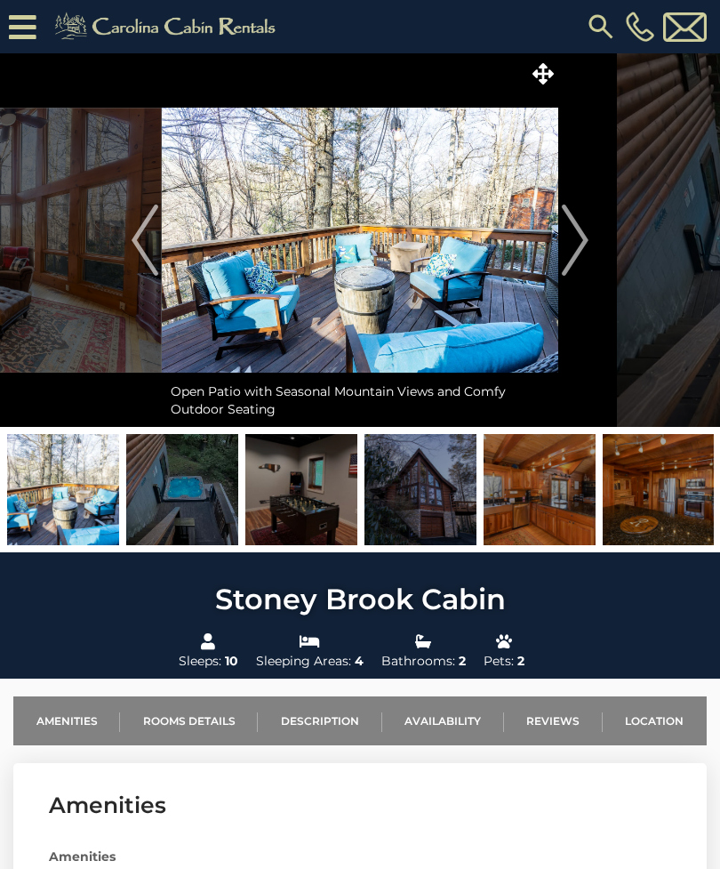
click at [579, 238] on img "Next" at bounding box center [575, 239] width 27 height 71
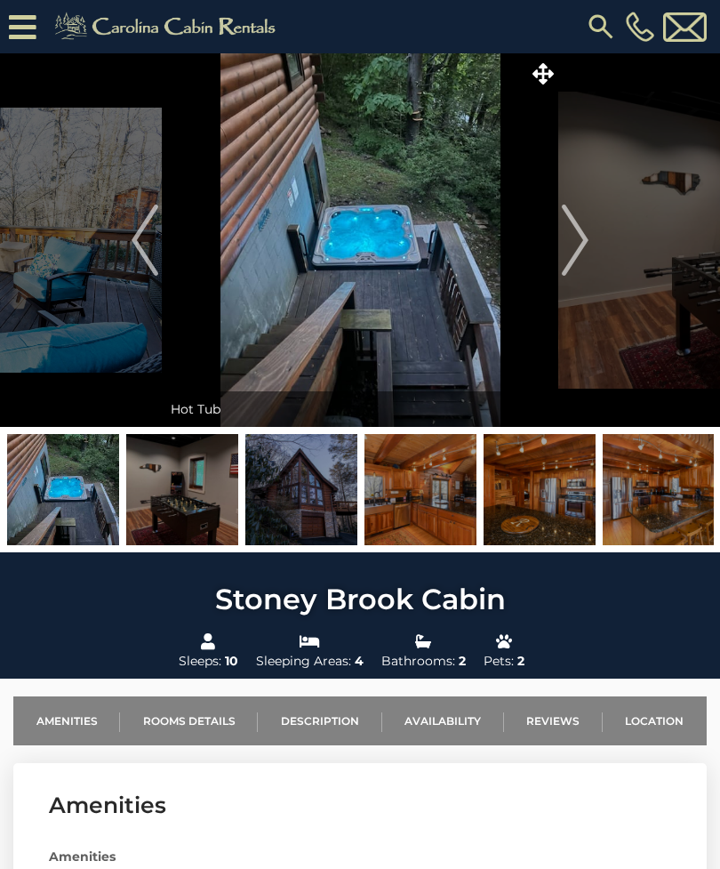
click at [573, 236] on img "Next" at bounding box center [575, 239] width 27 height 71
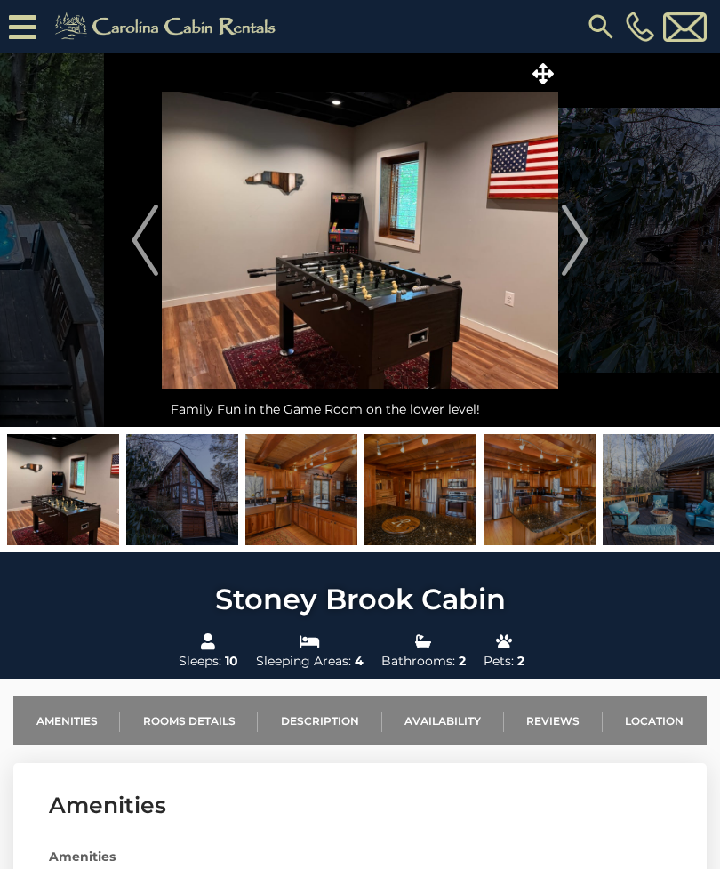
click at [577, 238] on img "Next" at bounding box center [575, 239] width 27 height 71
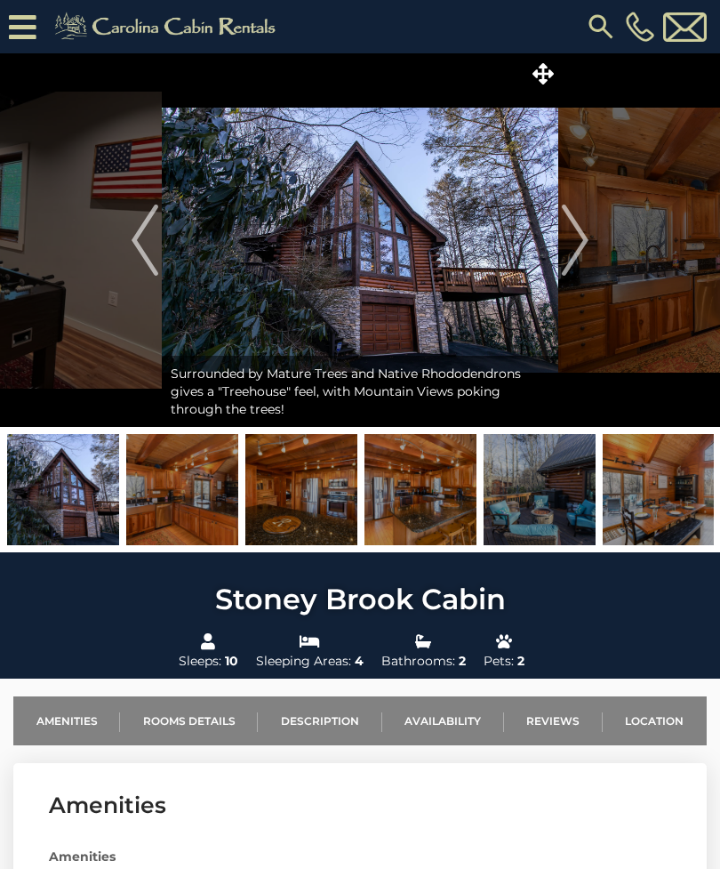
click at [583, 235] on img "Next" at bounding box center [575, 239] width 27 height 71
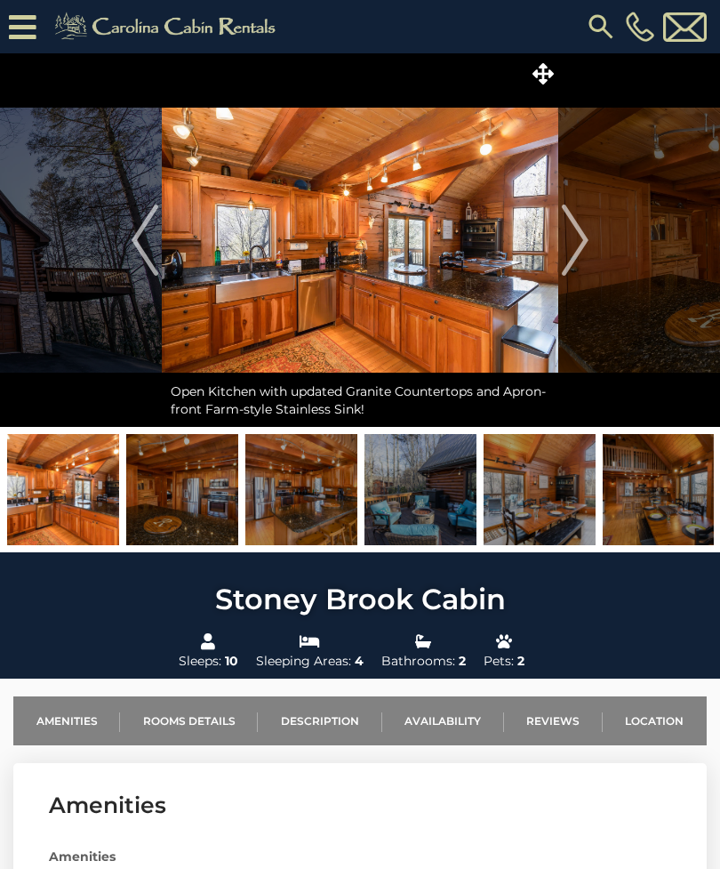
click at [576, 247] on img "Next" at bounding box center [575, 239] width 27 height 71
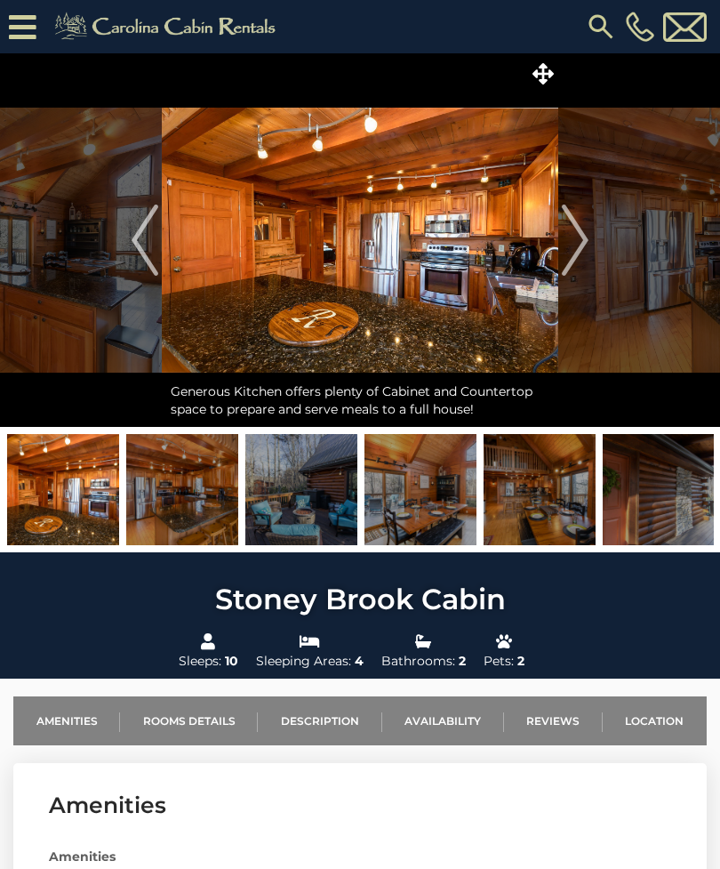
click at [574, 241] on img "Next" at bounding box center [575, 239] width 27 height 71
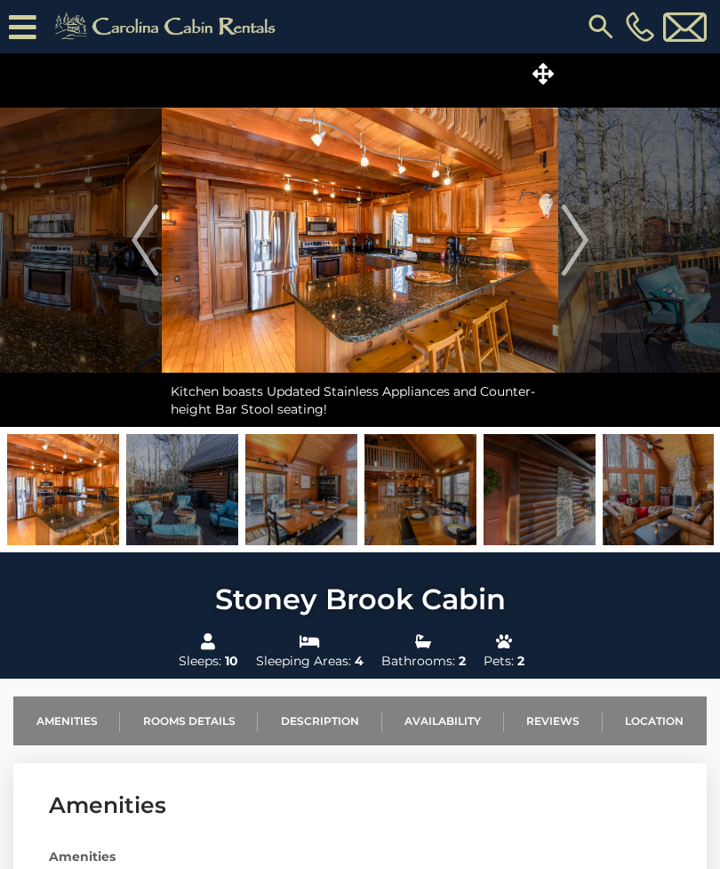
click at [573, 238] on img "Next" at bounding box center [575, 239] width 27 height 71
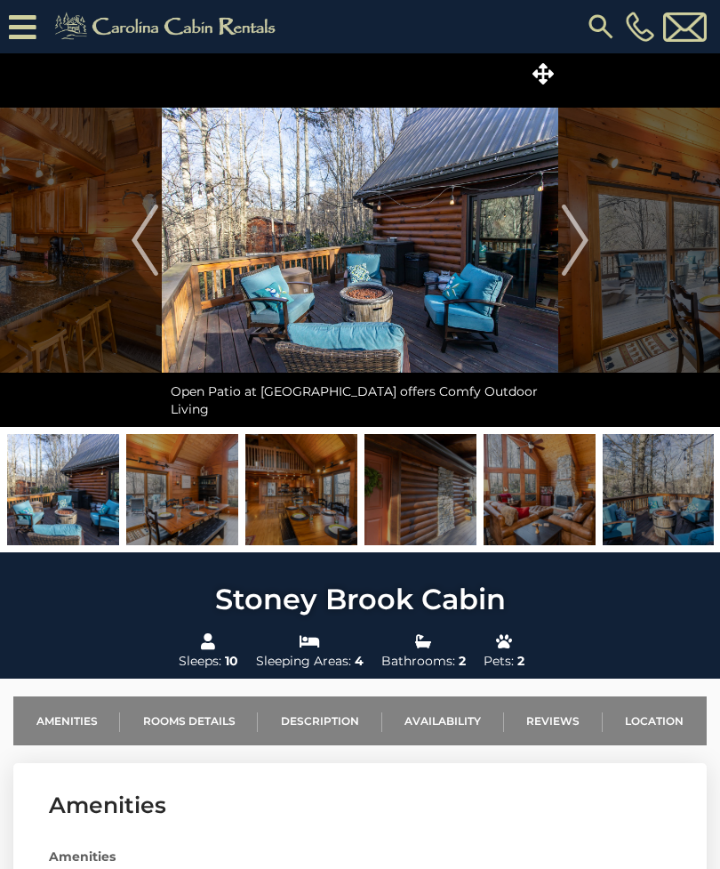
click at [577, 249] on img "Next" at bounding box center [575, 239] width 27 height 71
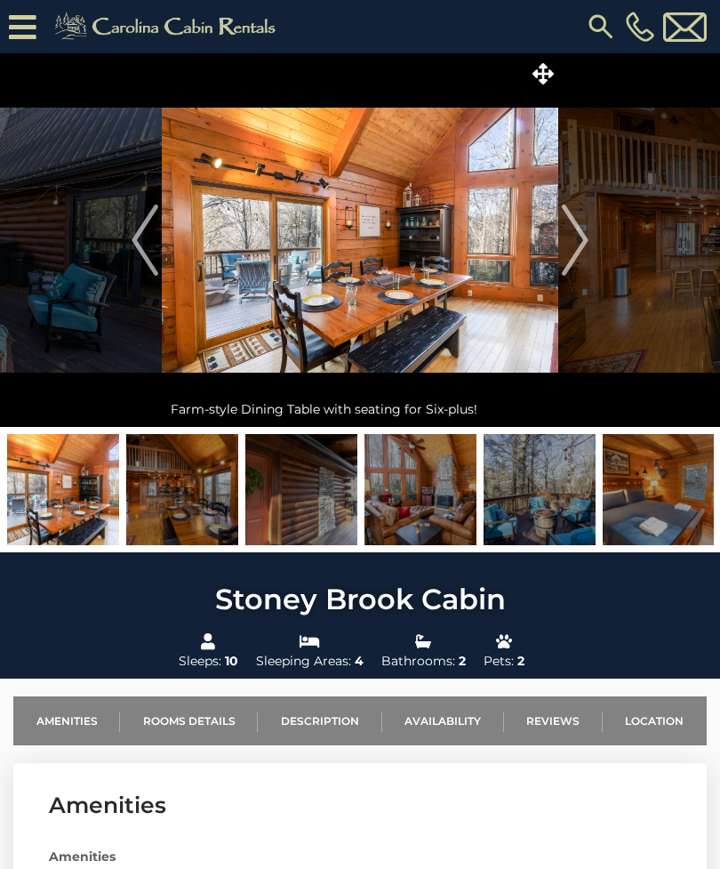
click at [580, 245] on img "Next" at bounding box center [575, 239] width 27 height 71
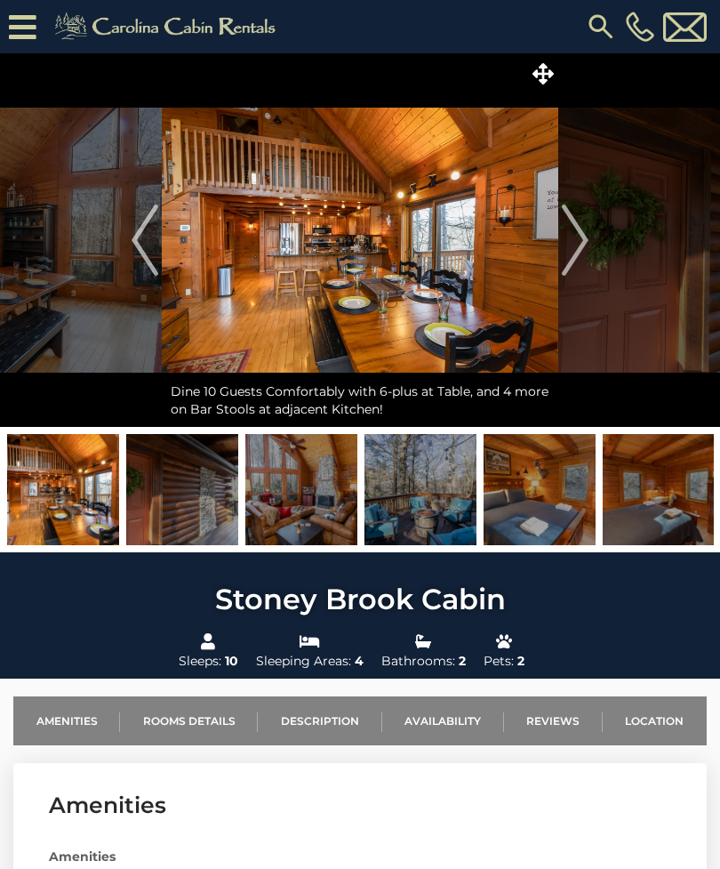
click at [579, 253] on img "Next" at bounding box center [575, 239] width 27 height 71
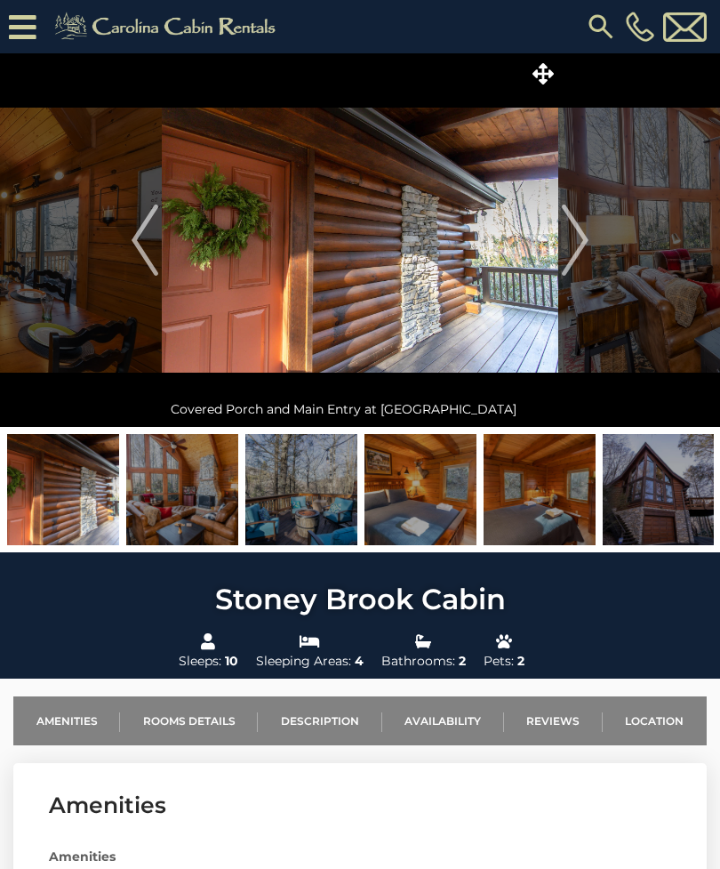
click at [577, 252] on img "Next" at bounding box center [575, 239] width 27 height 71
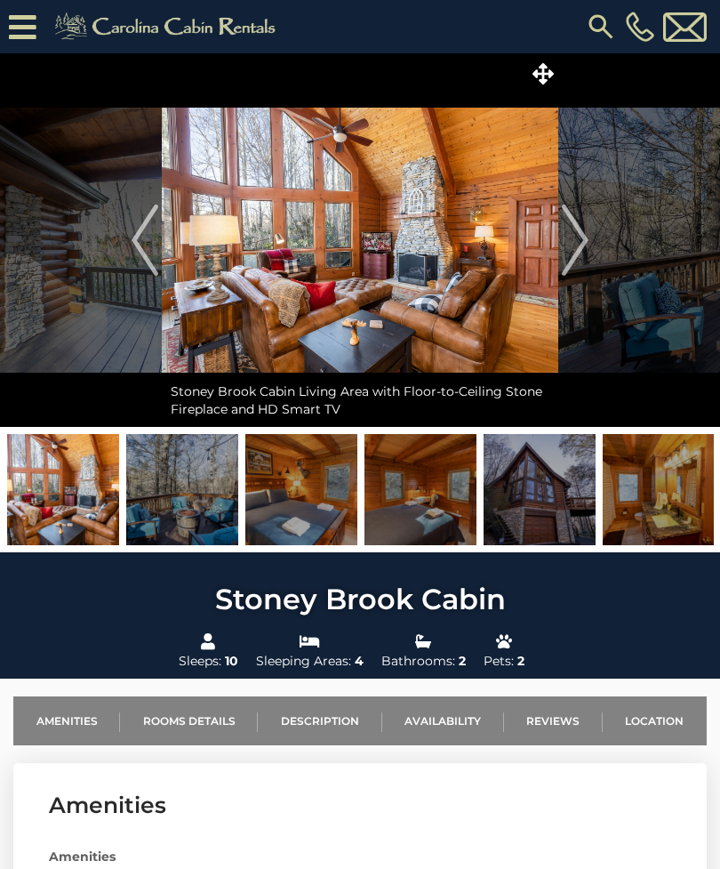
click at [588, 238] on img "Next" at bounding box center [575, 239] width 27 height 71
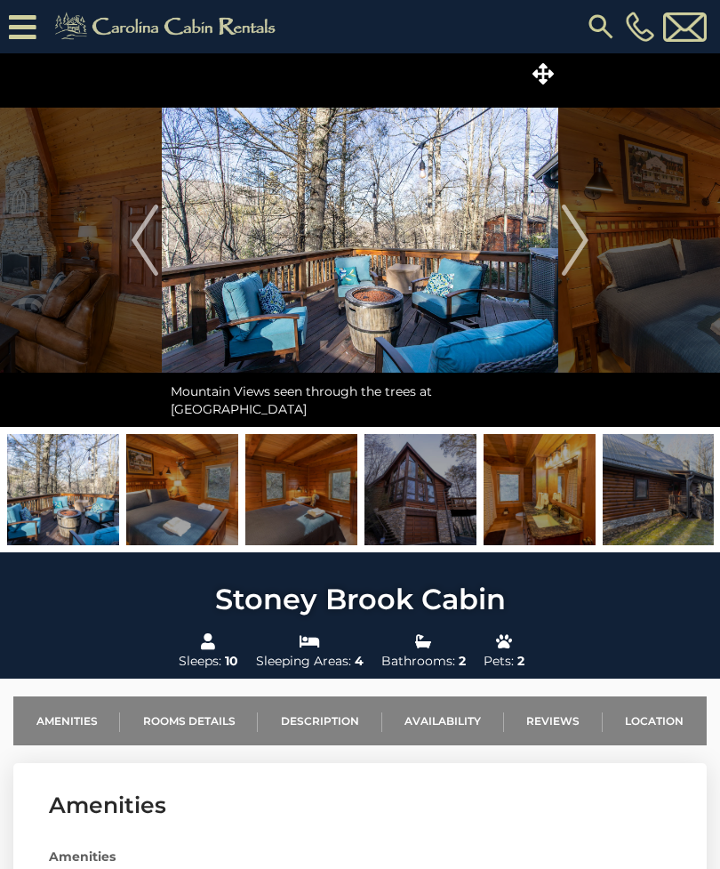
click at [572, 256] on img "Next" at bounding box center [575, 239] width 27 height 71
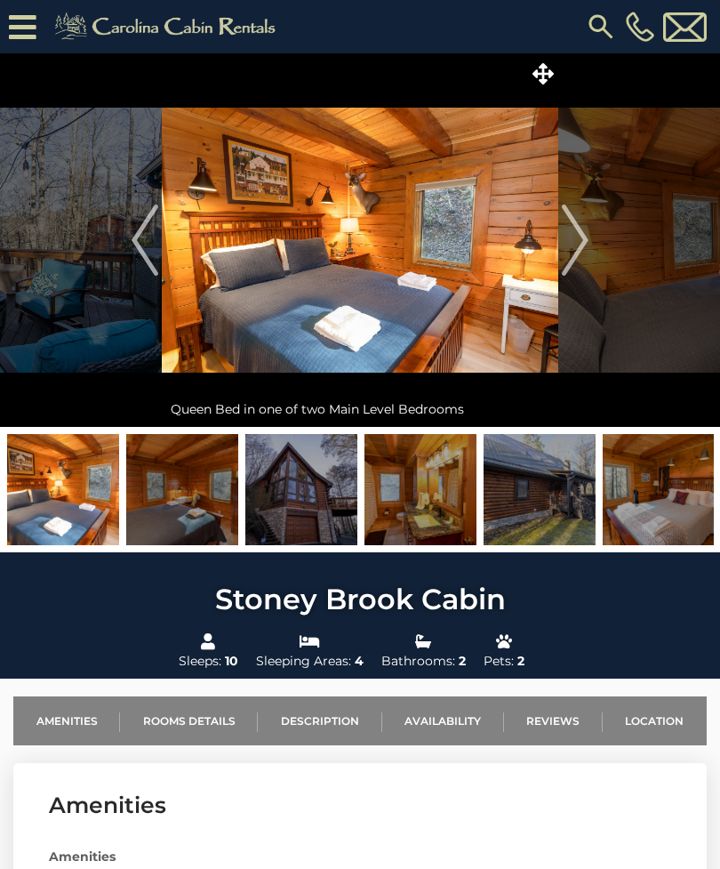
click at [577, 254] on img "Next" at bounding box center [575, 239] width 27 height 71
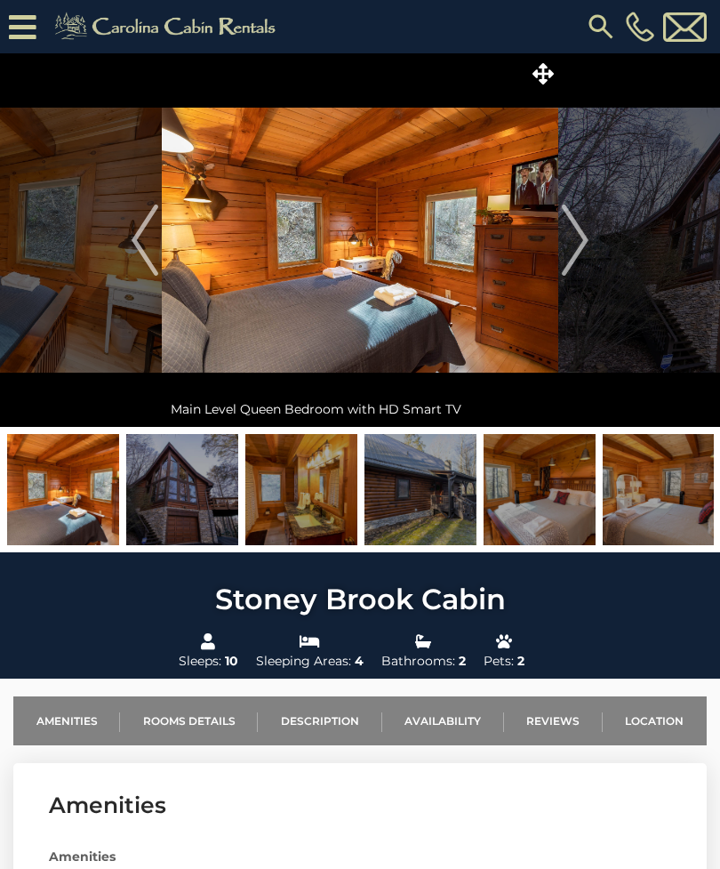
click at [581, 244] on img "Next" at bounding box center [575, 239] width 27 height 71
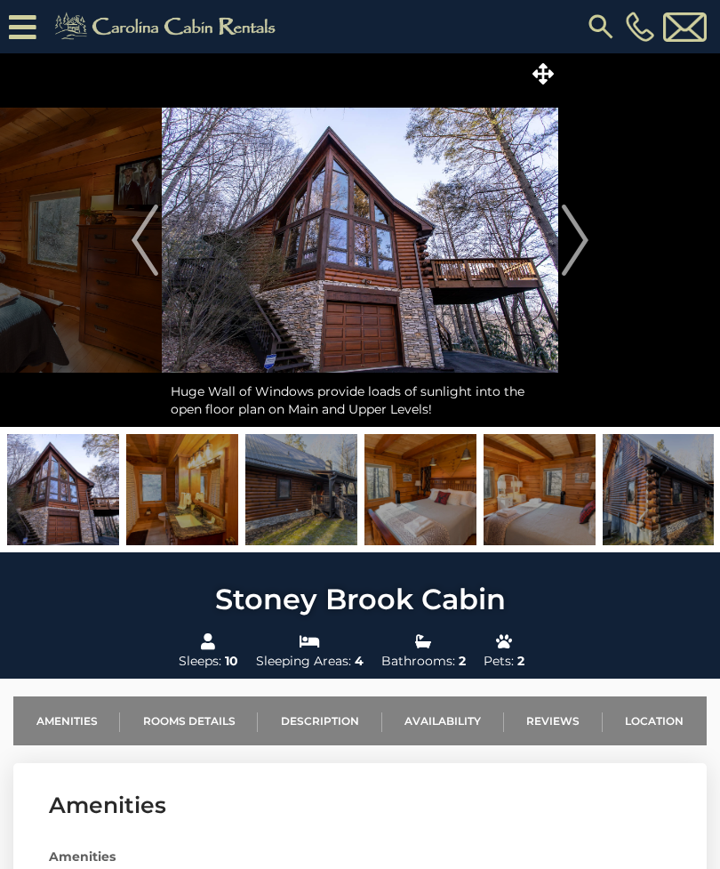
click at [578, 244] on img "Next" at bounding box center [575, 239] width 27 height 71
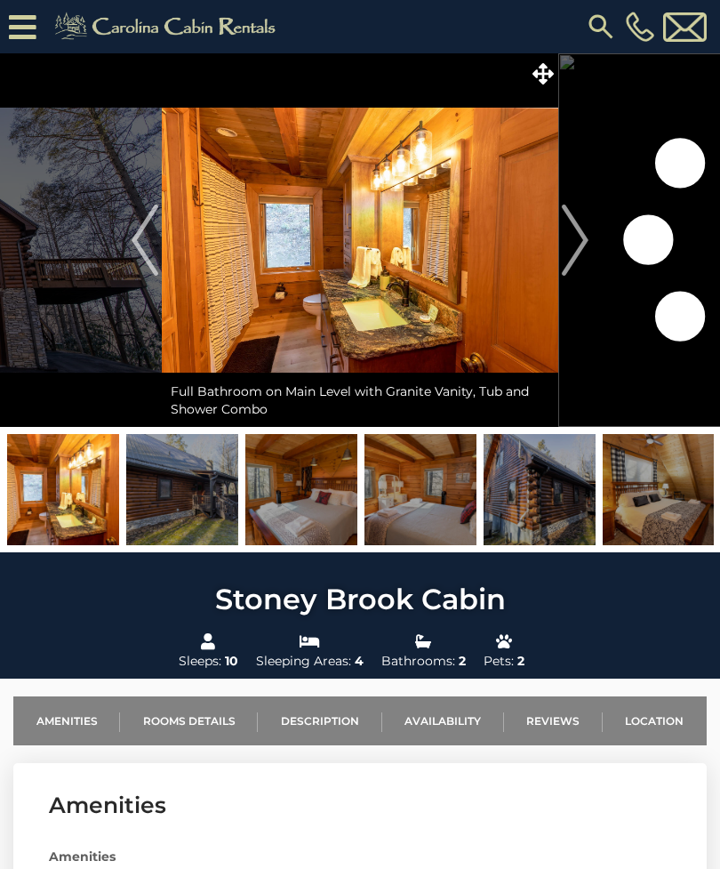
click at [578, 248] on img "Next" at bounding box center [575, 239] width 27 height 71
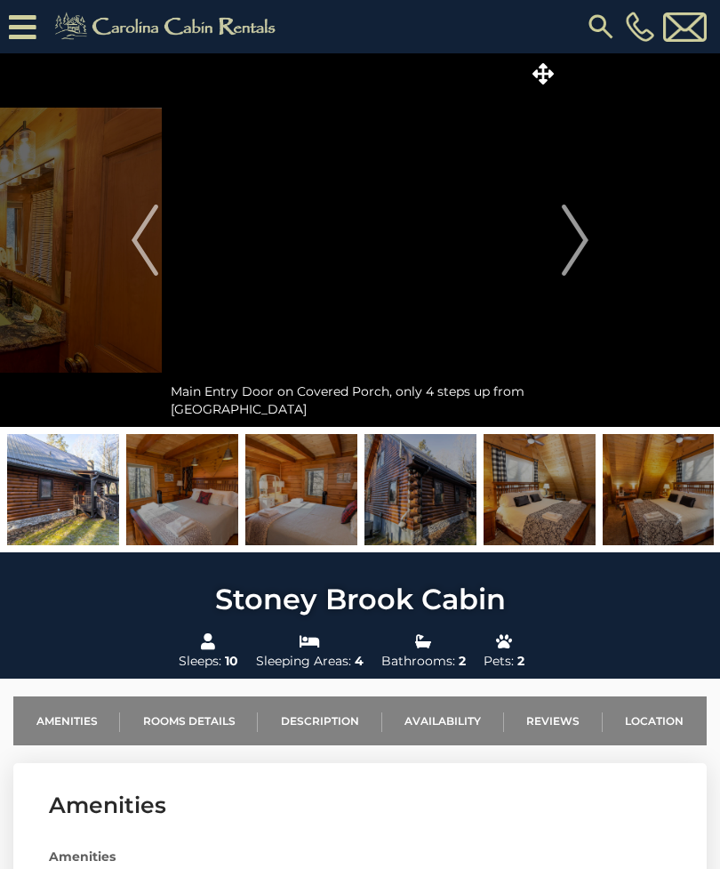
click at [586, 239] on img "Next" at bounding box center [575, 239] width 27 height 71
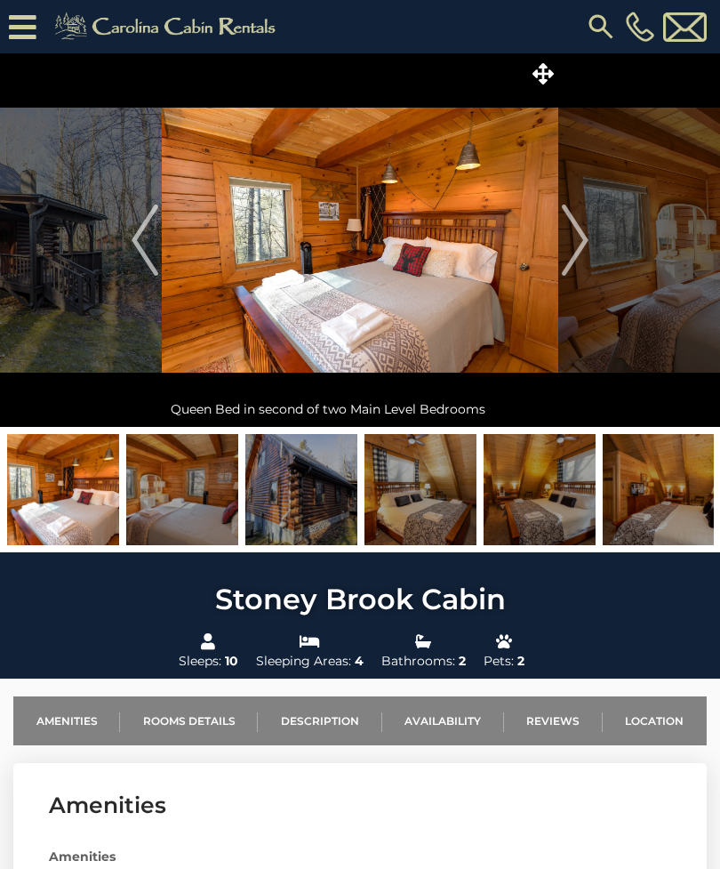
click at [579, 245] on img "Next" at bounding box center [575, 239] width 27 height 71
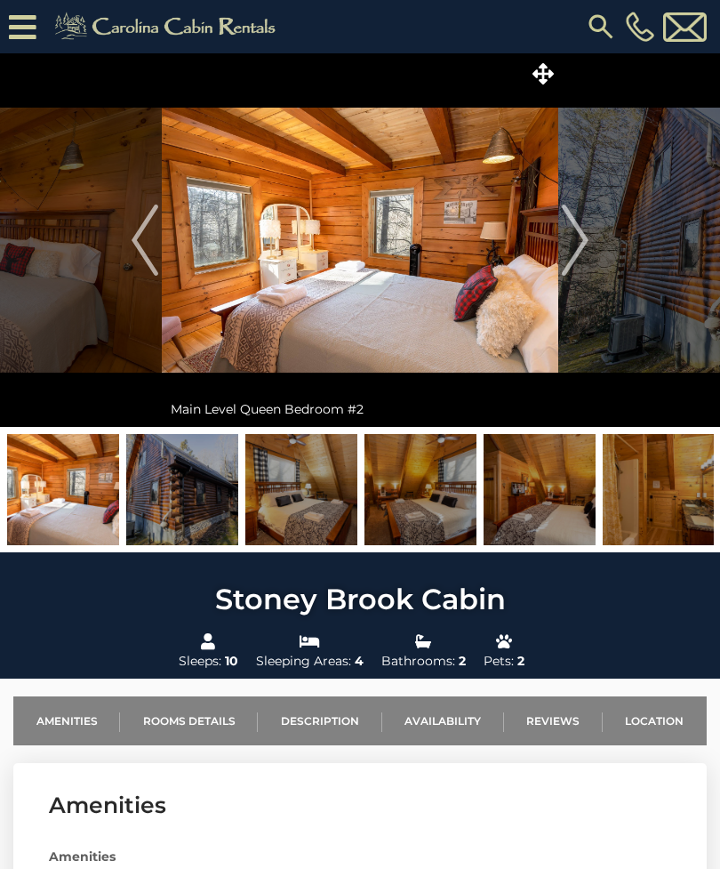
click at [573, 249] on img "Next" at bounding box center [575, 239] width 27 height 71
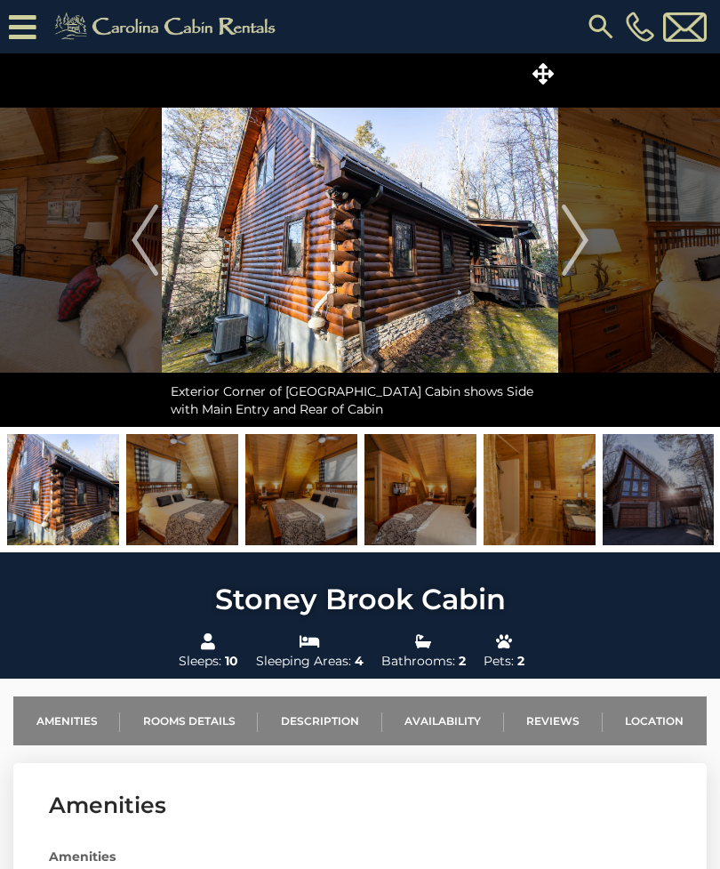
click at [581, 244] on img "Next" at bounding box center [575, 239] width 27 height 71
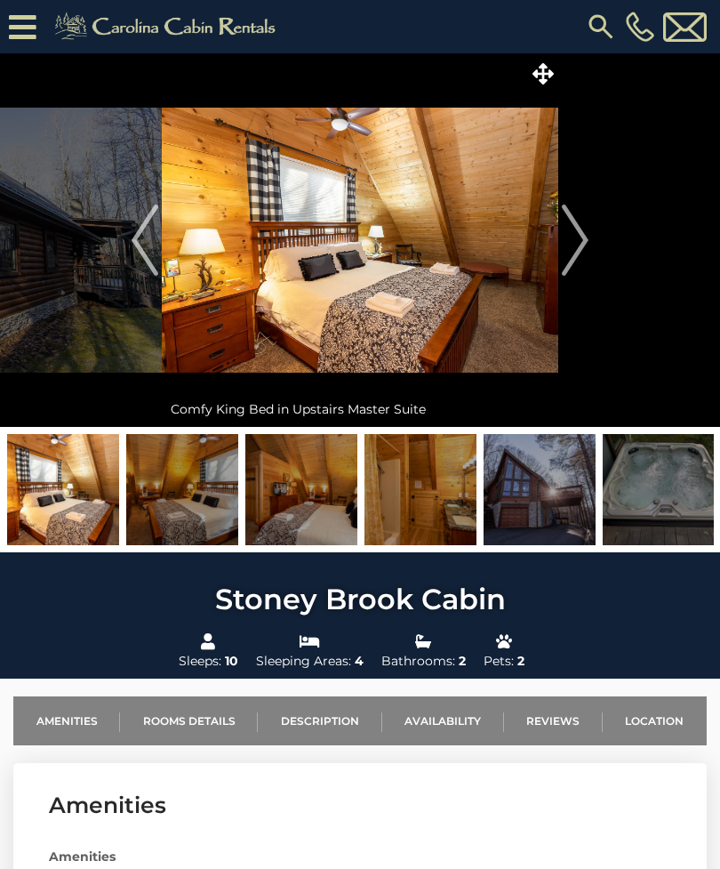
click at [579, 249] on img "Next" at bounding box center [575, 239] width 27 height 71
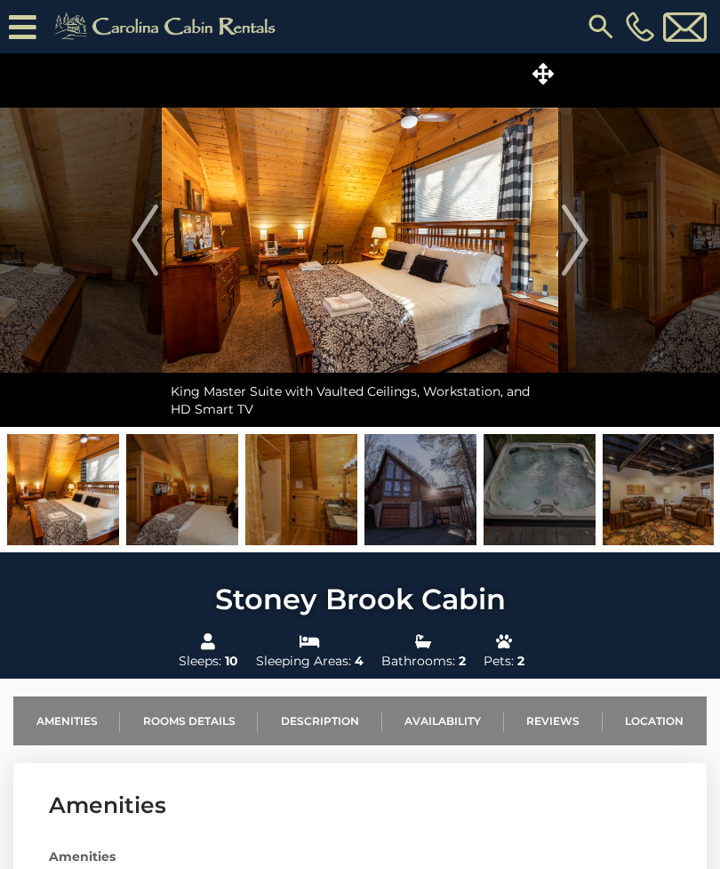
click at [575, 254] on img "Next" at bounding box center [575, 239] width 27 height 71
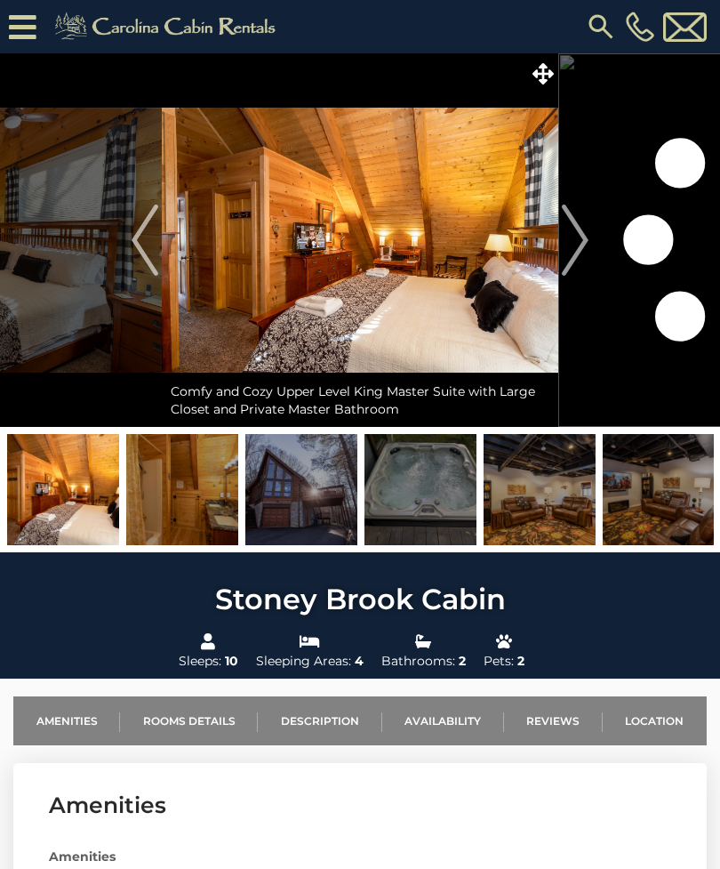
click at [573, 247] on img "Next" at bounding box center [575, 239] width 27 height 71
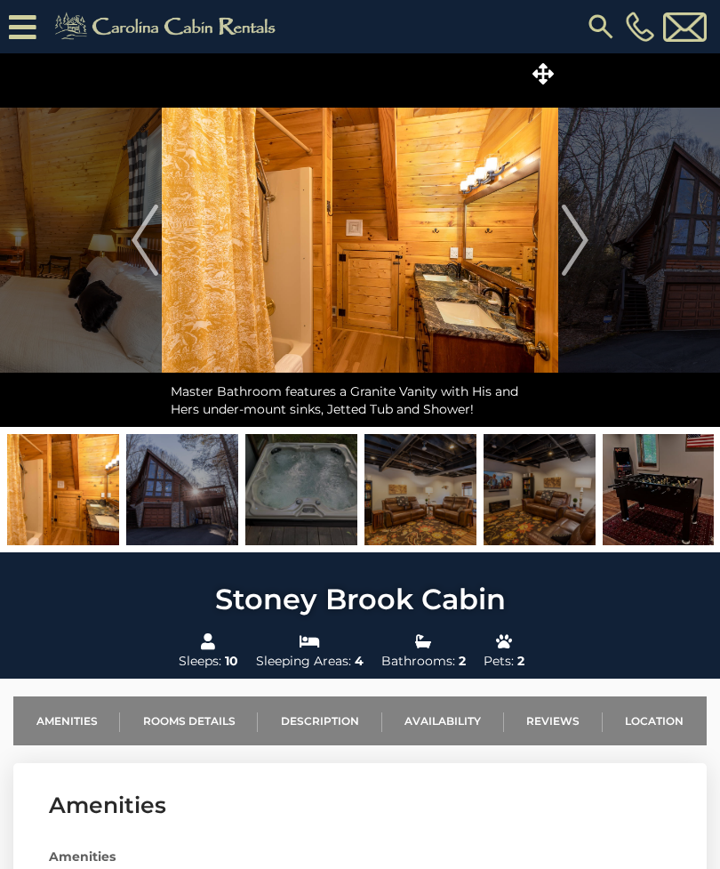
click at [577, 243] on img "Next" at bounding box center [575, 239] width 27 height 71
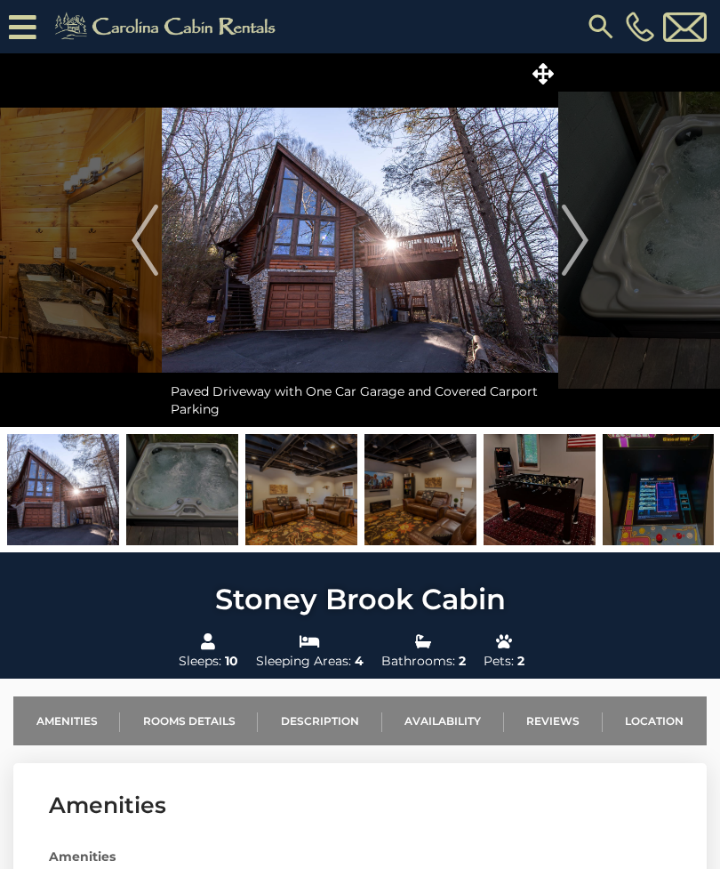
click at [585, 244] on img "Next" at bounding box center [575, 239] width 27 height 71
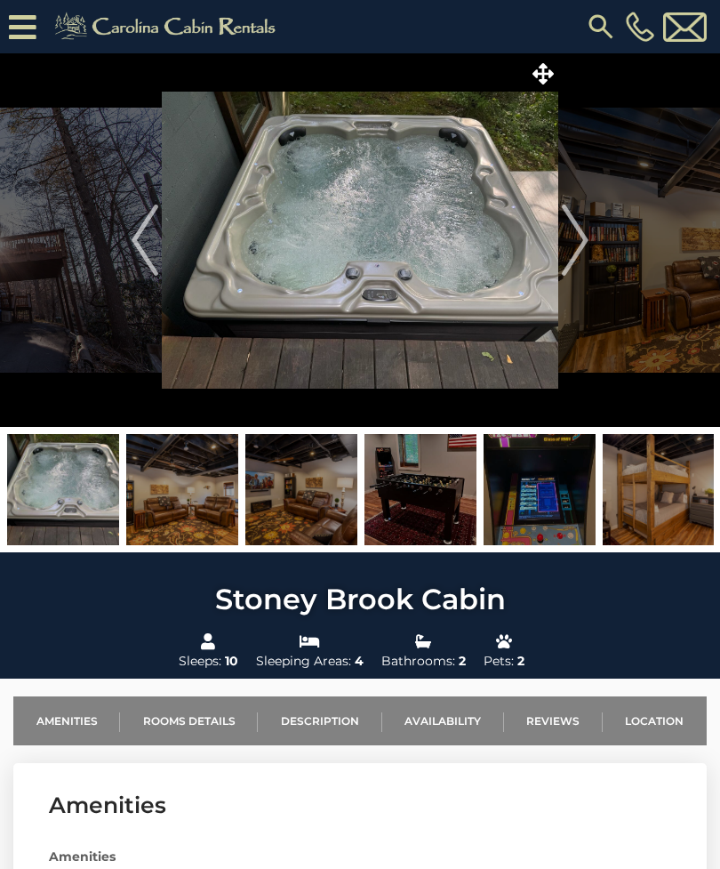
click at [588, 251] on img "Next" at bounding box center [575, 239] width 27 height 71
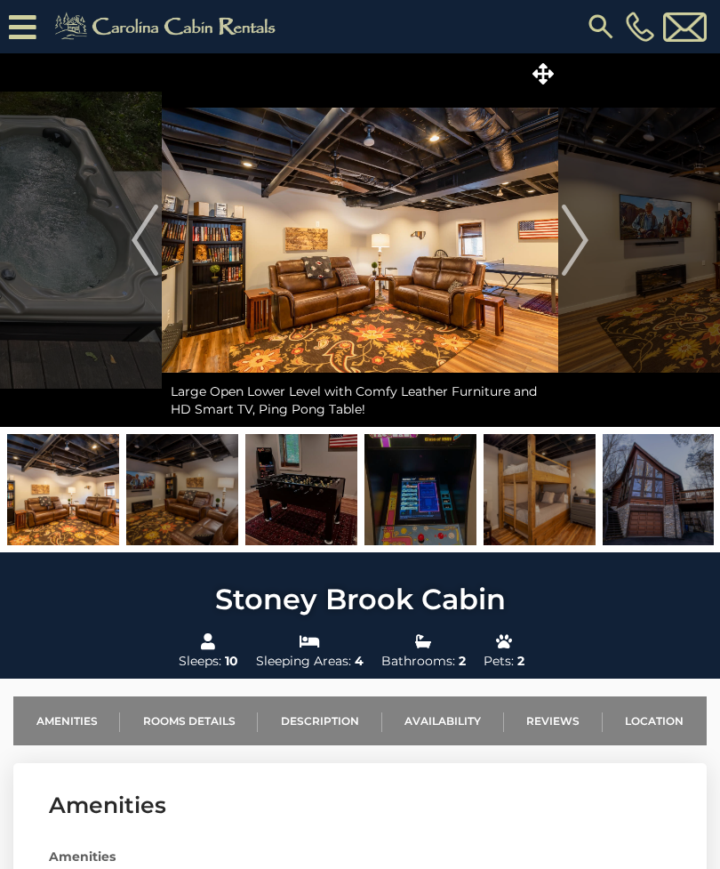
click at [580, 249] on img "Next" at bounding box center [575, 239] width 27 height 71
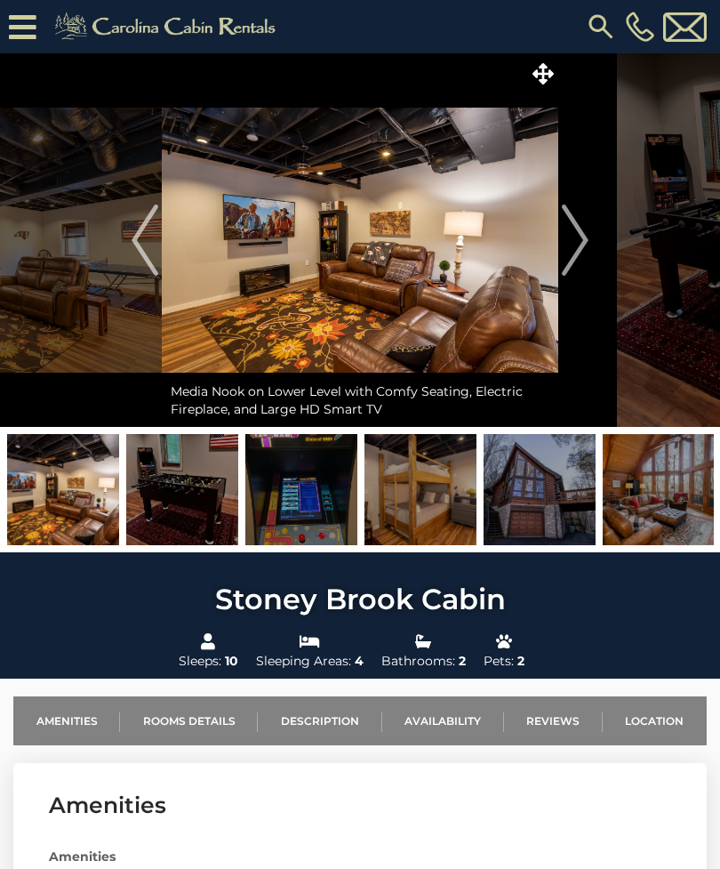
click at [579, 252] on img "Next" at bounding box center [575, 239] width 27 height 71
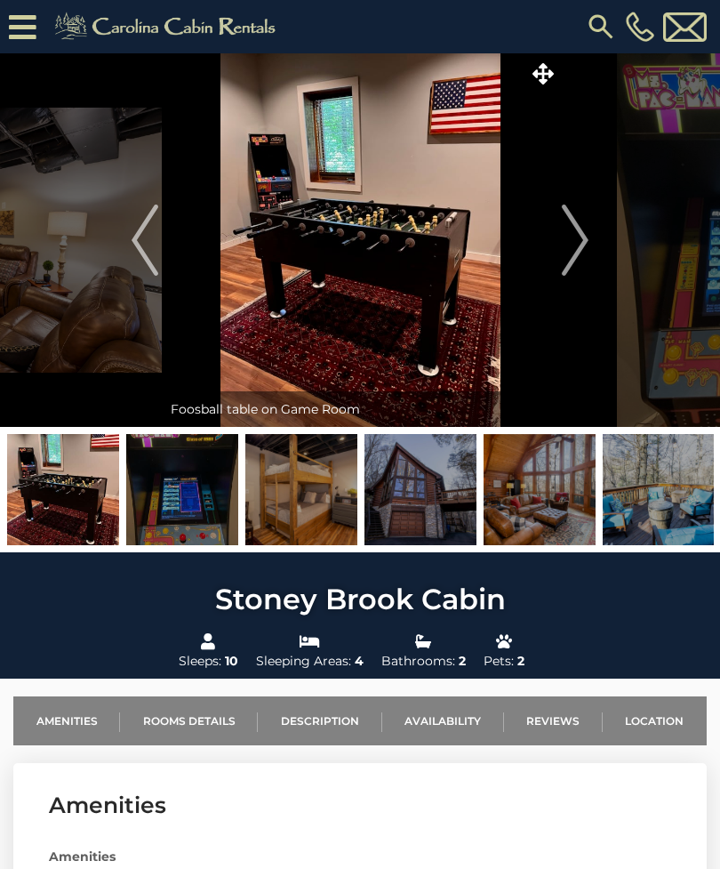
click at [576, 252] on img "Next" at bounding box center [575, 239] width 27 height 71
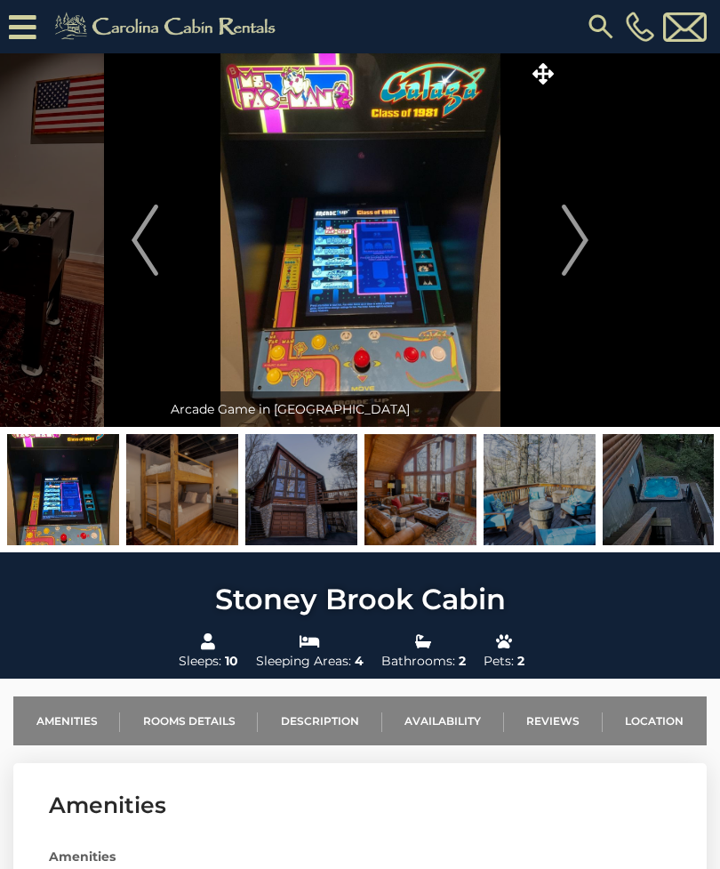
click at [576, 251] on img "Next" at bounding box center [575, 239] width 27 height 71
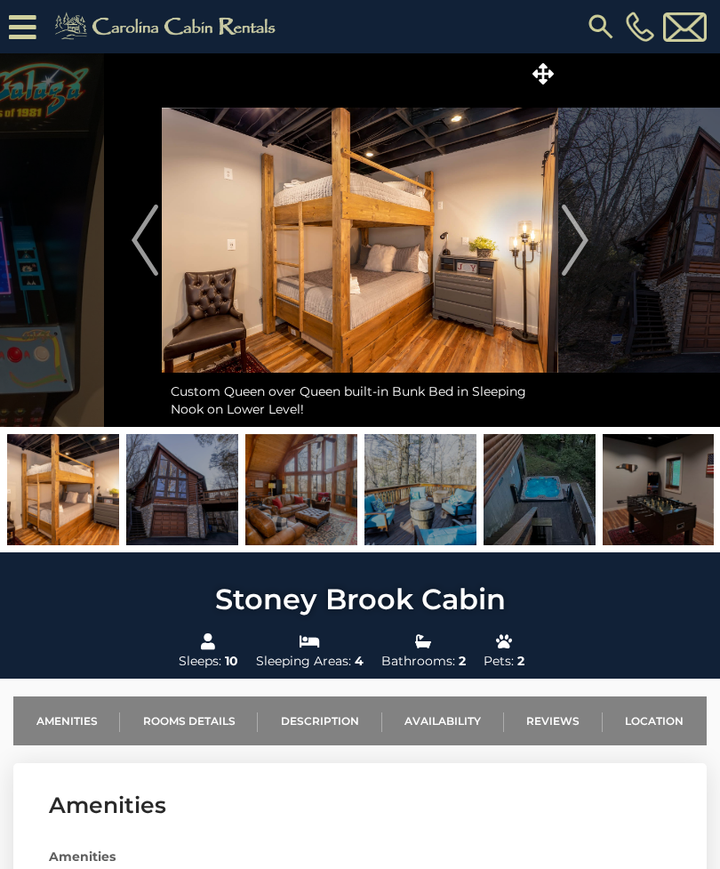
click at [583, 243] on img "Next" at bounding box center [575, 239] width 27 height 71
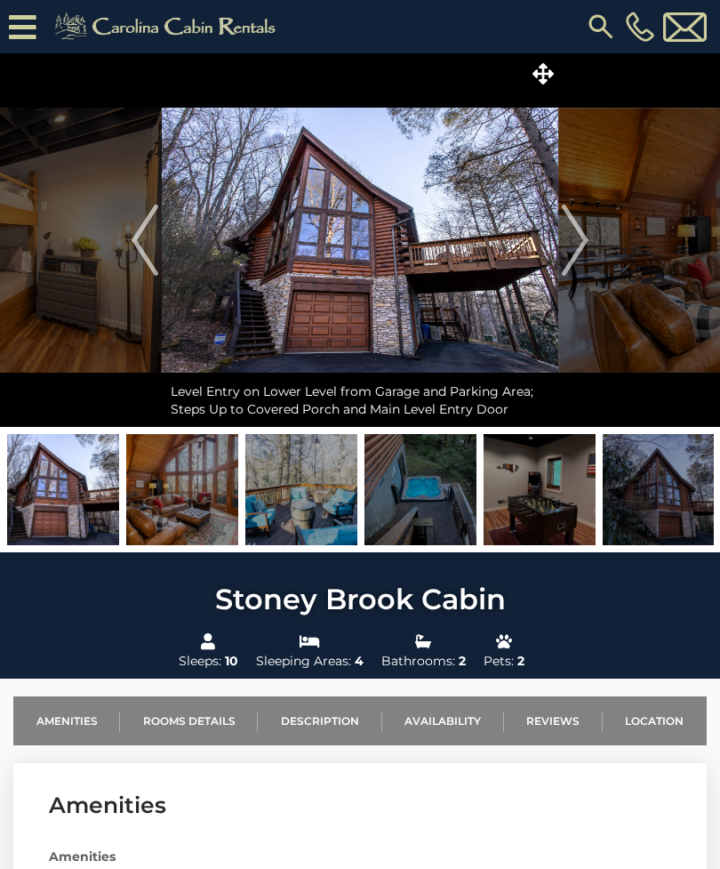
click at [581, 241] on img "Next" at bounding box center [575, 239] width 27 height 71
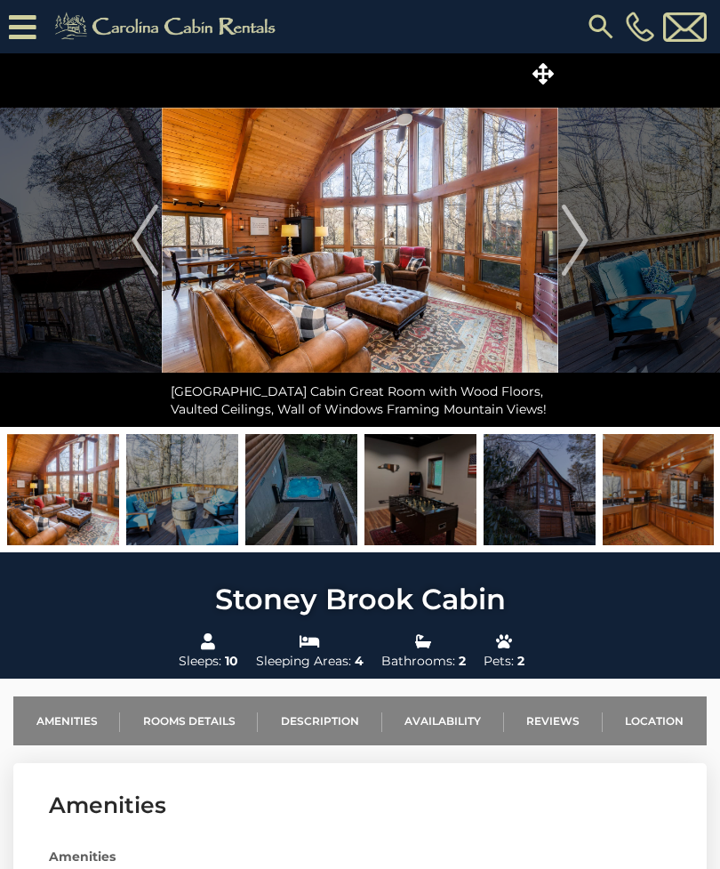
click at [582, 243] on img "Next" at bounding box center [575, 239] width 27 height 71
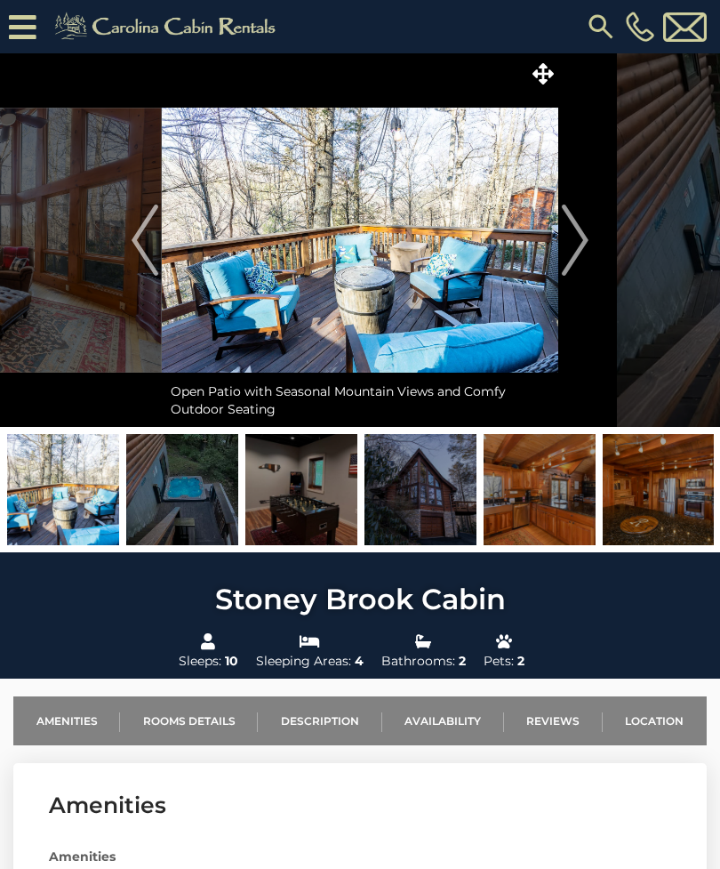
click at [583, 244] on img "Next" at bounding box center [575, 239] width 27 height 71
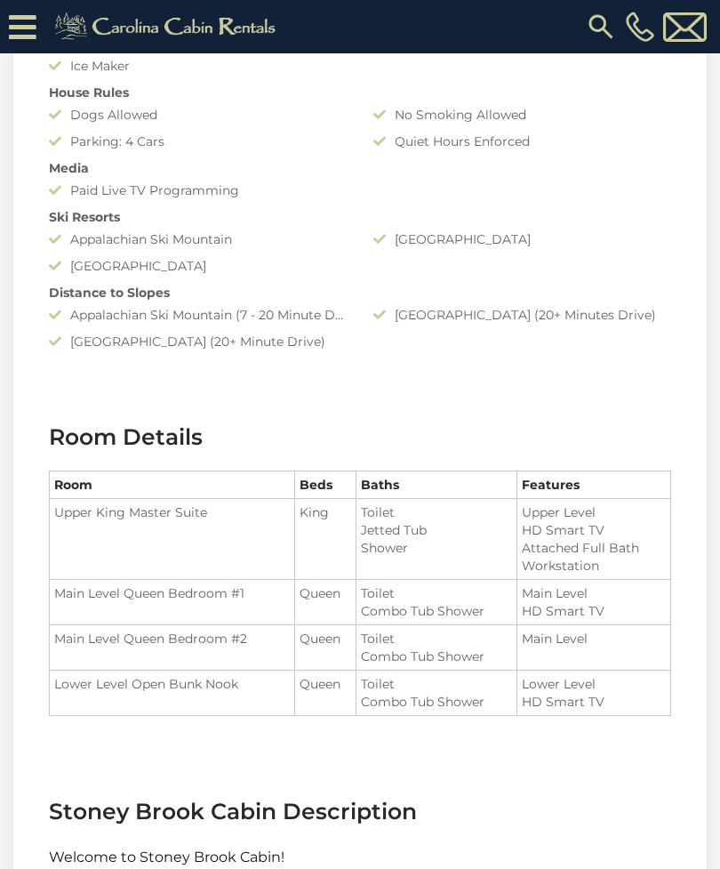
scroll to position [1317, 0]
